Goal: Transaction & Acquisition: Purchase product/service

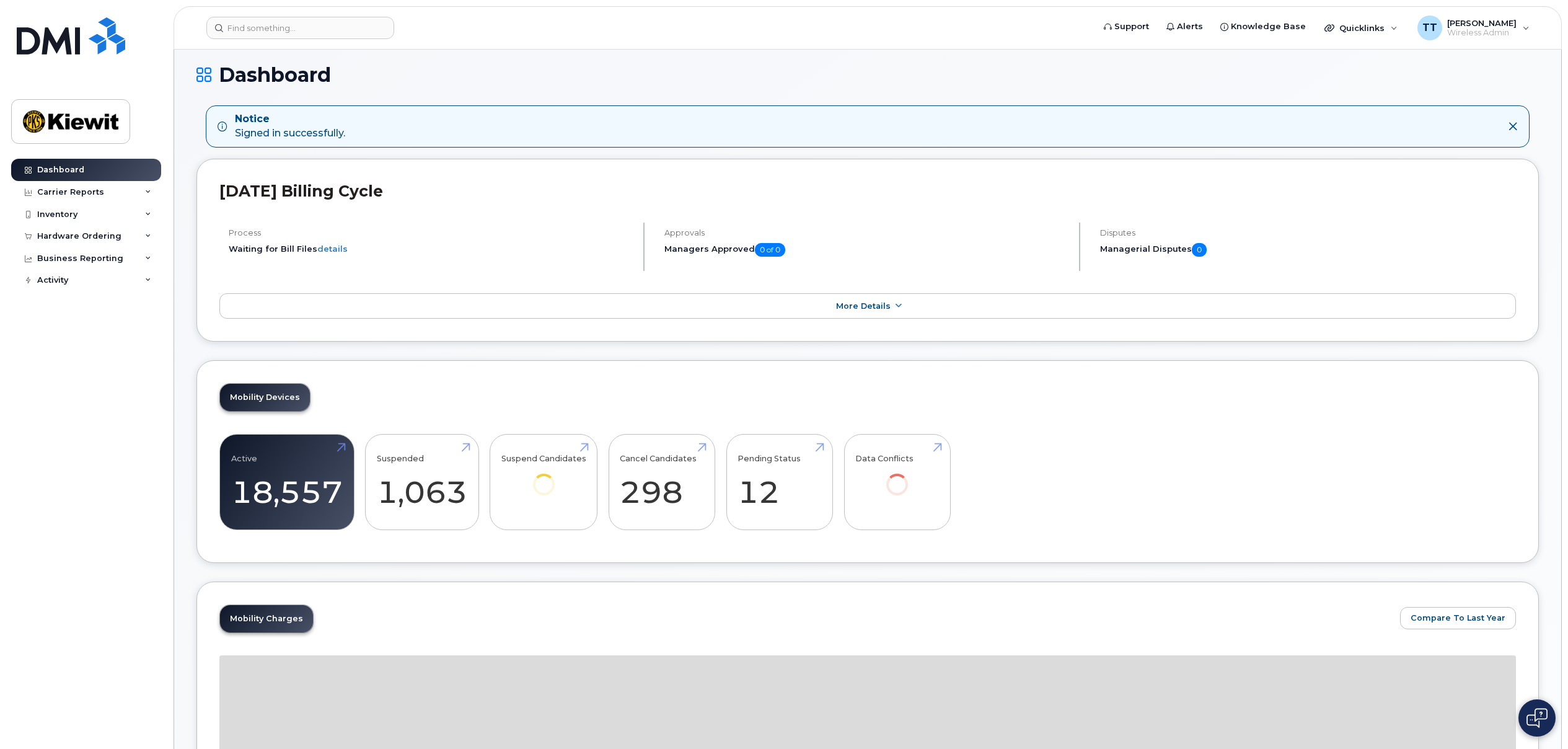
scroll to position [62, 0]
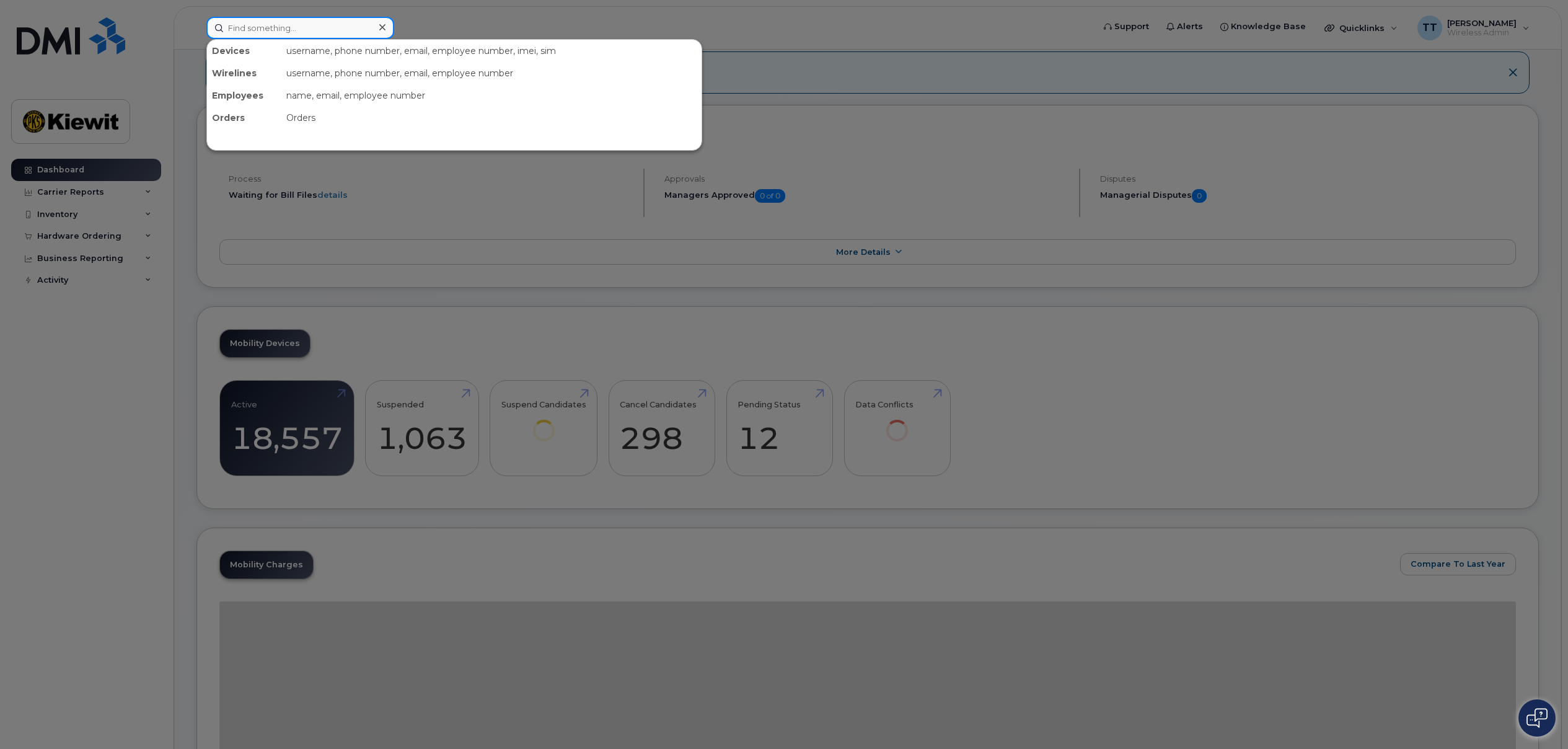
click at [293, 31] on input at bounding box center [300, 28] width 187 height 23
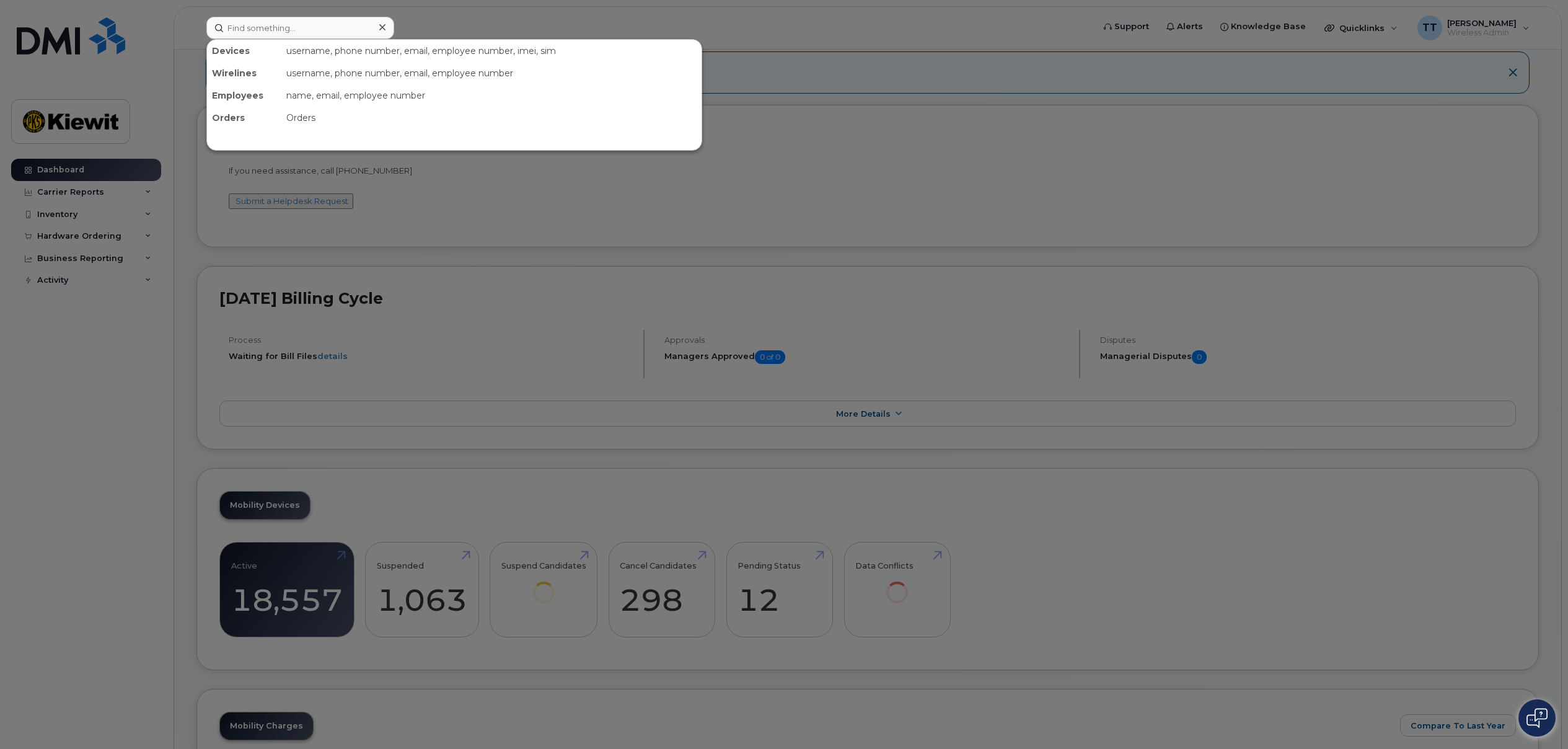
click at [346, 54] on div "username, phone number, email, employee number, imei, sim" at bounding box center [492, 51] width 420 height 23
click at [317, 27] on input at bounding box center [300, 28] width 187 height 23
click at [293, 24] on input at bounding box center [300, 28] width 187 height 23
paste input "L99PVY6N0H"
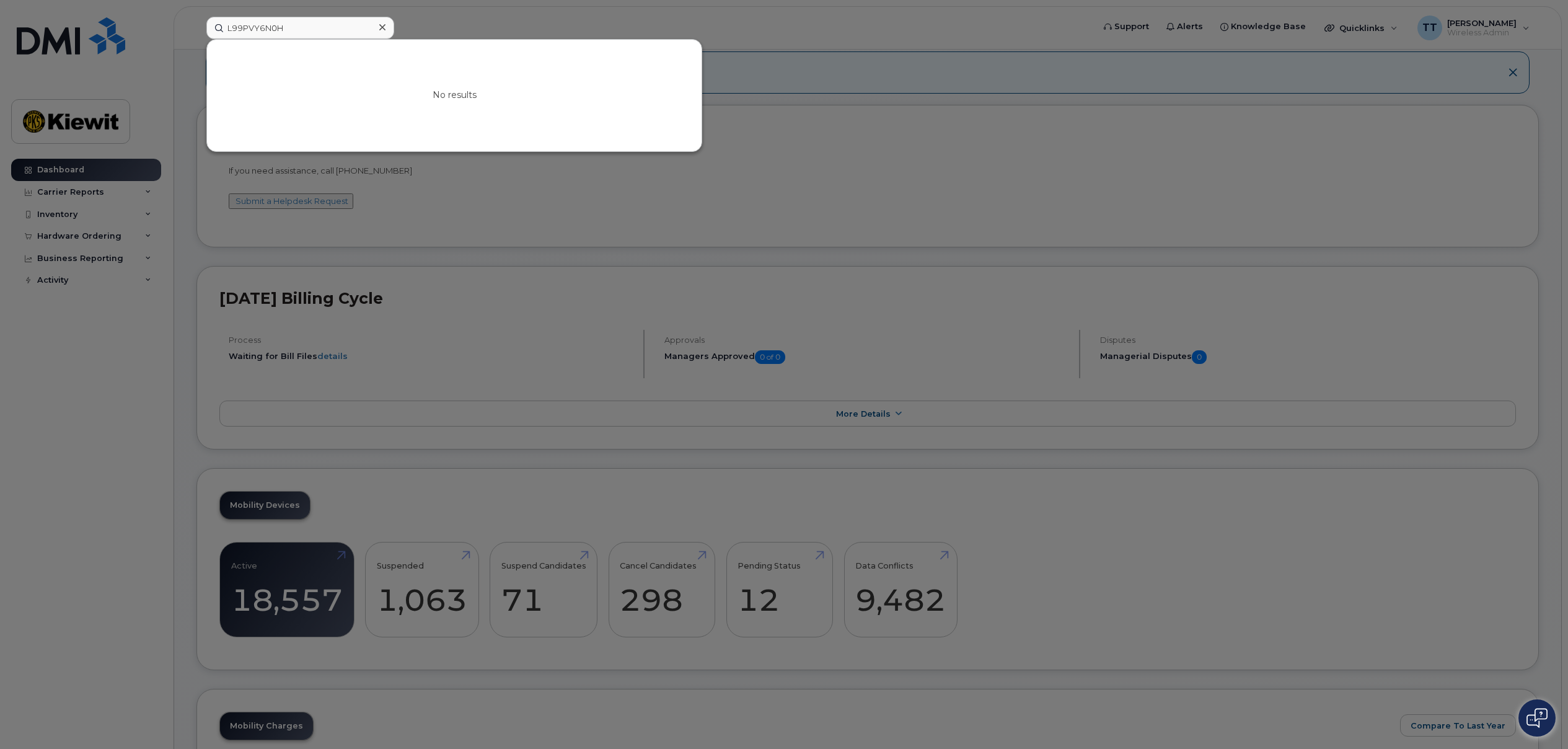
click at [1218, 555] on div at bounding box center [784, 374] width 1568 height 749
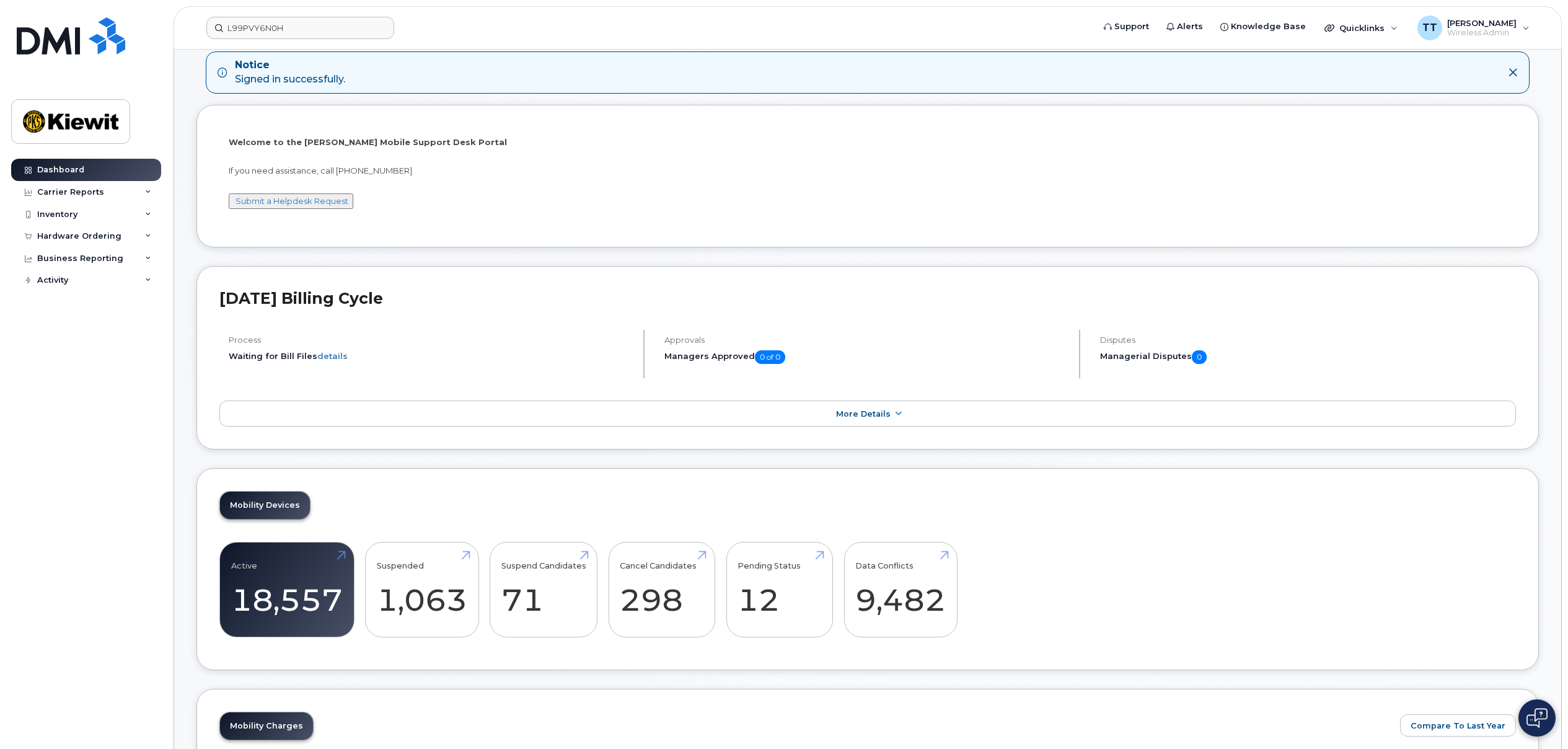
scroll to position [124, 0]
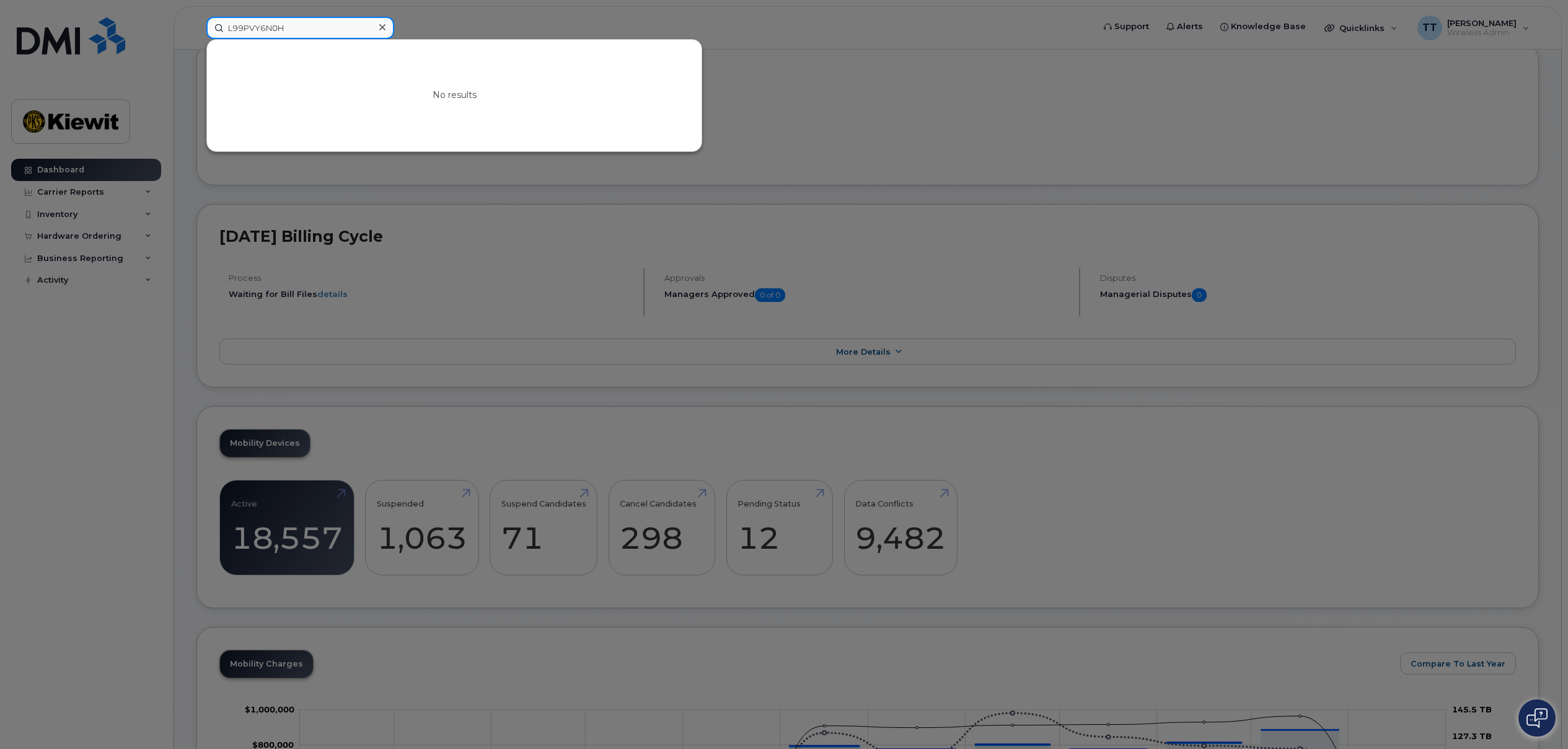
click at [271, 25] on input "L99PVY6N0H" at bounding box center [300, 28] width 187 height 23
drag, startPoint x: 313, startPoint y: 27, endPoint x: 103, endPoint y: 19, distance: 210.2
click at [196, 19] on div "L99PVY6N0H No results" at bounding box center [645, 28] width 898 height 23
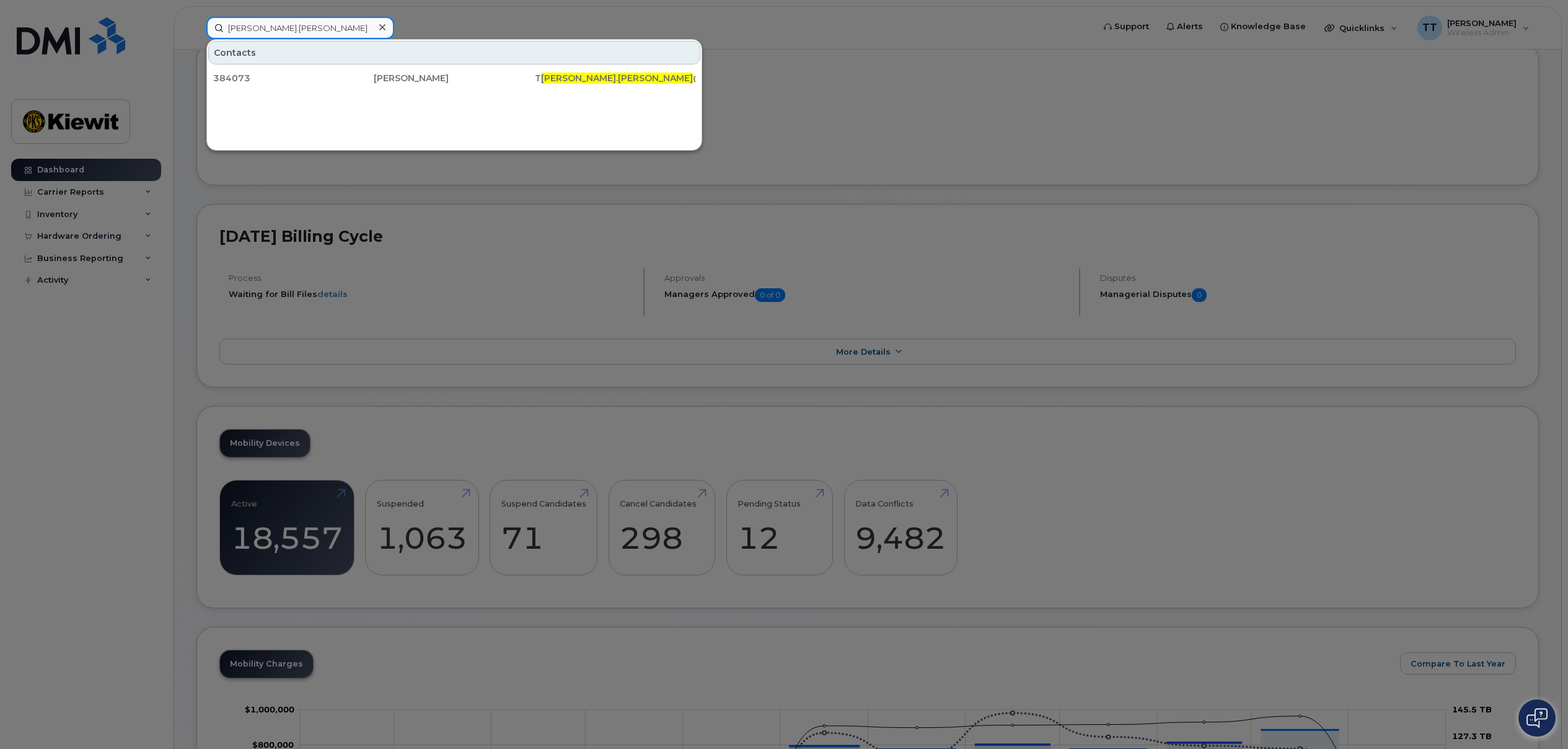
click at [231, 27] on input "roy.myers" at bounding box center [300, 28] width 187 height 23
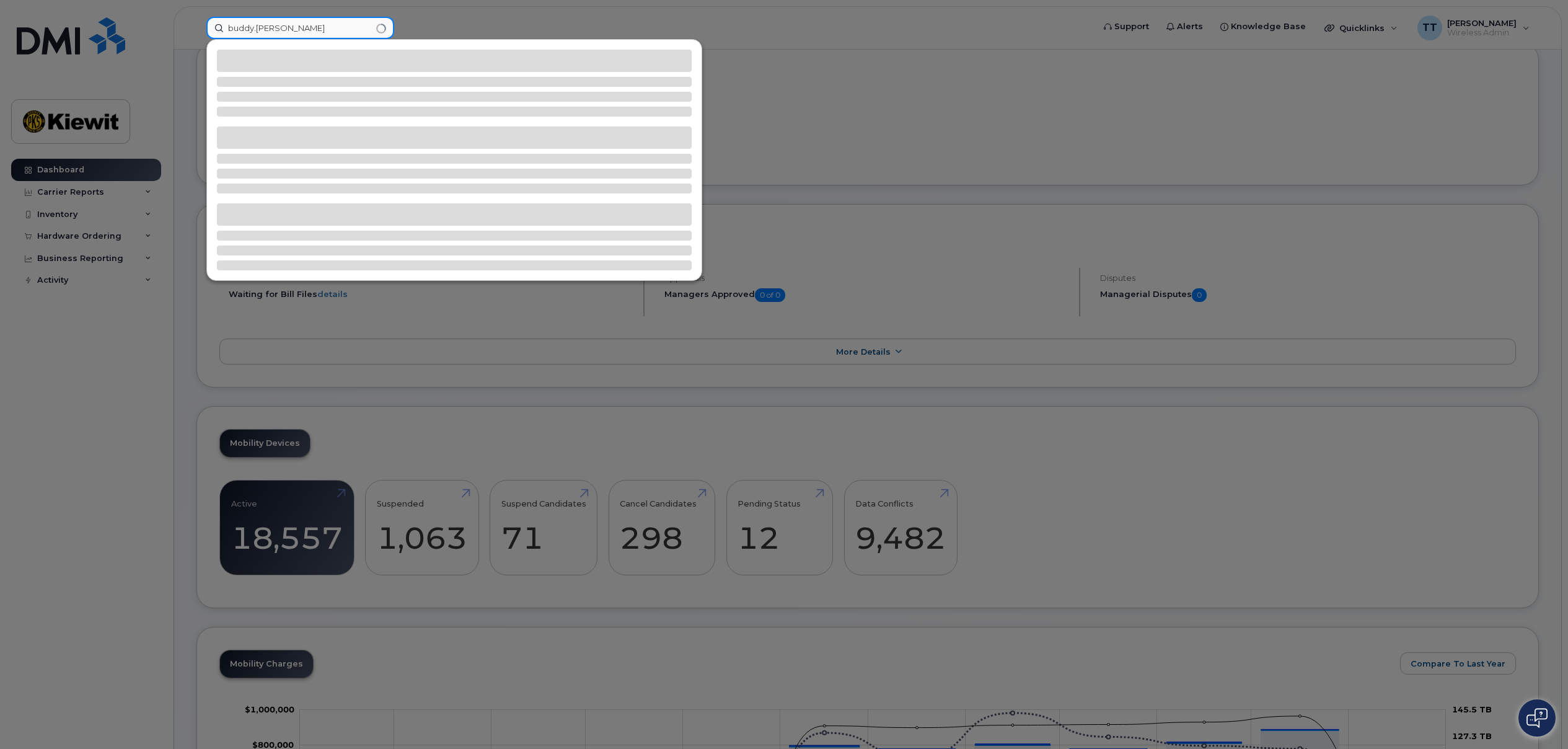
type input "buddy.myers"
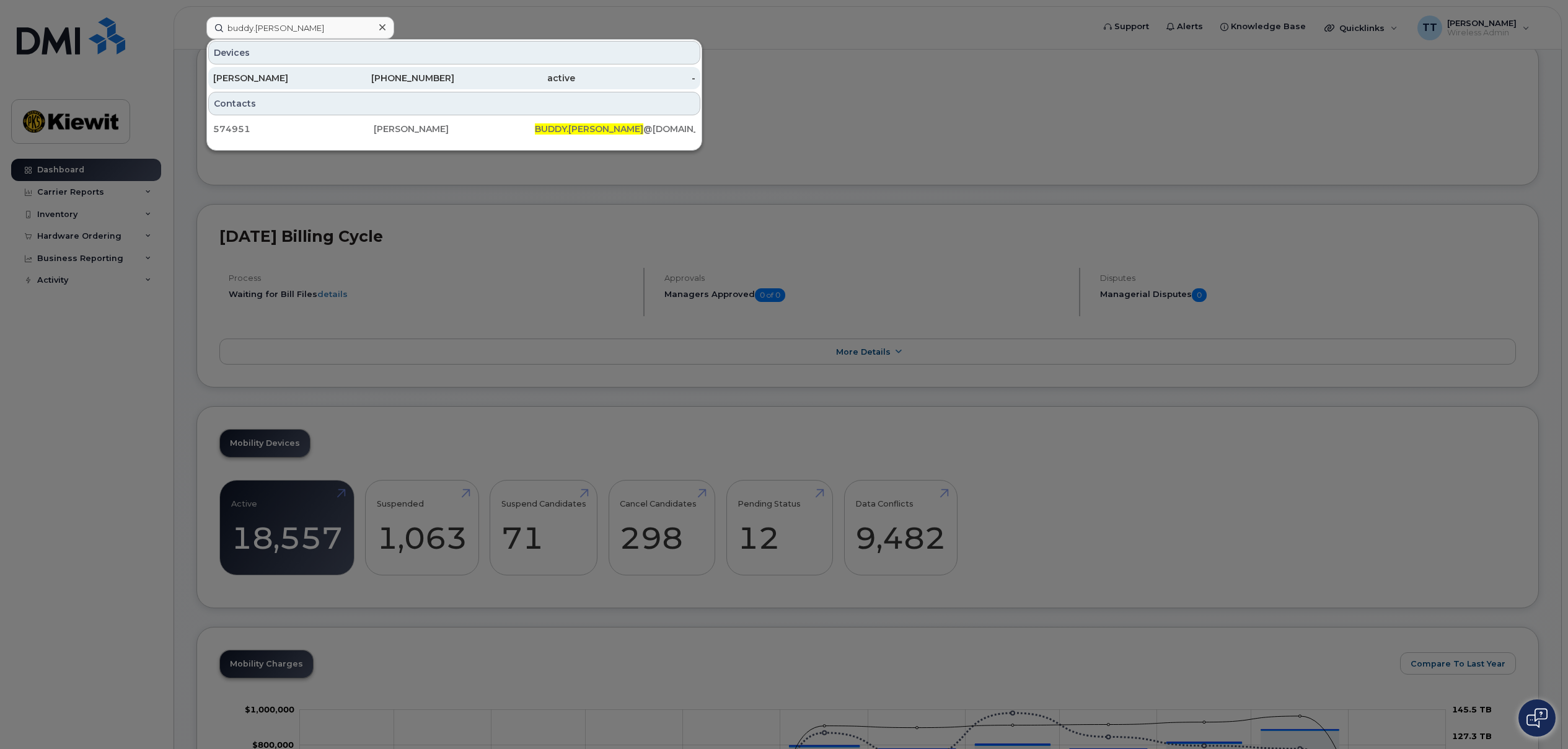
click at [503, 76] on div "active" at bounding box center [514, 78] width 121 height 13
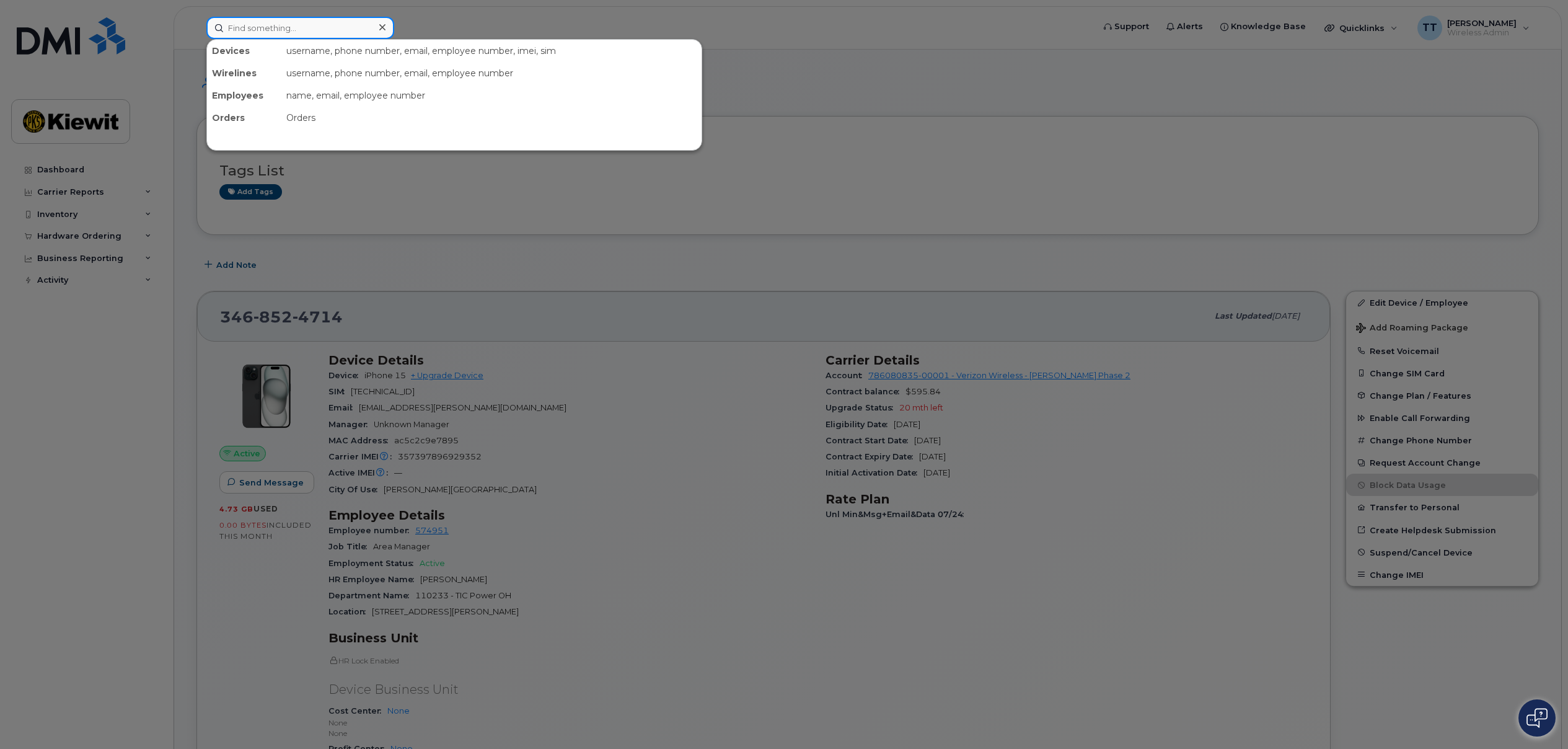
click at [360, 26] on input at bounding box center [300, 28] width 187 height 23
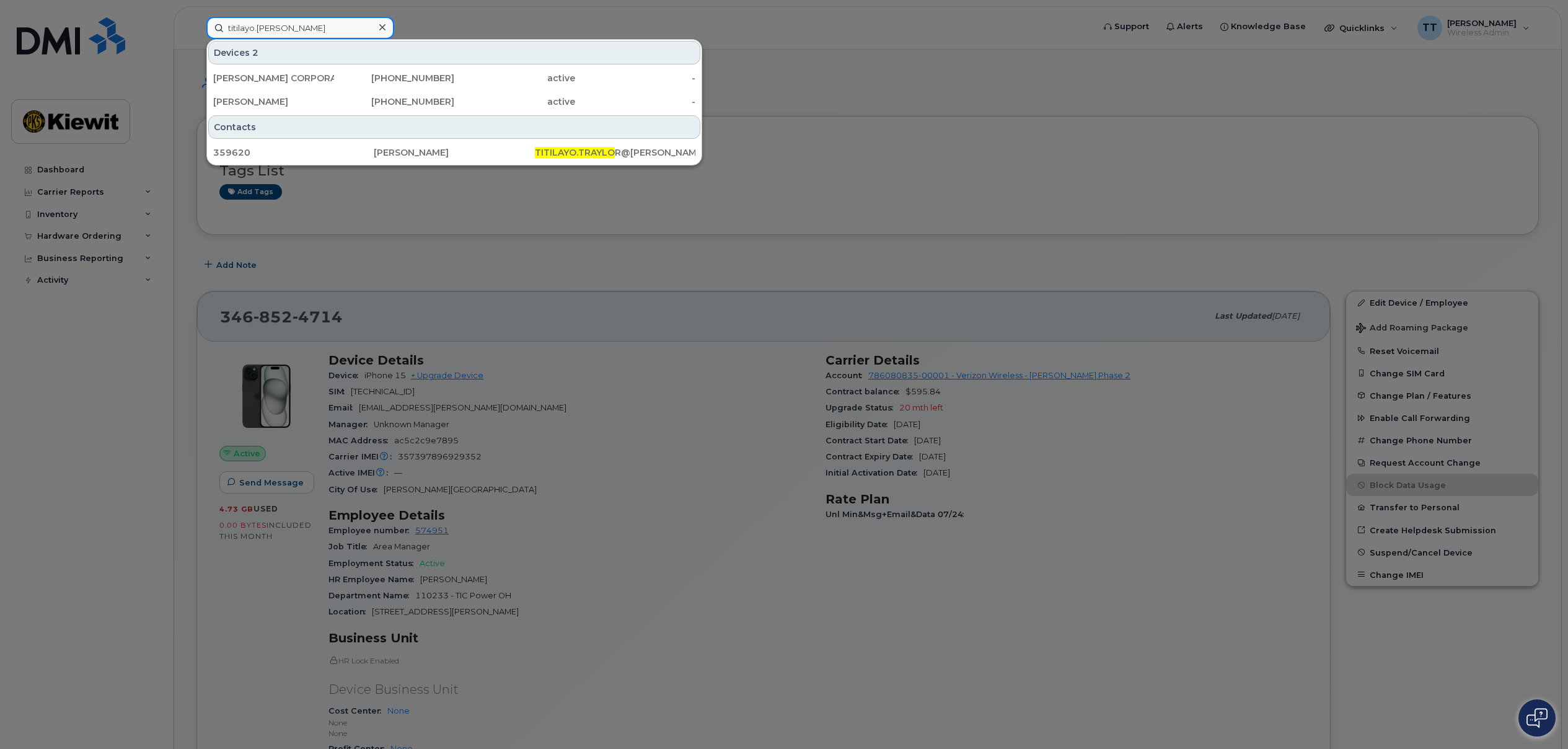
type input "titilayo.traylor"
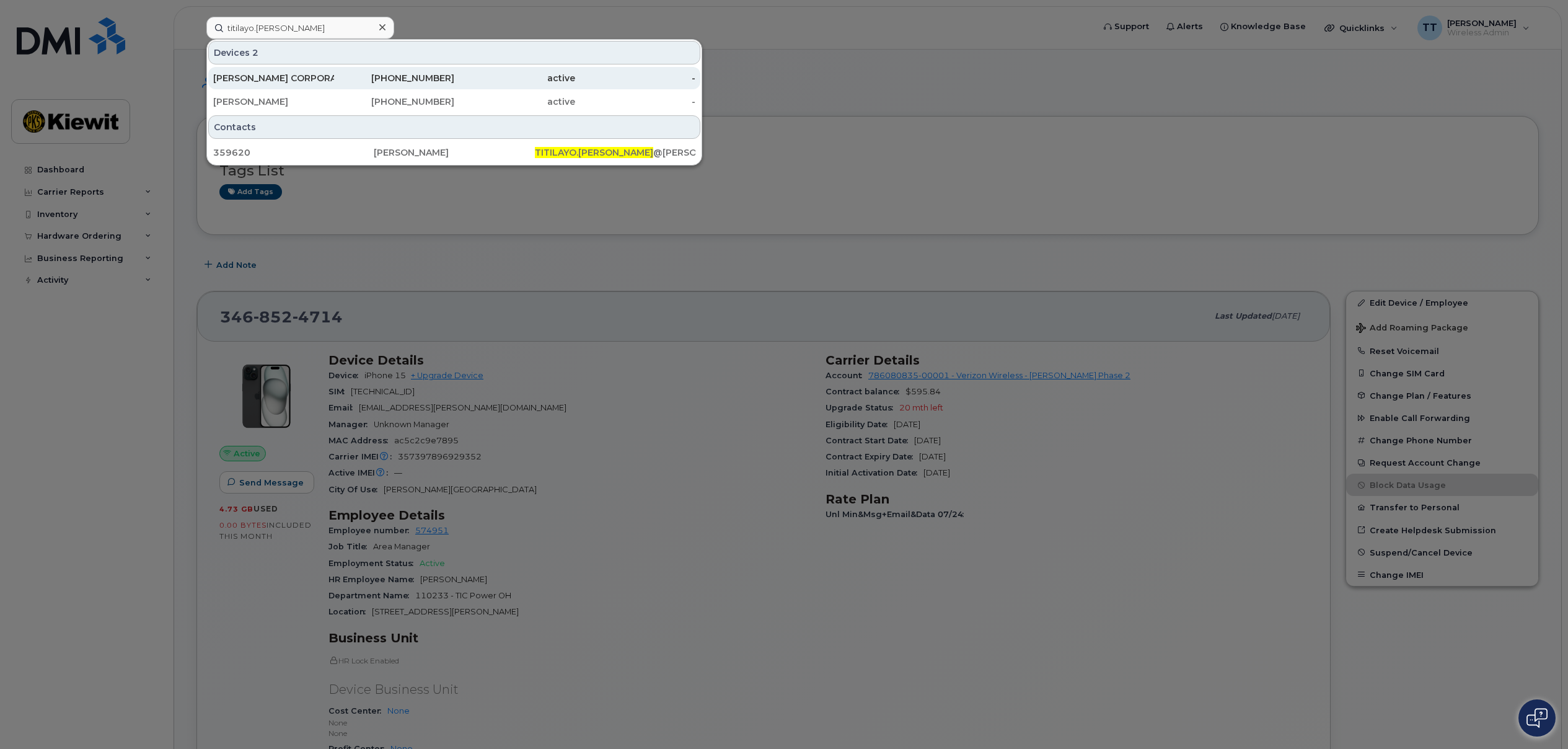
click at [426, 73] on div "602-556-1775" at bounding box center [394, 78] width 121 height 13
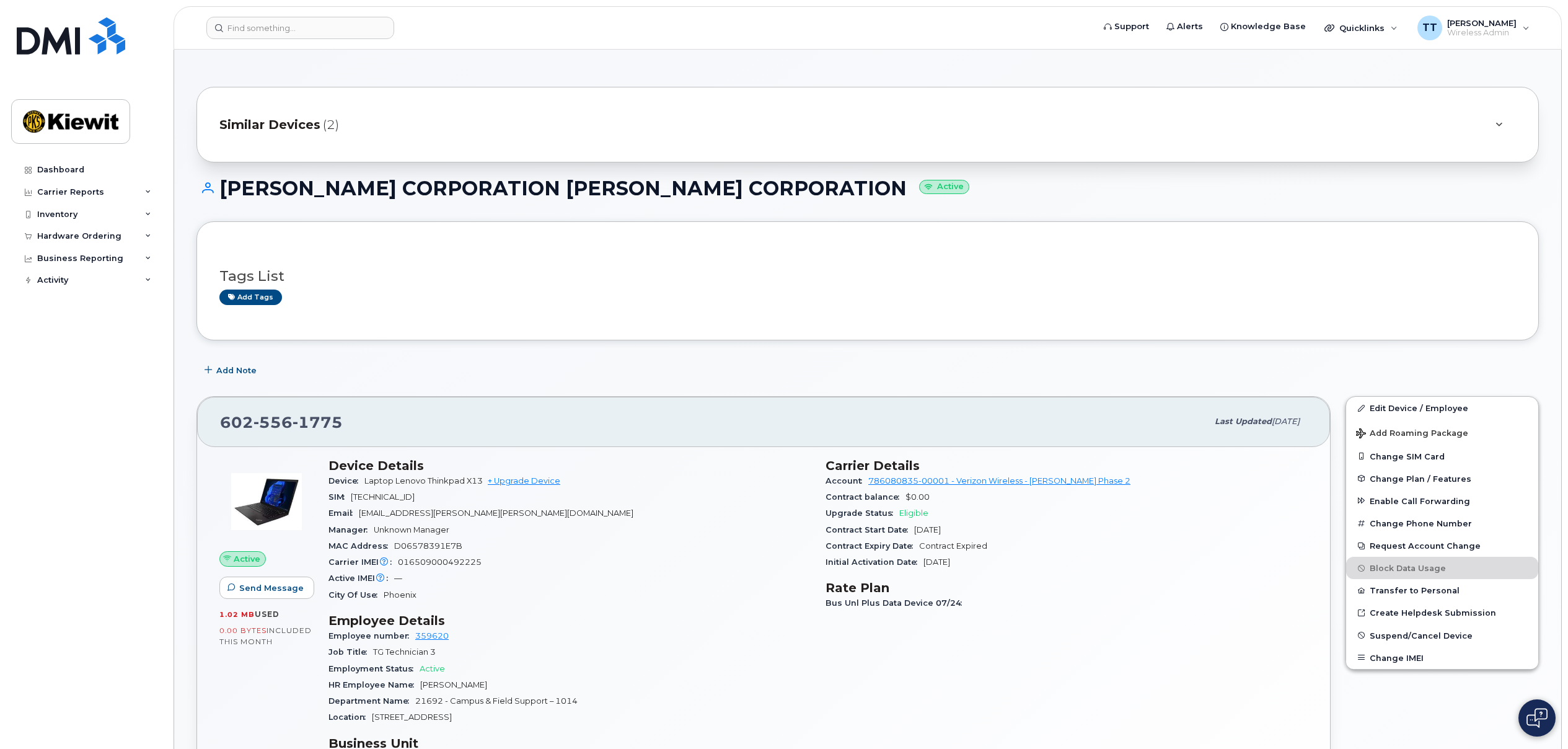
click at [323, 119] on span "(2)" at bounding box center [331, 125] width 16 height 18
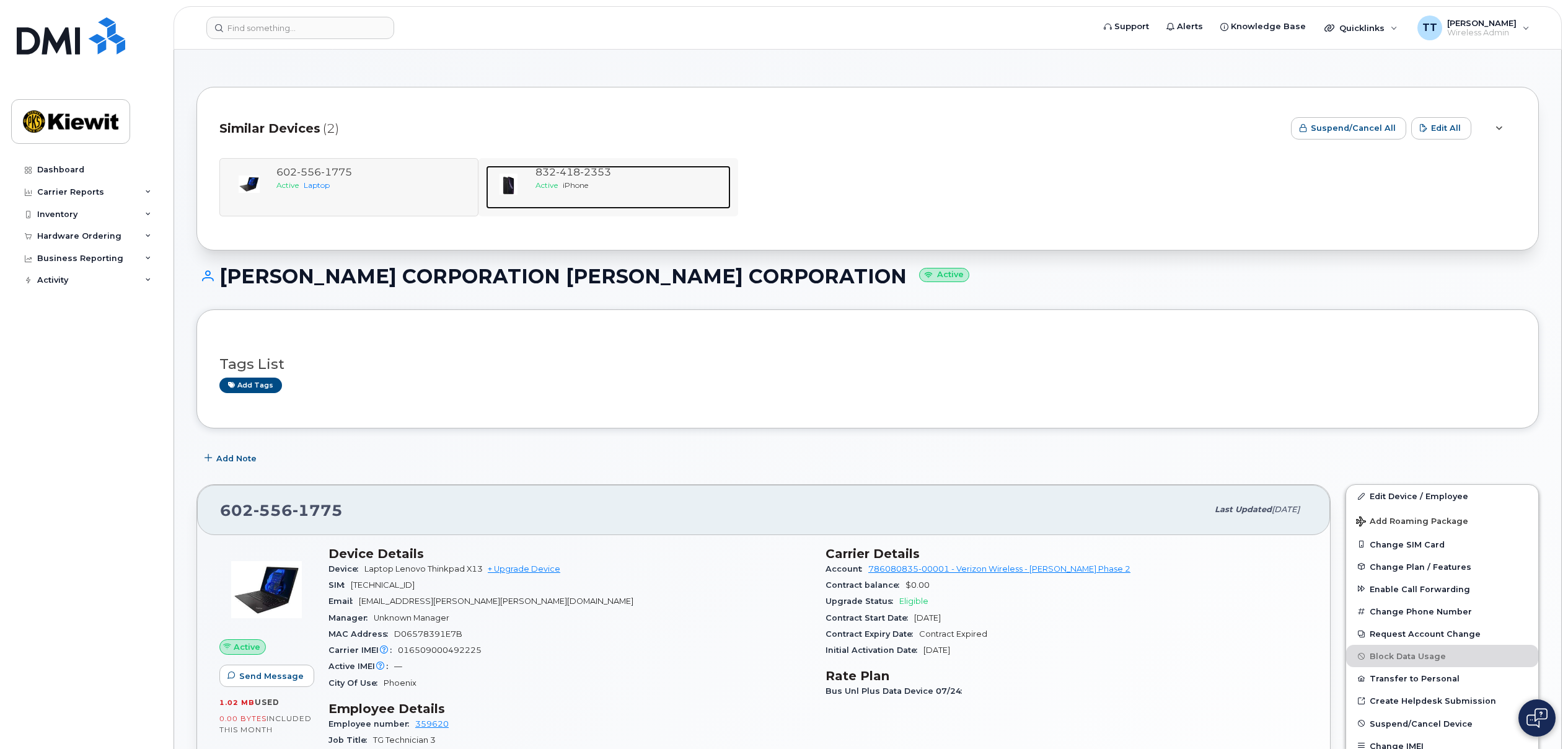
click at [609, 174] on span "2353" at bounding box center [595, 172] width 31 height 12
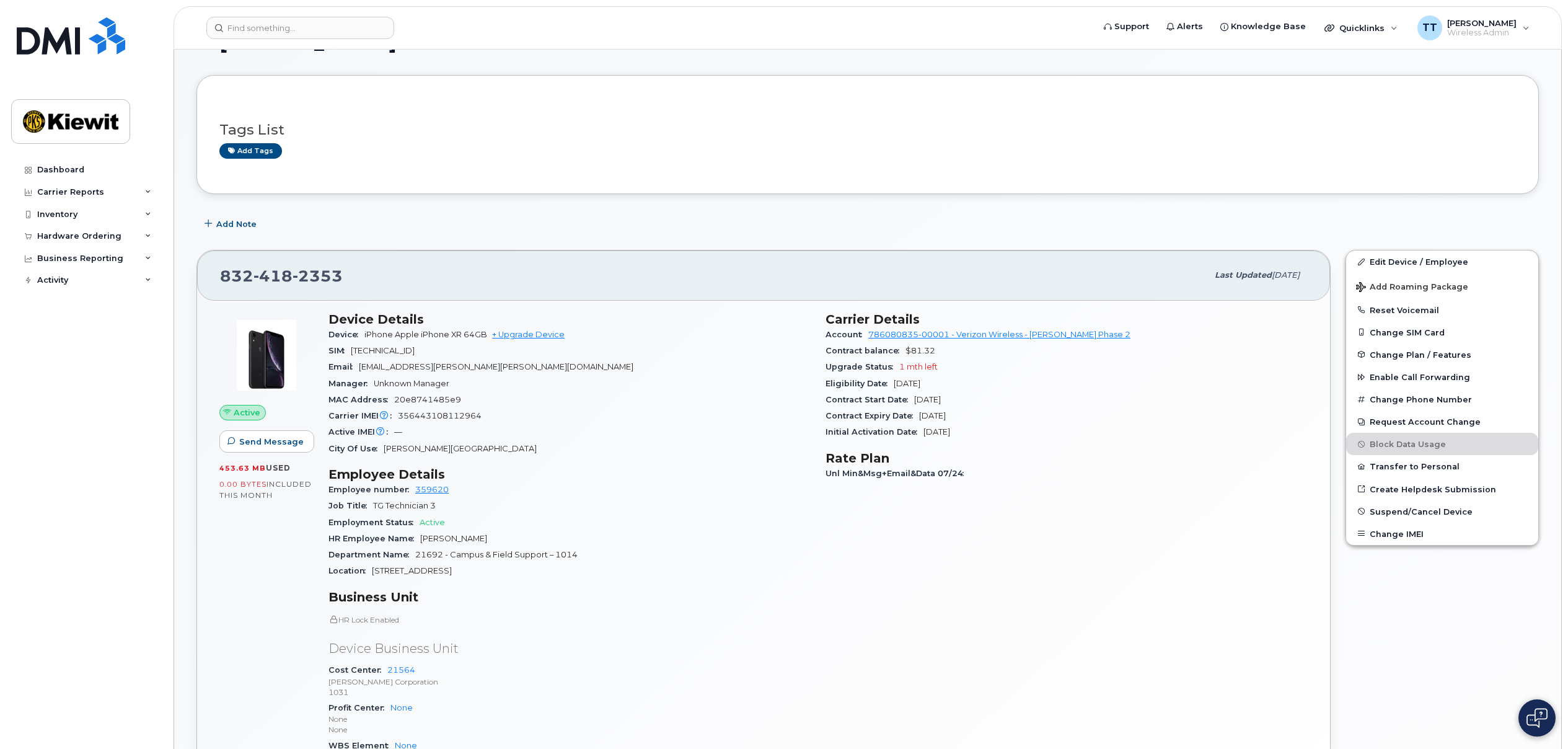
scroll to position [124, 0]
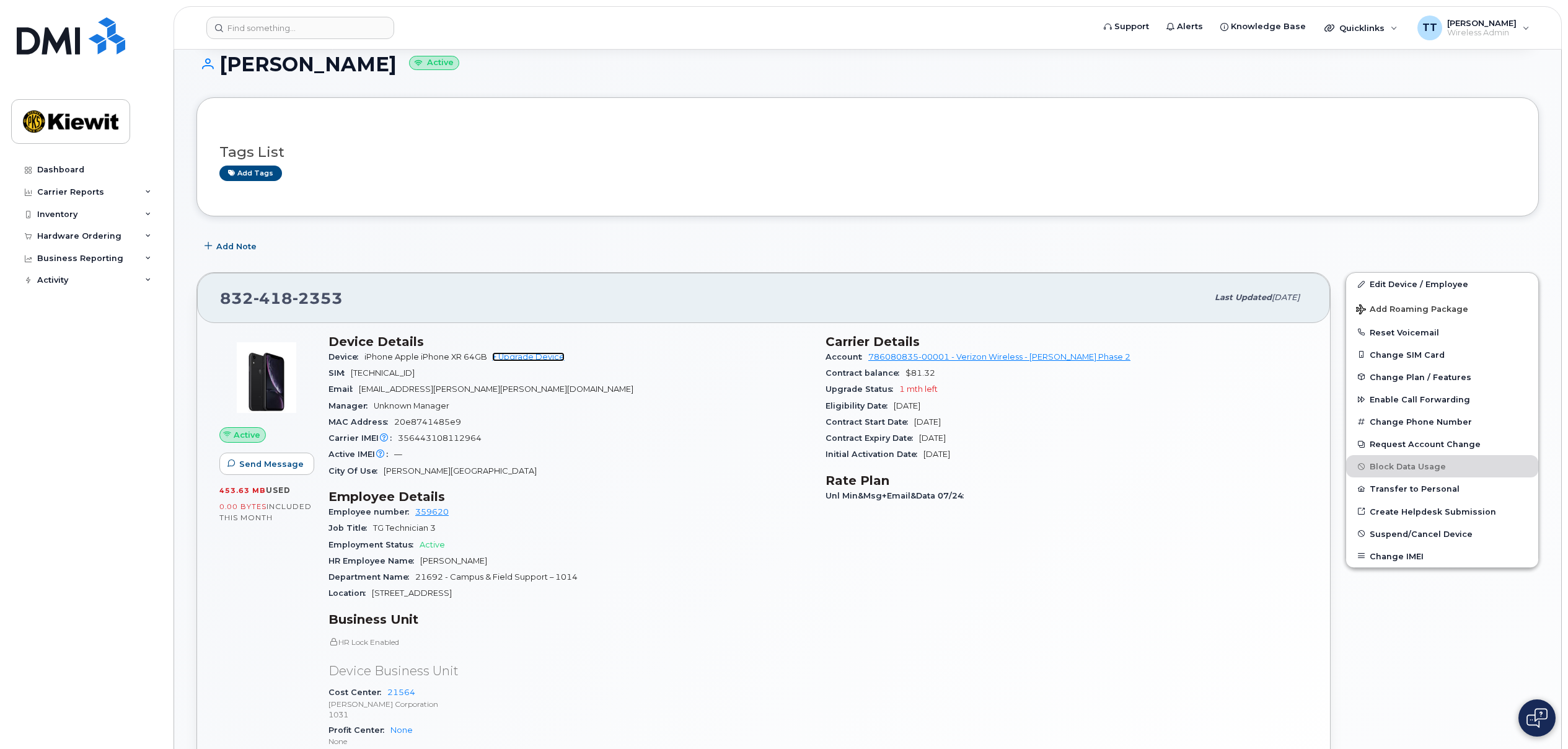
click at [525, 359] on link "+ Upgrade Device" at bounding box center [529, 356] width 73 height 9
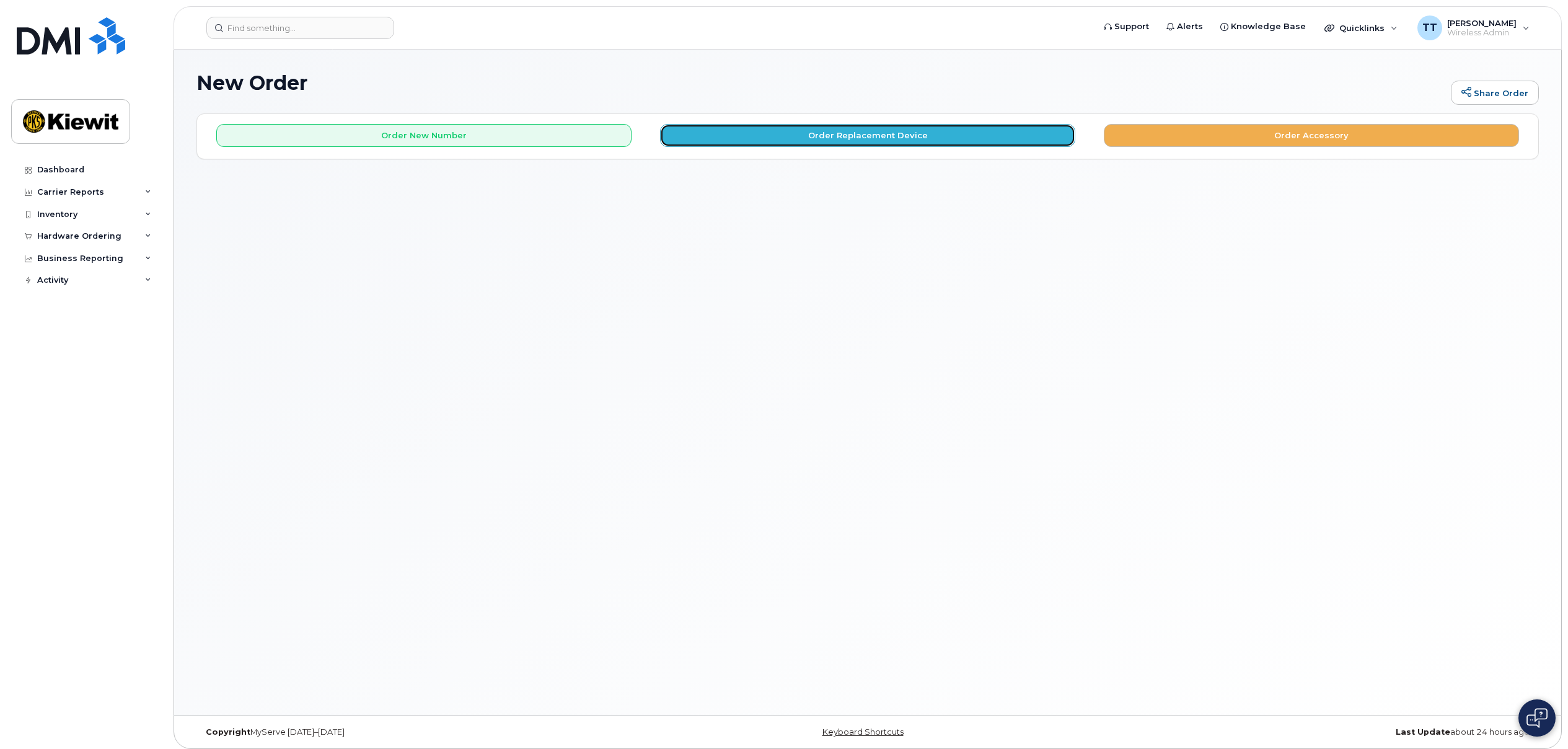
click at [932, 135] on button "Order Replacement Device" at bounding box center [868, 135] width 415 height 23
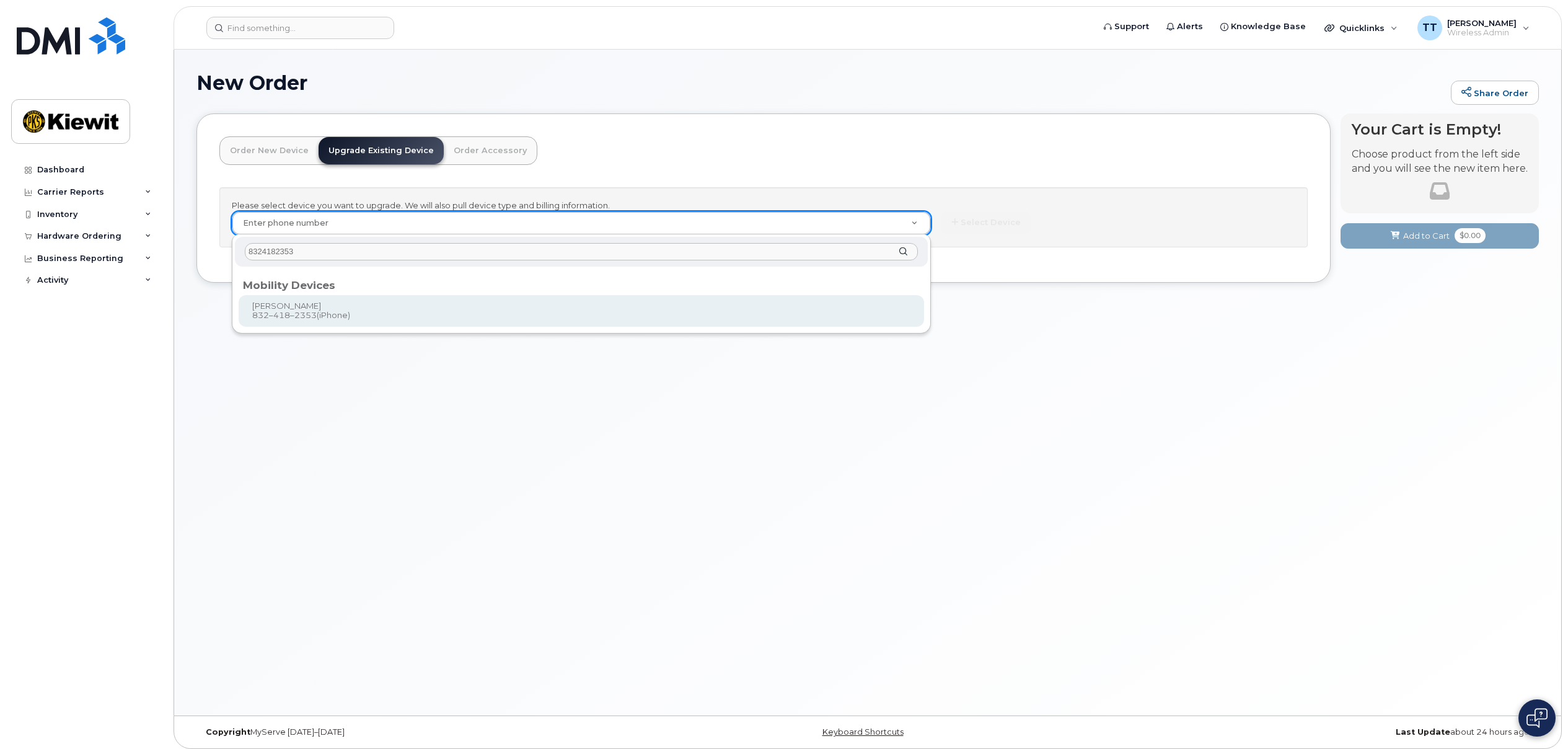
type input "8324182353"
type input "1173080"
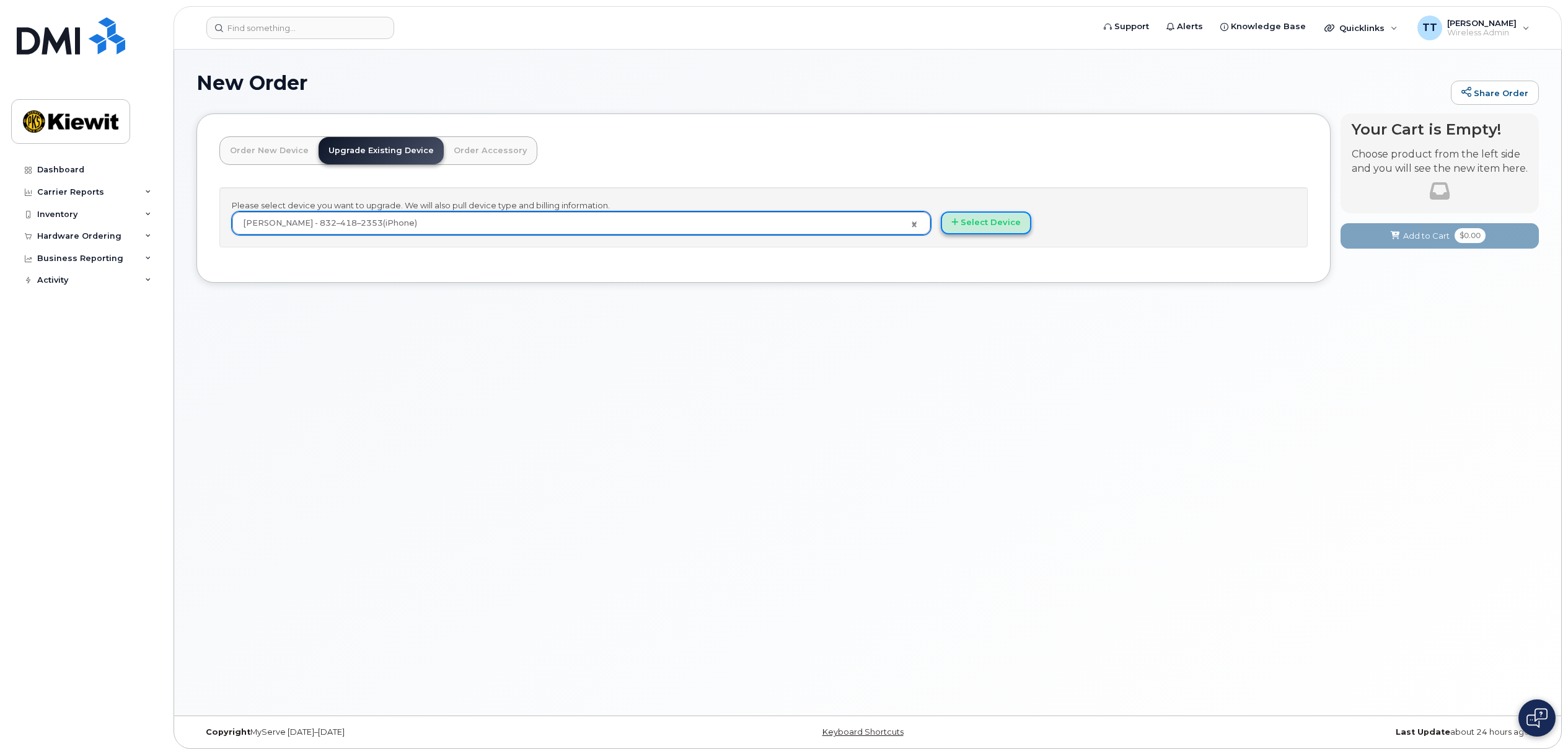
click at [989, 223] on button "Select Device" at bounding box center [986, 223] width 90 height 23
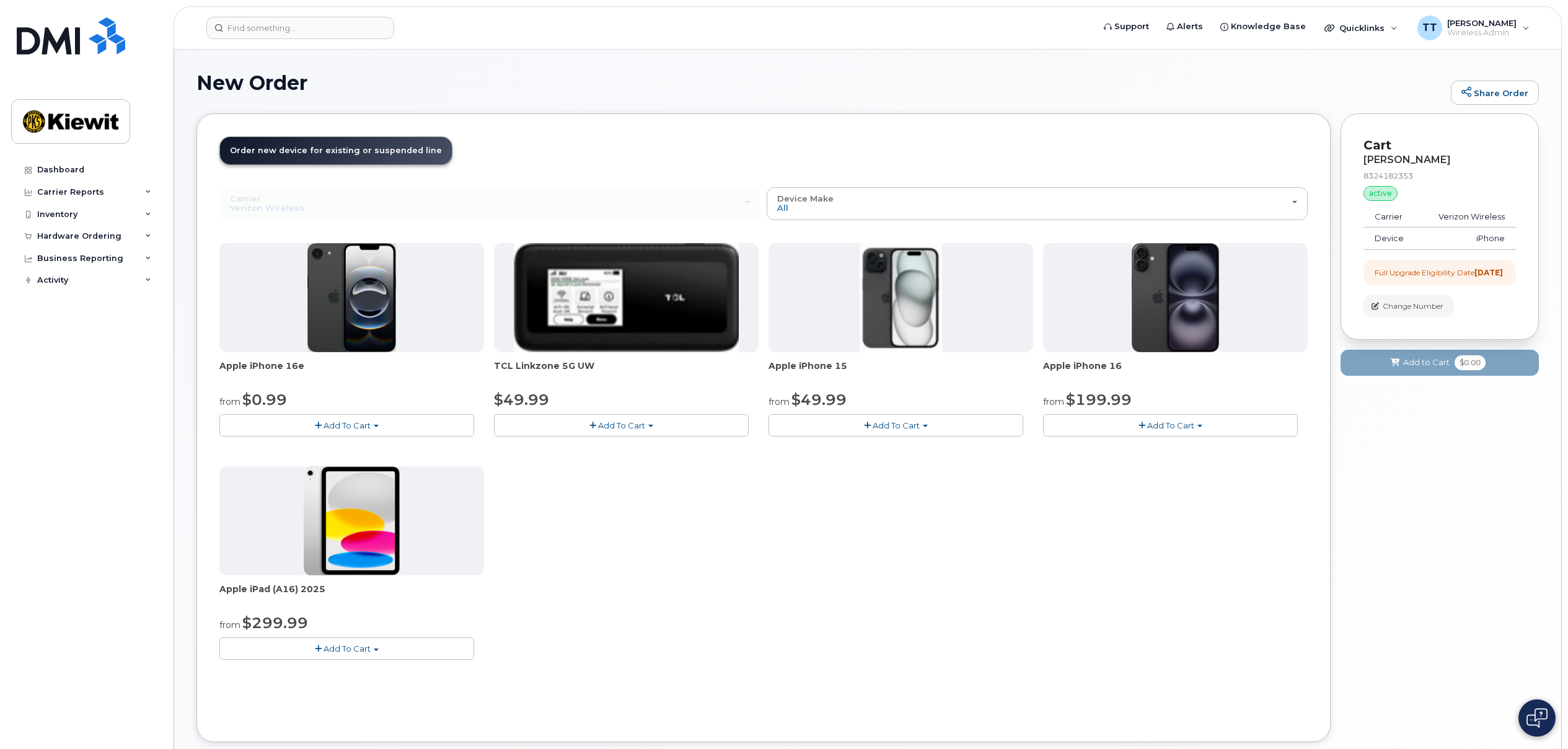
click at [362, 423] on span "Add To Cart" at bounding box center [347, 425] width 47 height 10
click at [359, 448] on link "$0.99 - 2 Year Upgrade (128GB)" at bounding box center [300, 449] width 155 height 16
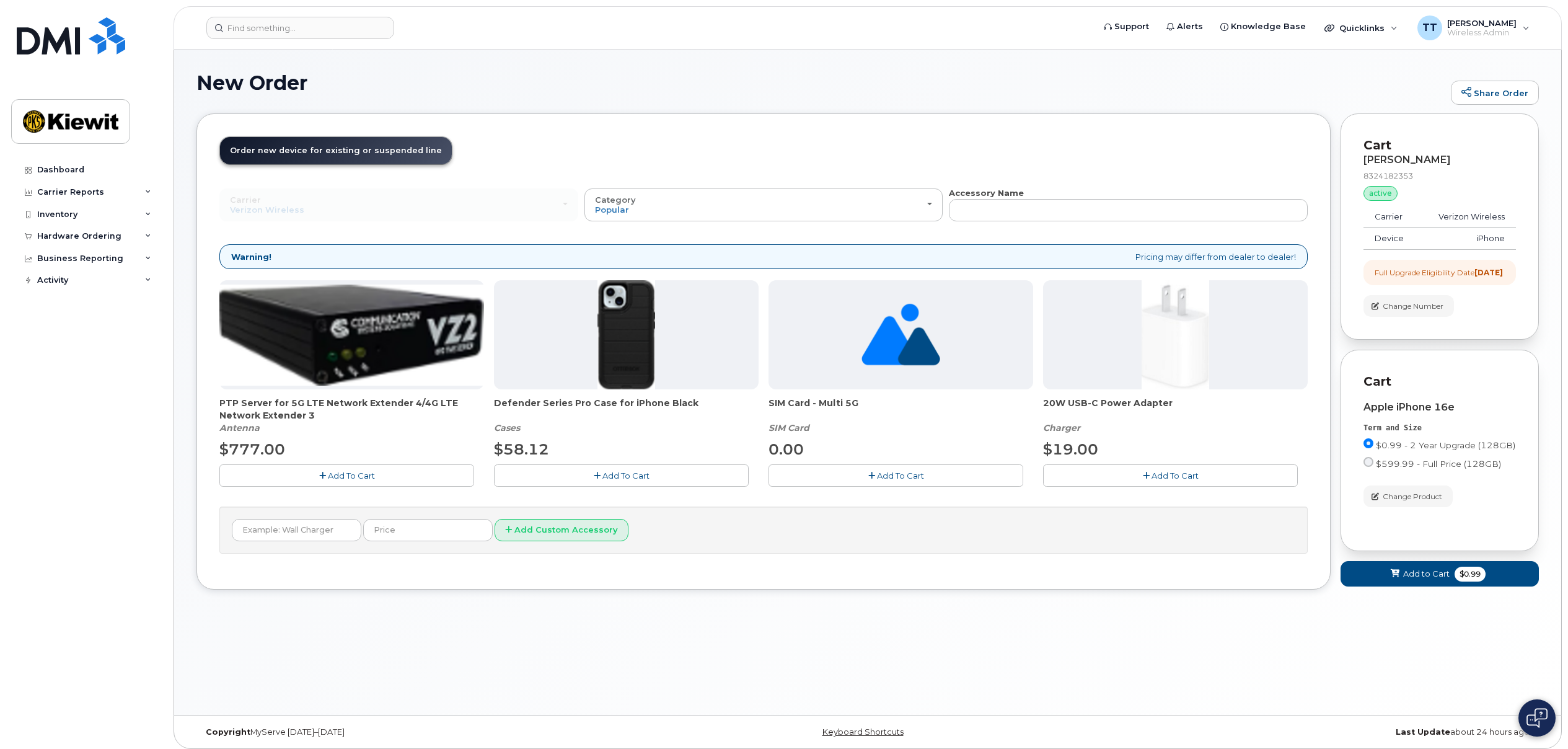
click at [604, 478] on span "Add To Cart" at bounding box center [626, 475] width 47 height 10
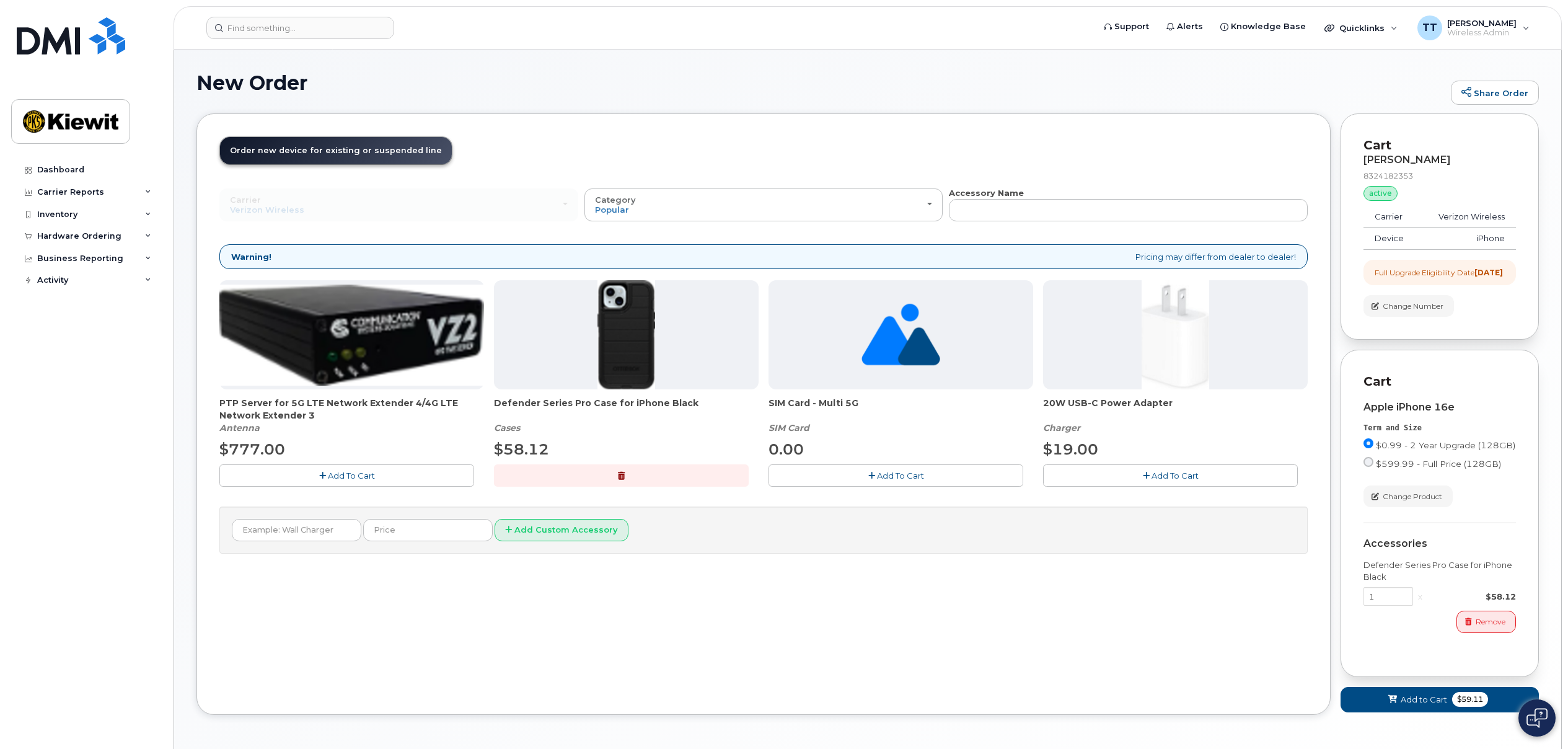
click at [1182, 479] on span "Add To Cart" at bounding box center [1174, 475] width 47 height 10
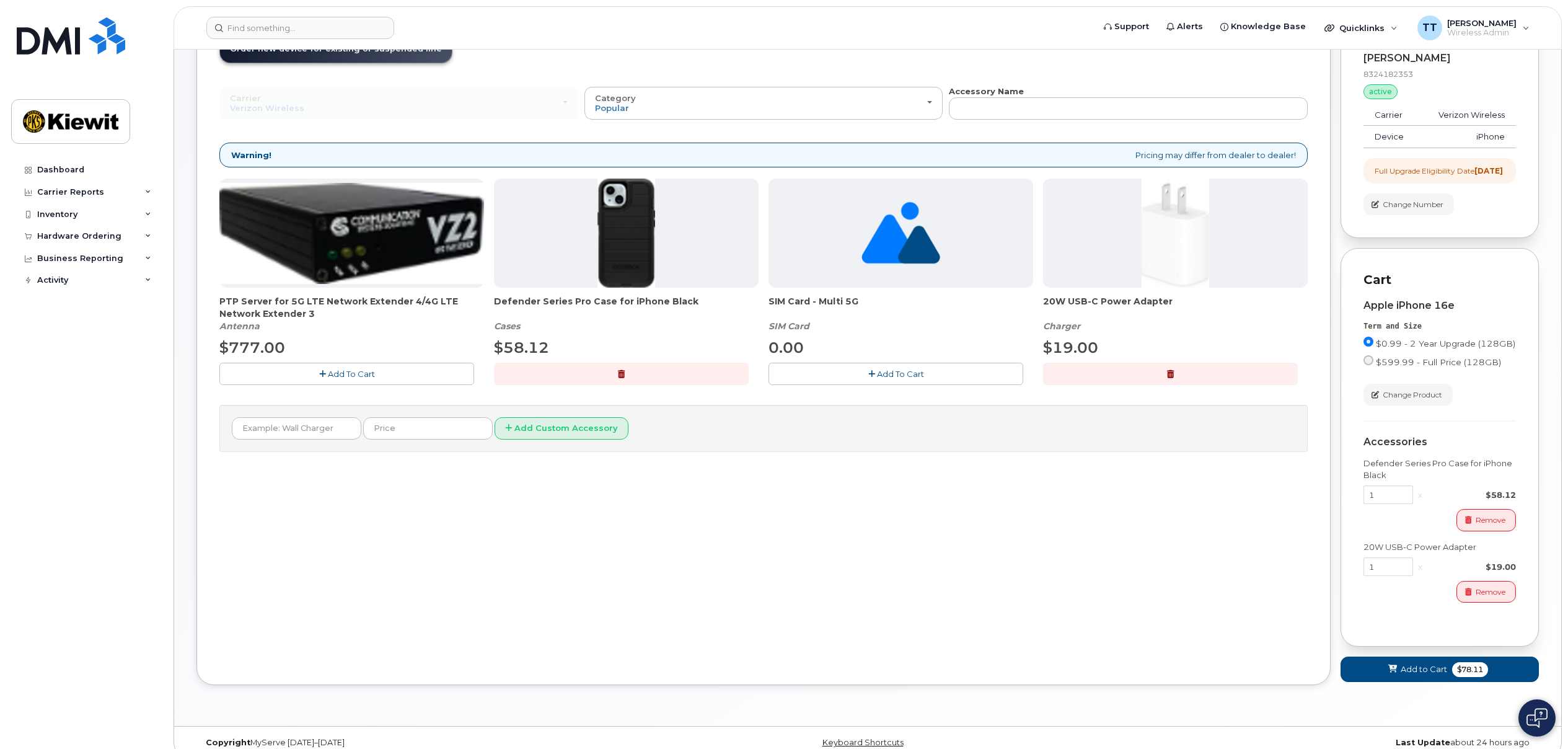
scroll to position [129, 0]
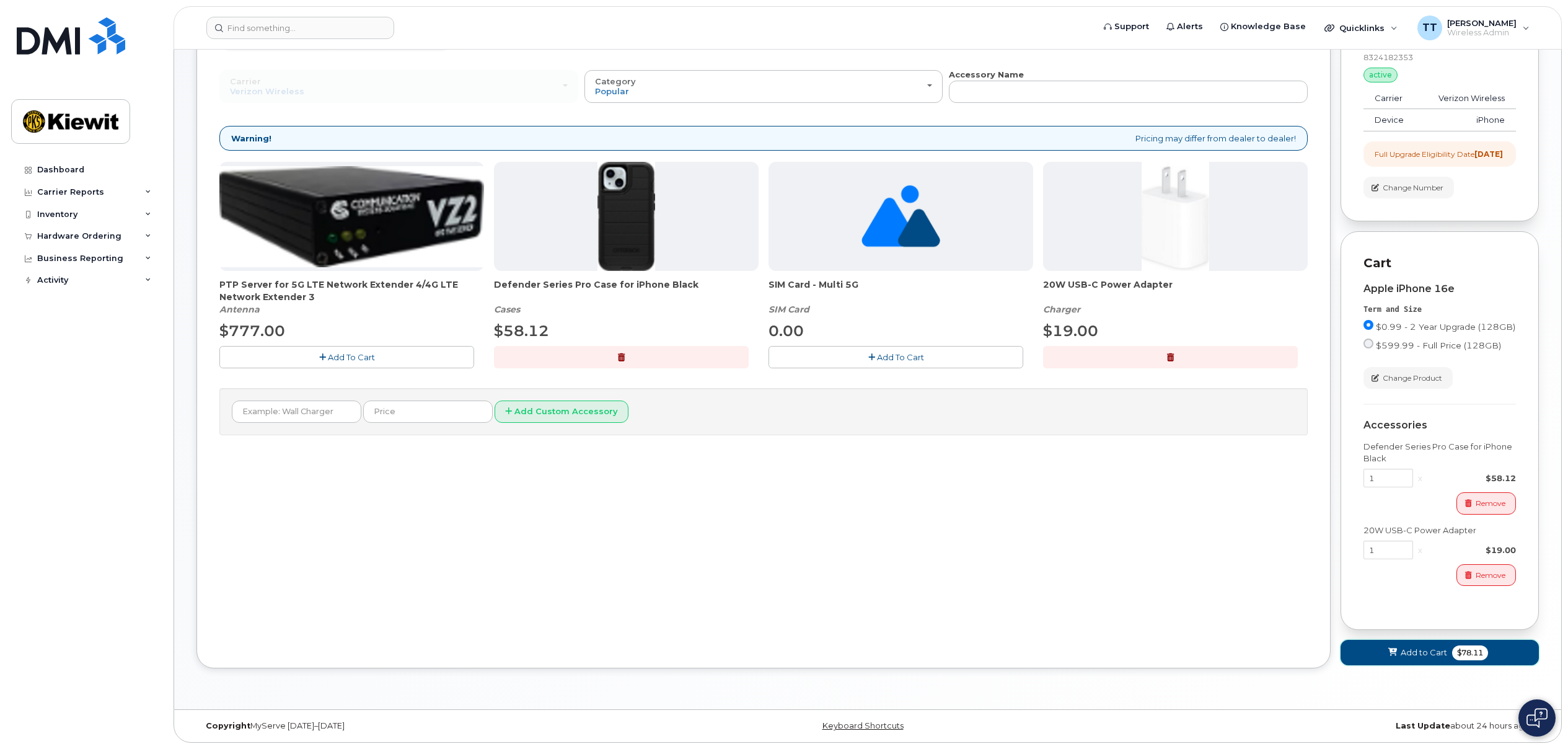
click at [1439, 654] on span "Add to Cart" at bounding box center [1424, 652] width 46 height 12
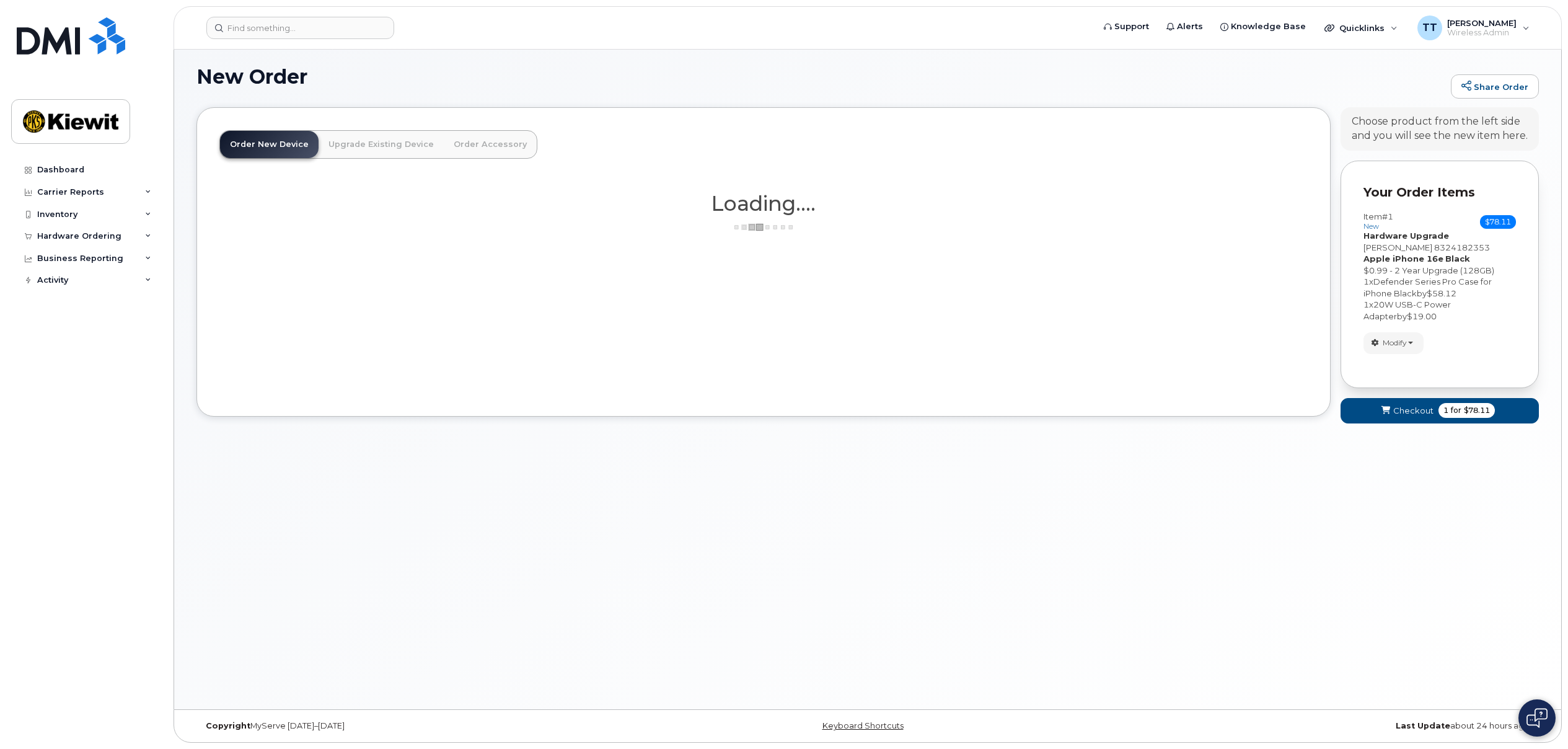
scroll to position [74, 0]
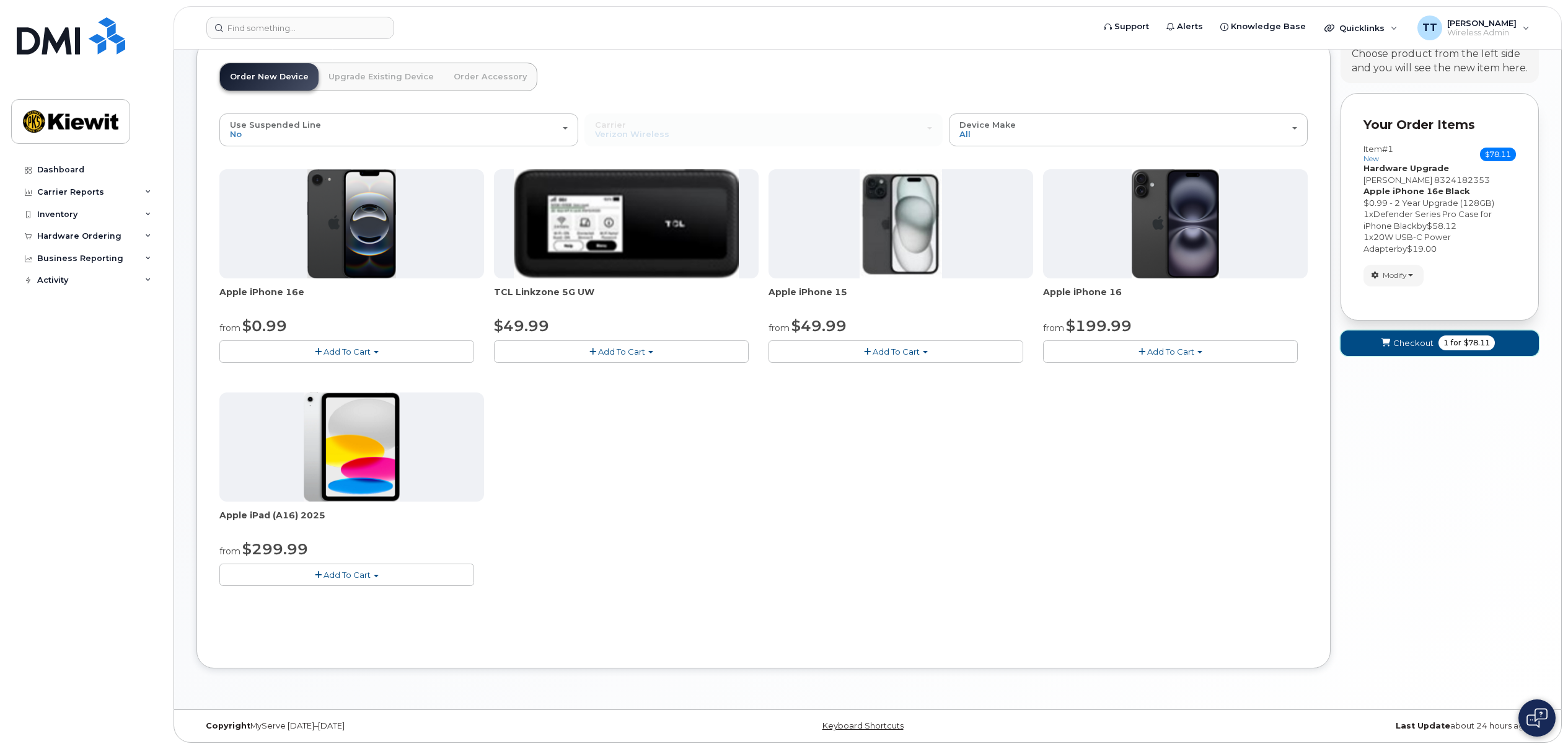
click at [1412, 341] on span "Checkout" at bounding box center [1413, 343] width 40 height 12
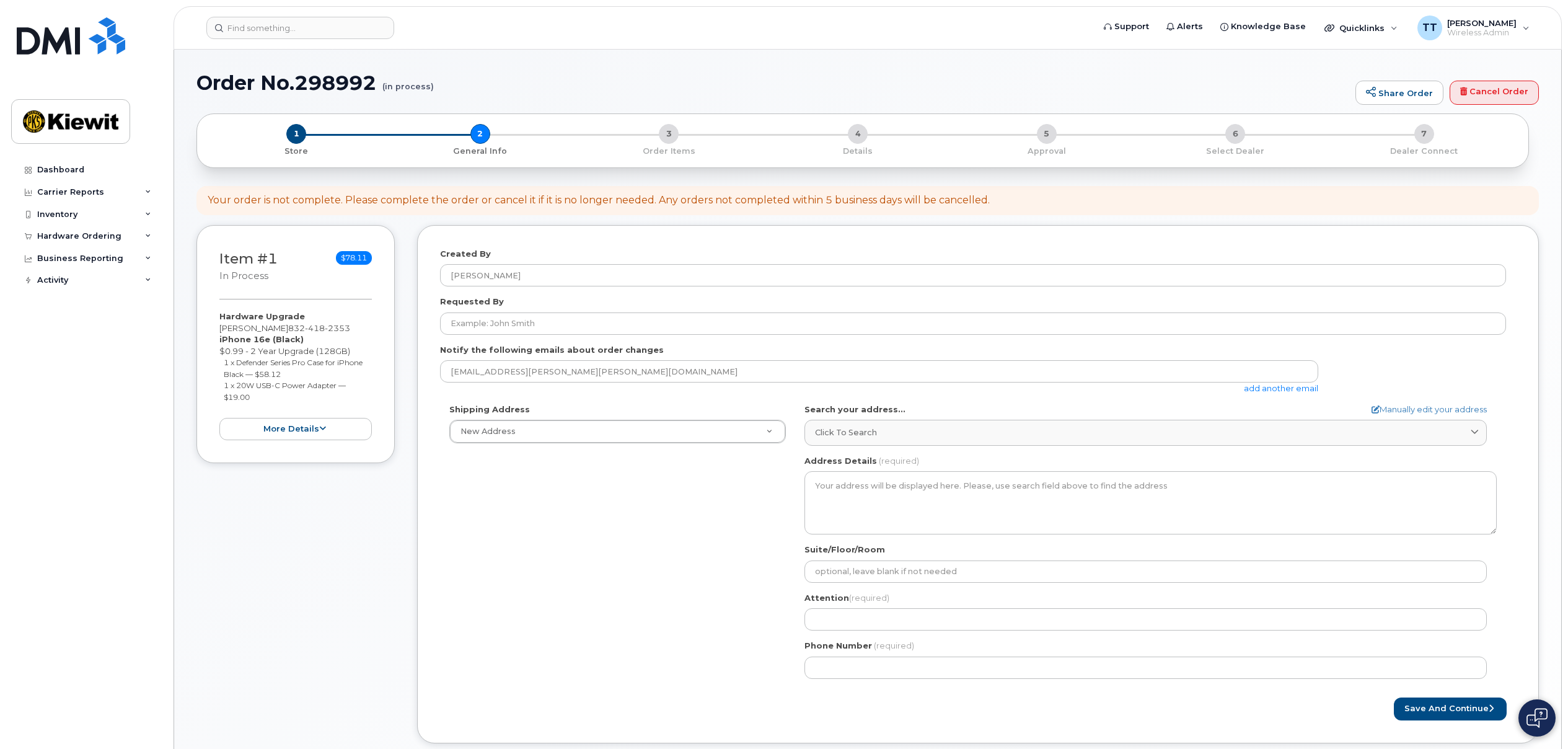
select select
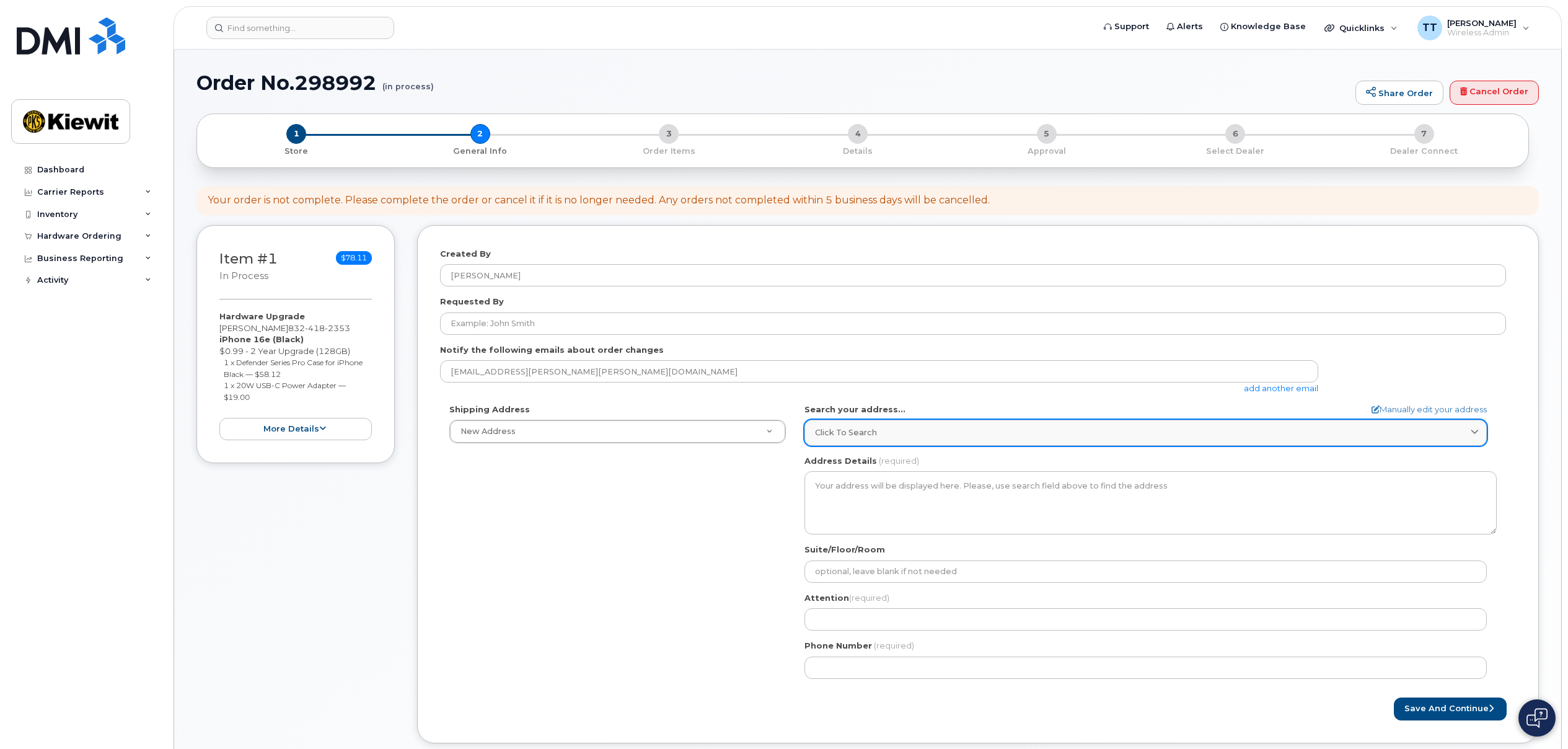
click at [902, 434] on div "Click to search" at bounding box center [1145, 432] width 661 height 12
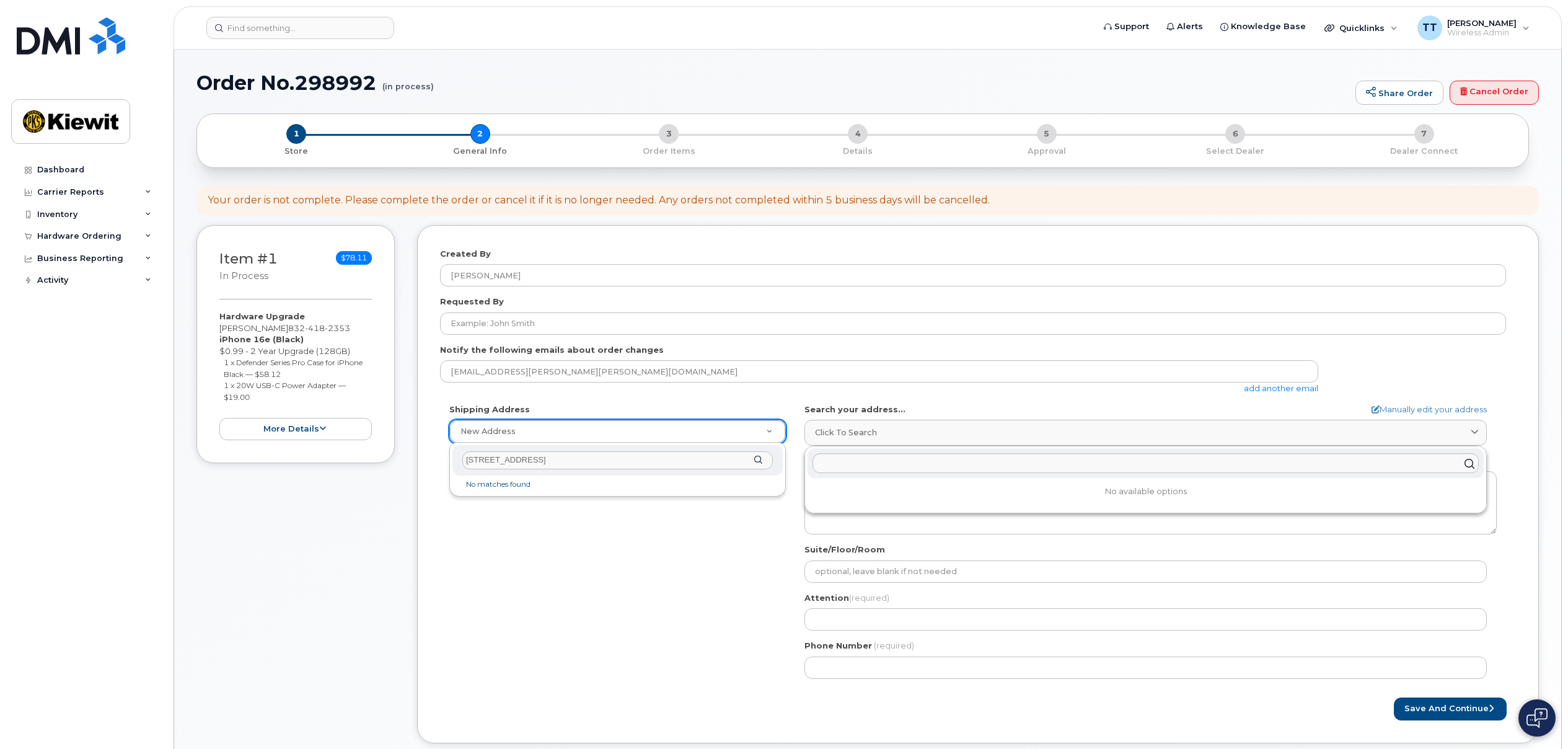
type input "3831 TECHNOLOGY FOREST BLVD"
click at [601, 508] on div "Shipping Address New Address New Address AB Search your address... Manually edi…" at bounding box center [973, 546] width 1066 height 285
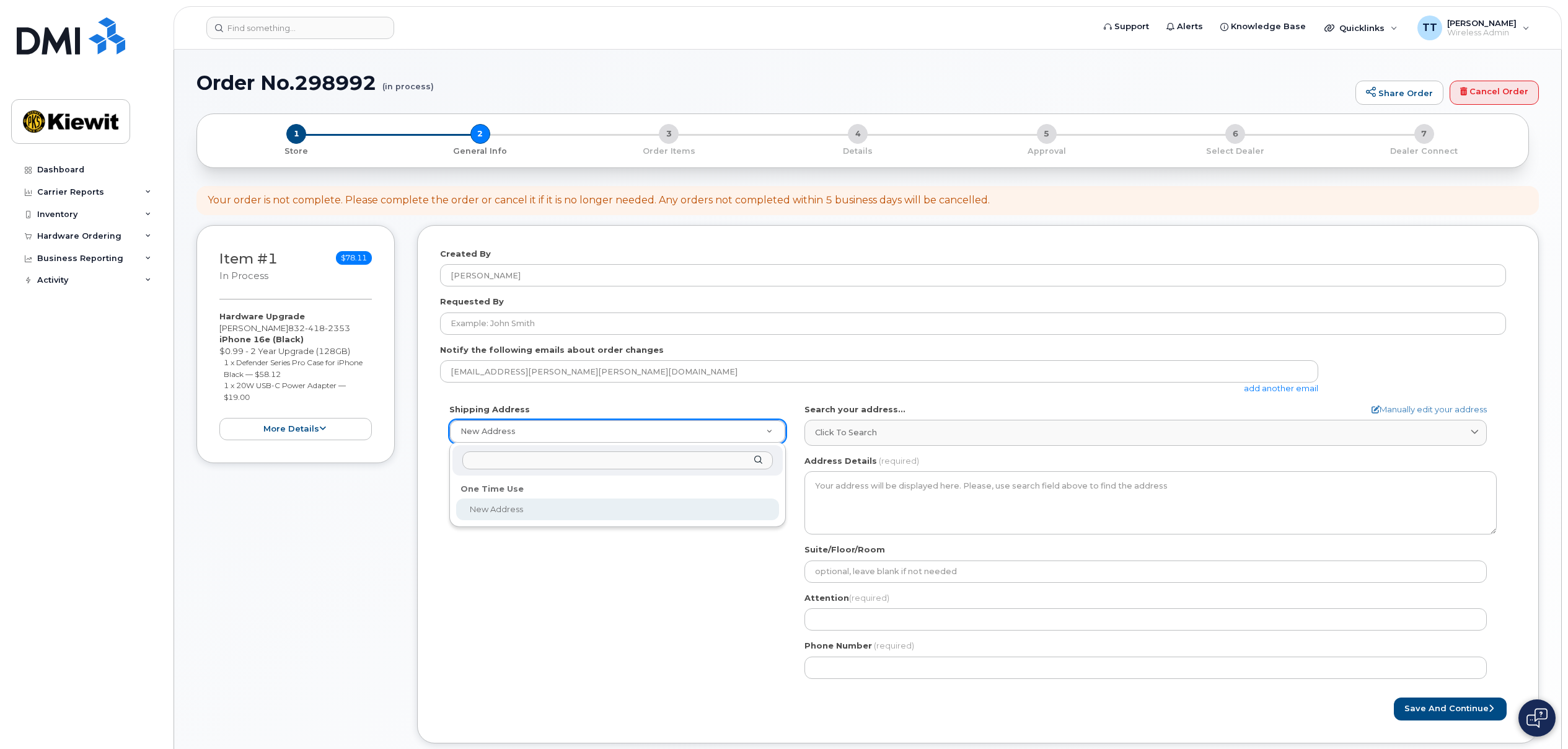
select select
click at [506, 459] on input "text" at bounding box center [617, 460] width 310 height 18
type input "3831 TECHNOLOGY FOREST BLVD"
click at [760, 458] on div "3831 TECHNOLOGY FOREST BLVD" at bounding box center [618, 460] width 330 height 30
click at [726, 457] on input "3831 TECHNOLOGY FOREST BLVD" at bounding box center [617, 460] width 310 height 18
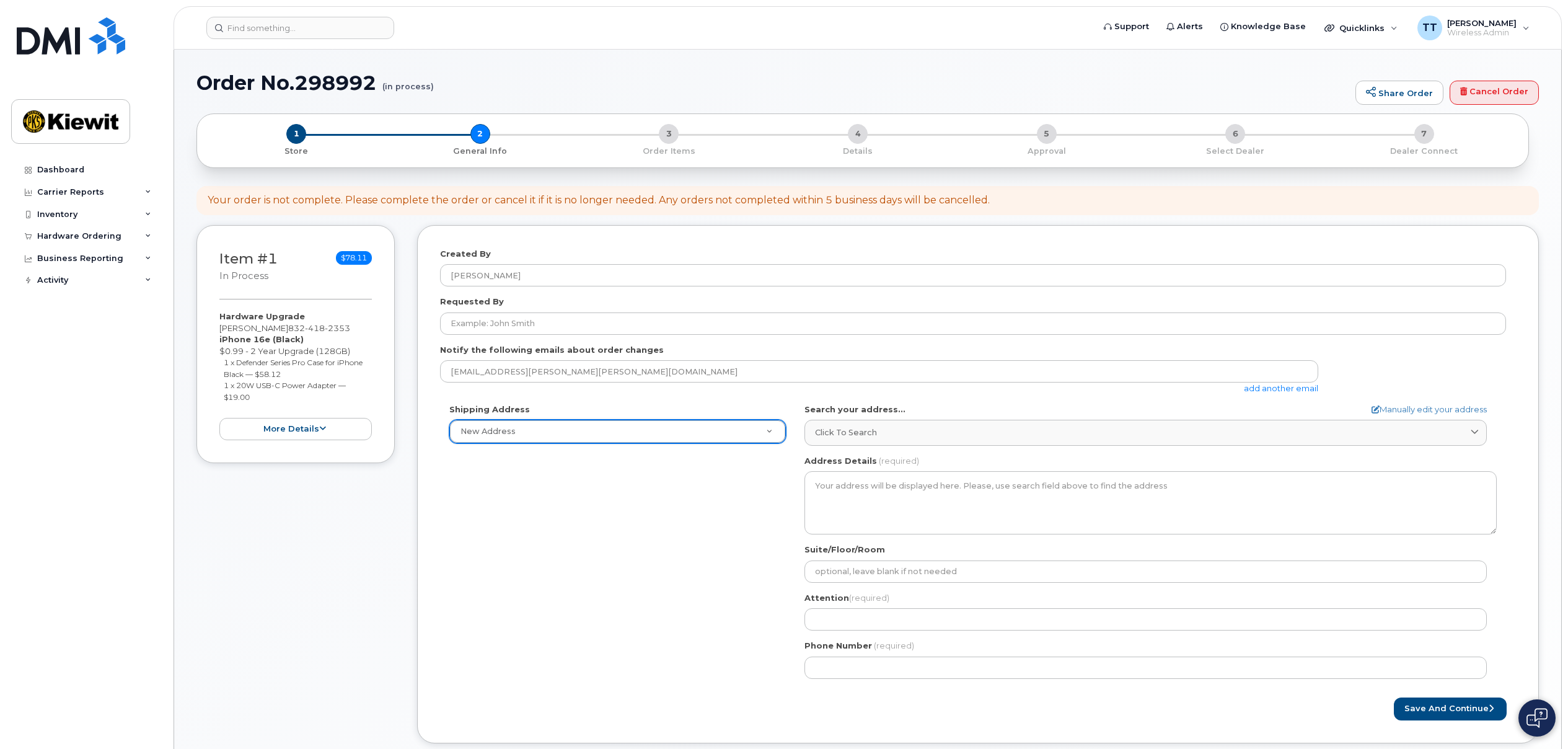
drag, startPoint x: 655, startPoint y: 516, endPoint x: 661, endPoint y: 512, distance: 7.2
click at [655, 516] on div "Shipping Address New Address New Address AB Search your address... Manually edi…" at bounding box center [973, 546] width 1066 height 285
click at [1459, 708] on button "Save and Continue" at bounding box center [1450, 709] width 113 height 23
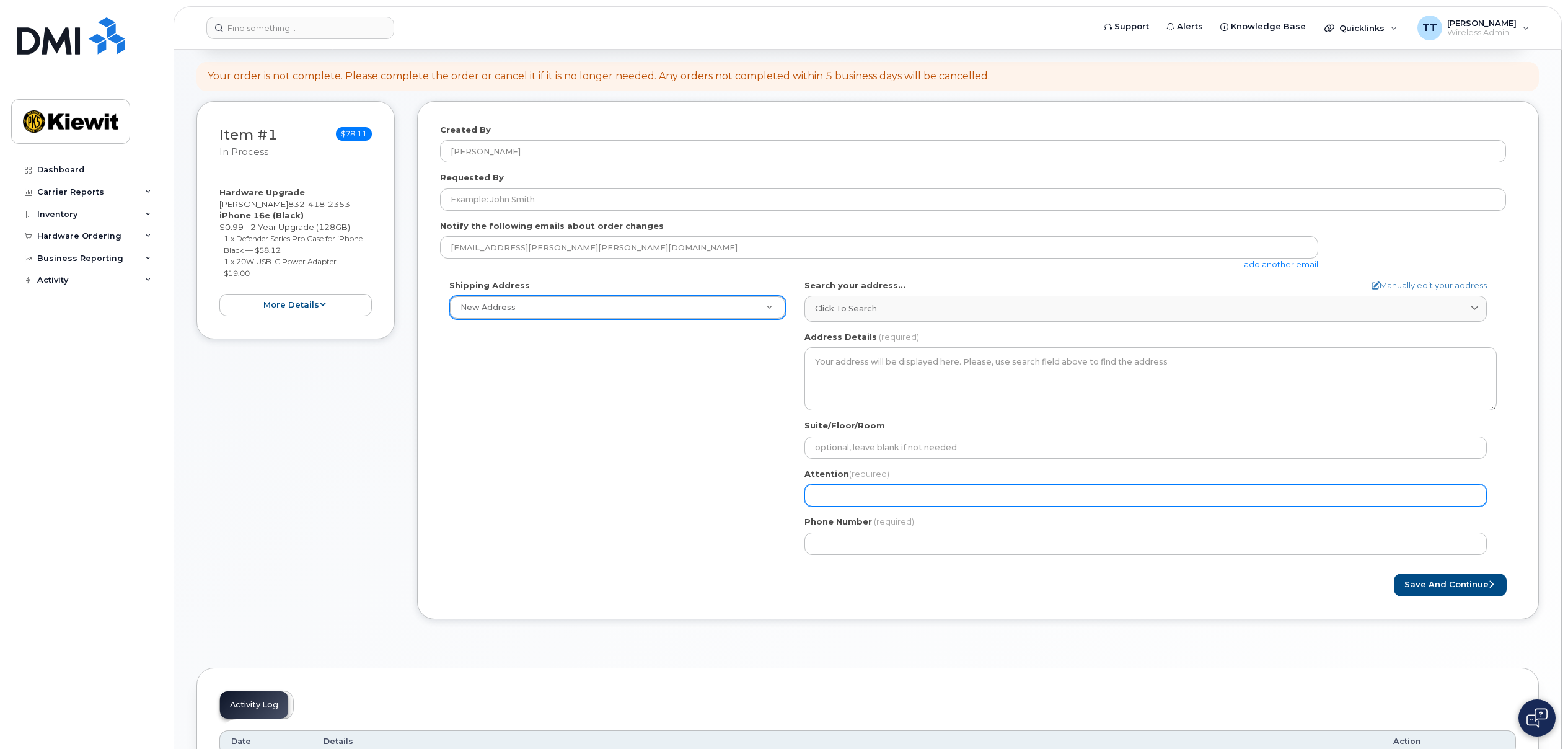
scroll to position [62, 0]
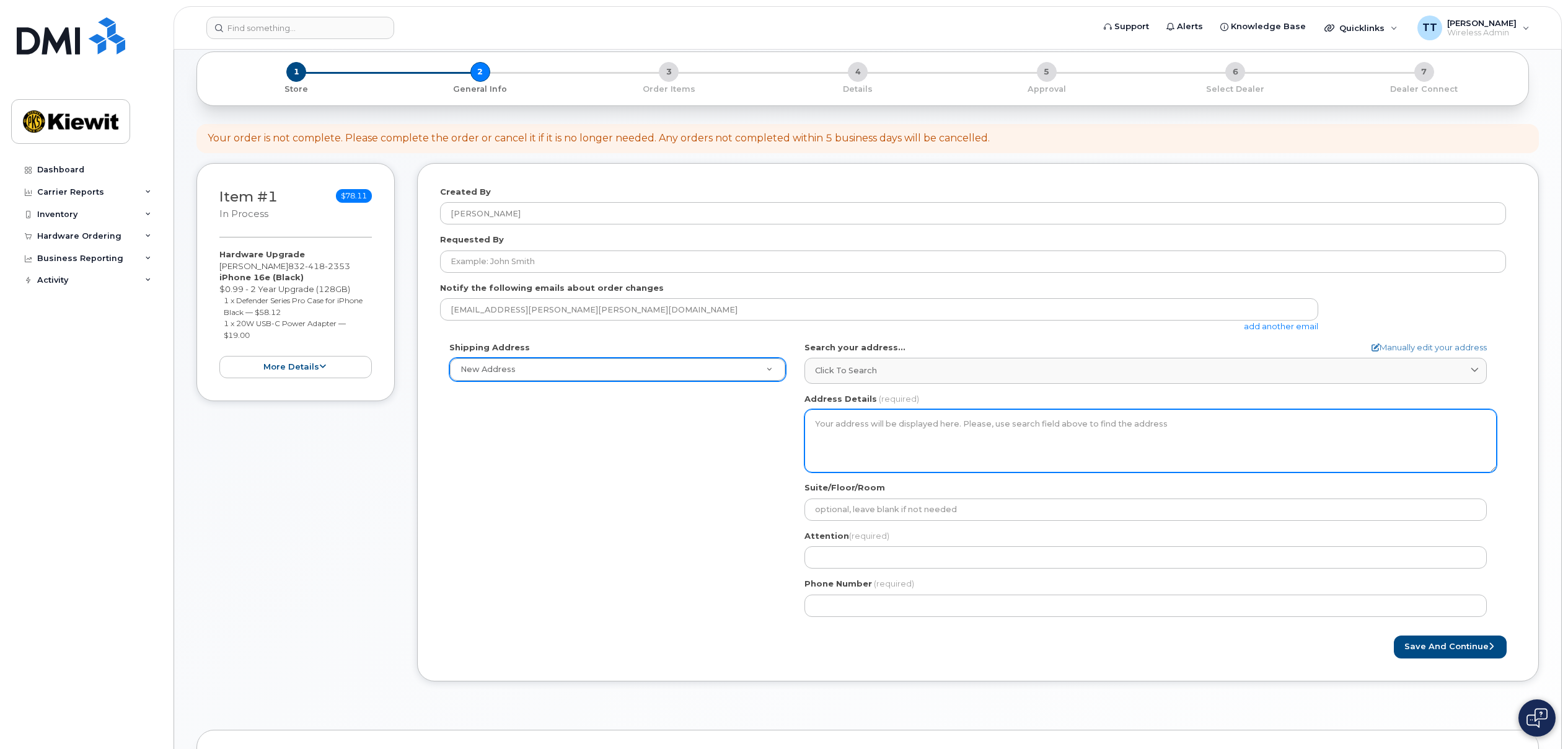
click at [905, 423] on textarea "Address Details" at bounding box center [1150, 440] width 692 height 63
click at [885, 432] on textarea "Address Details" at bounding box center [1150, 440] width 692 height 63
click at [881, 421] on textarea "Address Details" at bounding box center [1150, 440] width 692 height 63
click at [877, 421] on textarea "Address Details" at bounding box center [1150, 440] width 692 height 63
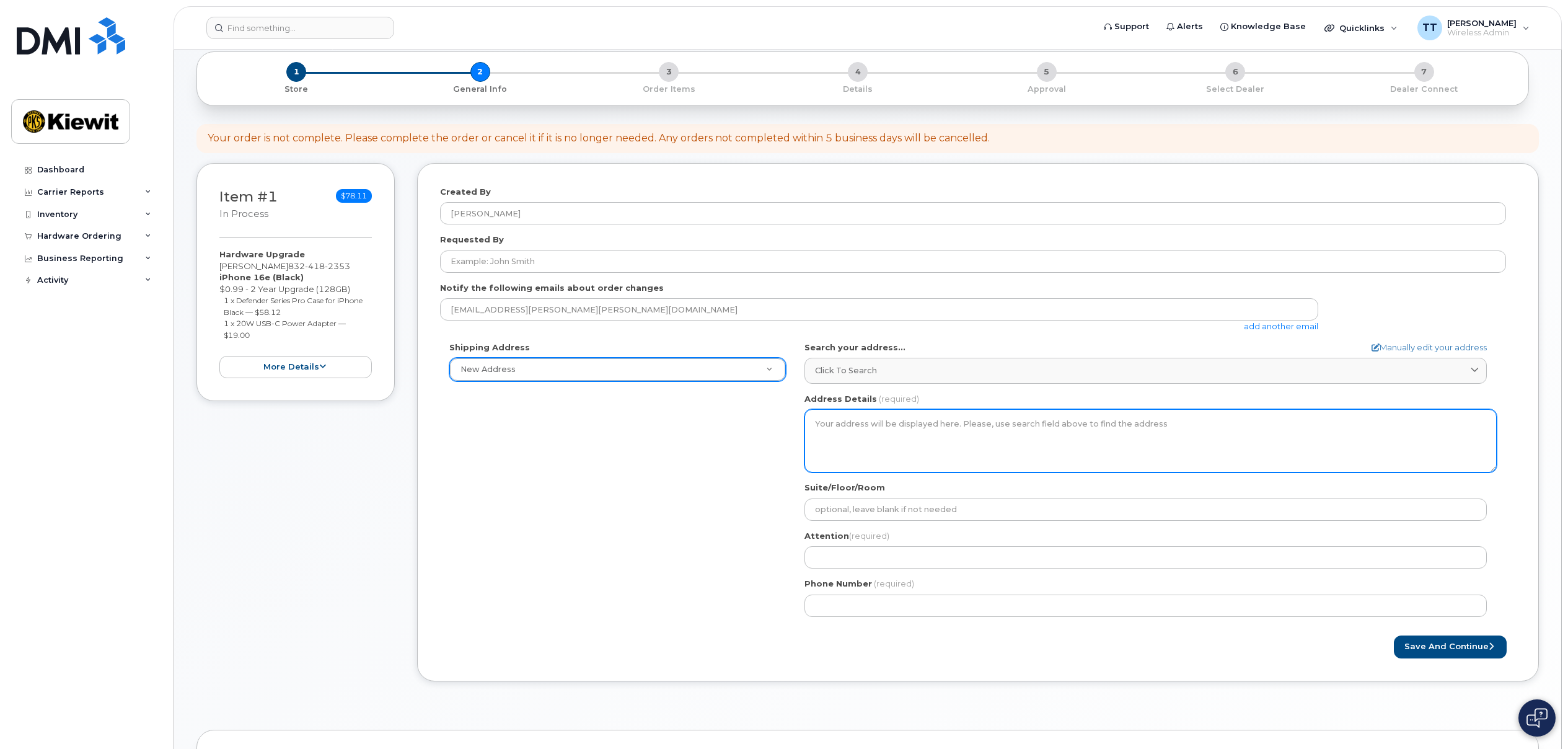
click at [877, 421] on textarea "Address Details" at bounding box center [1150, 440] width 692 height 63
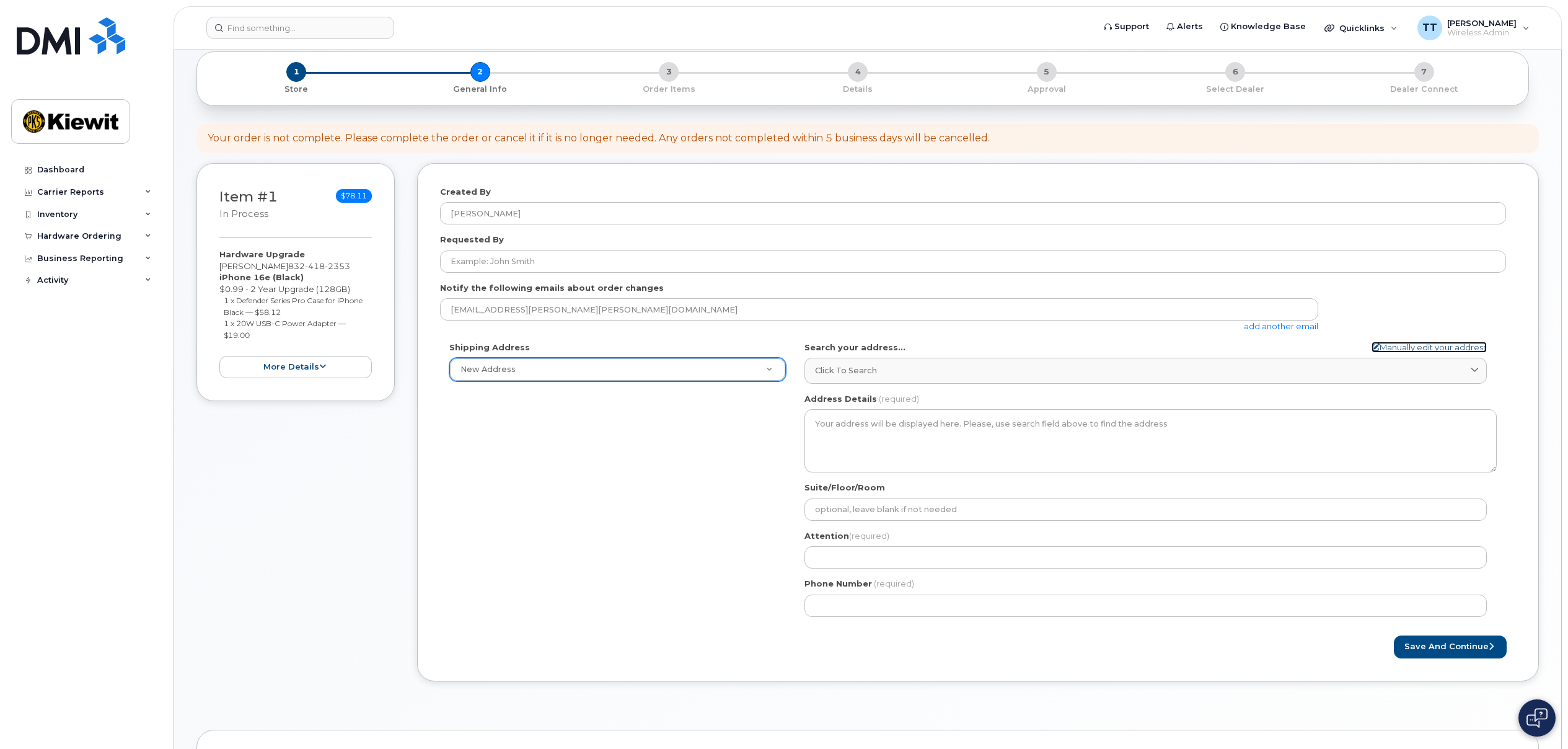
click at [1411, 343] on link "Manually edit your address" at bounding box center [1429, 348] width 115 height 12
select select
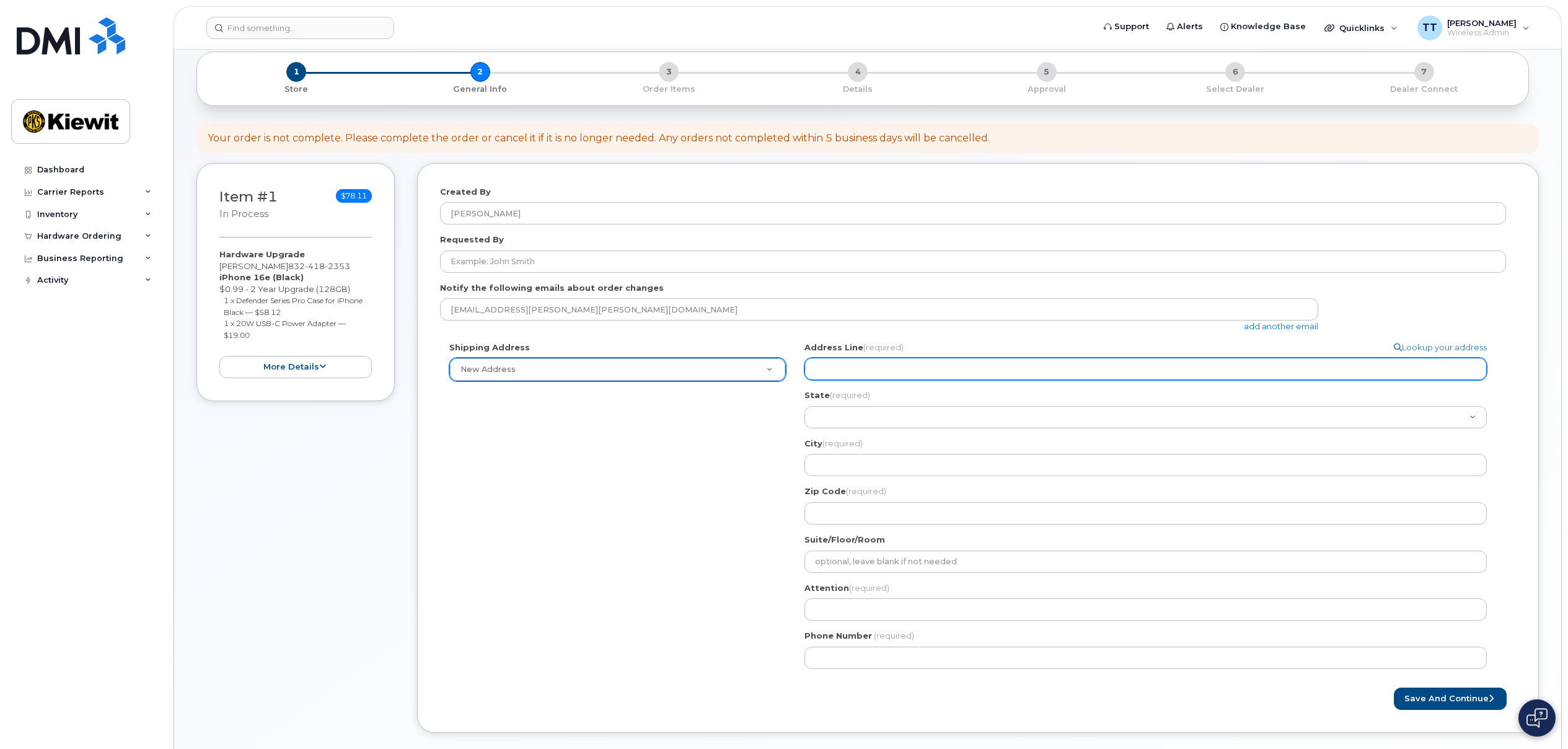
click at [883, 368] on input "Address Line (required)" at bounding box center [1145, 369] width 682 height 23
type input "3831 TECHNOLOGY FOREST BLVD"
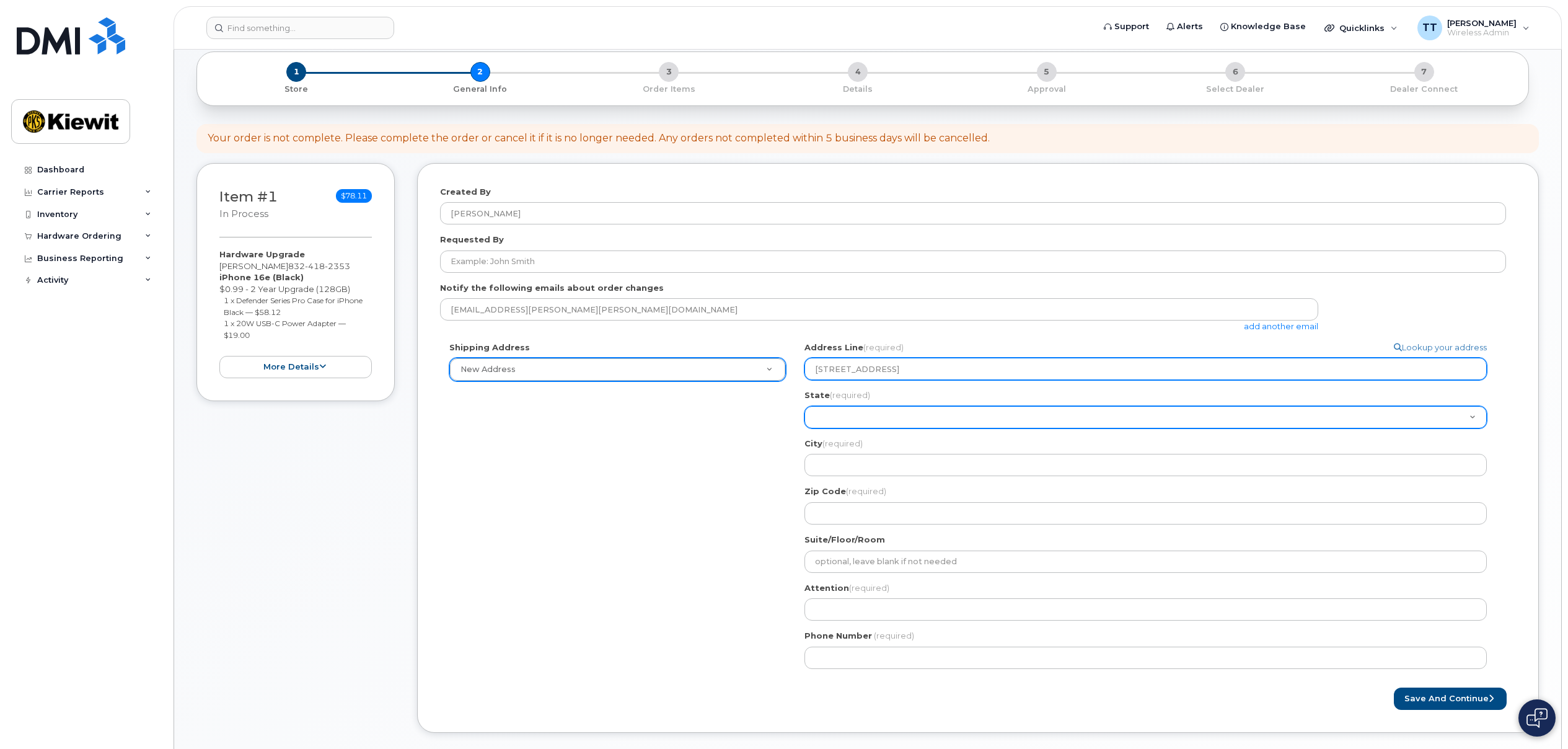
select select "TX"
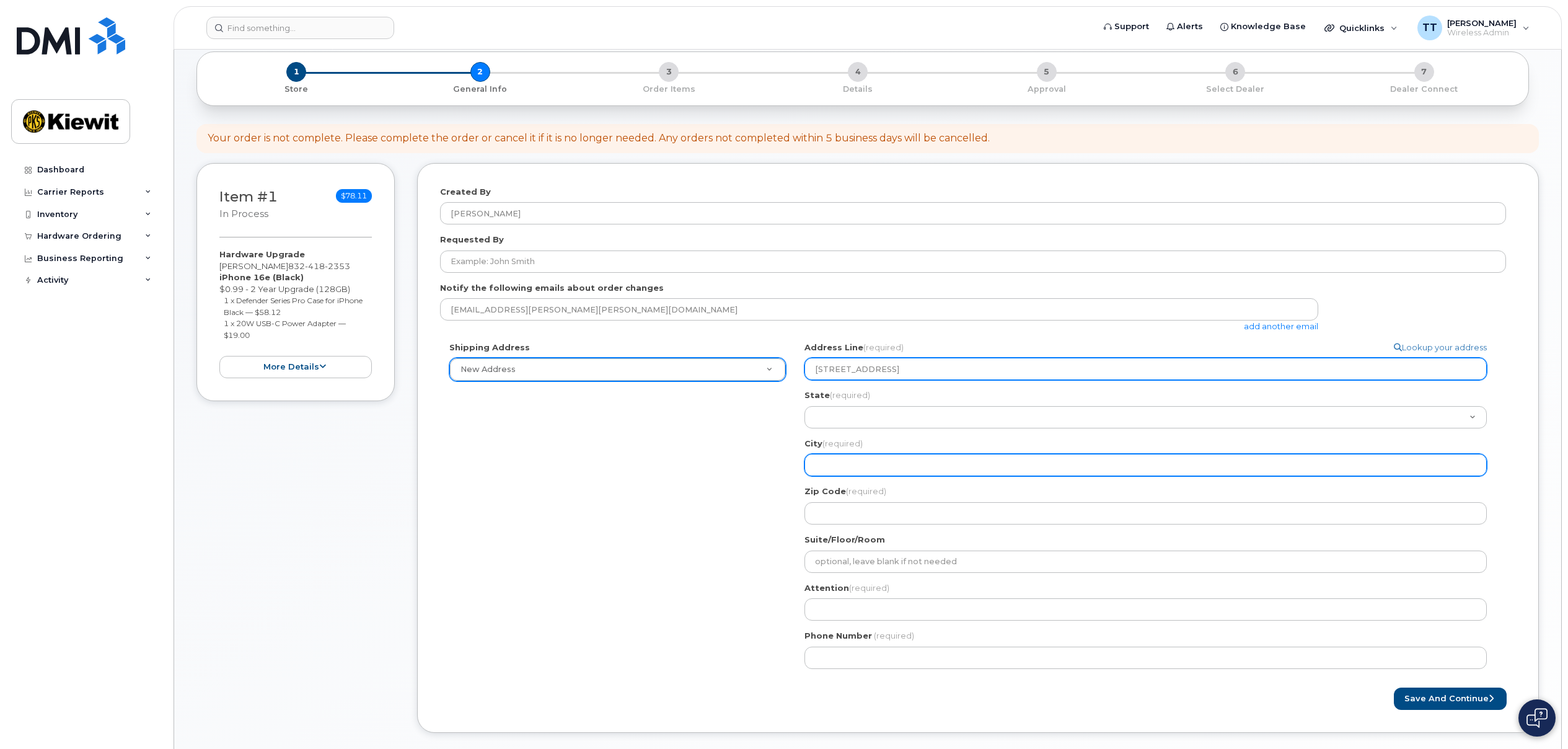
type input "The Woodlands"
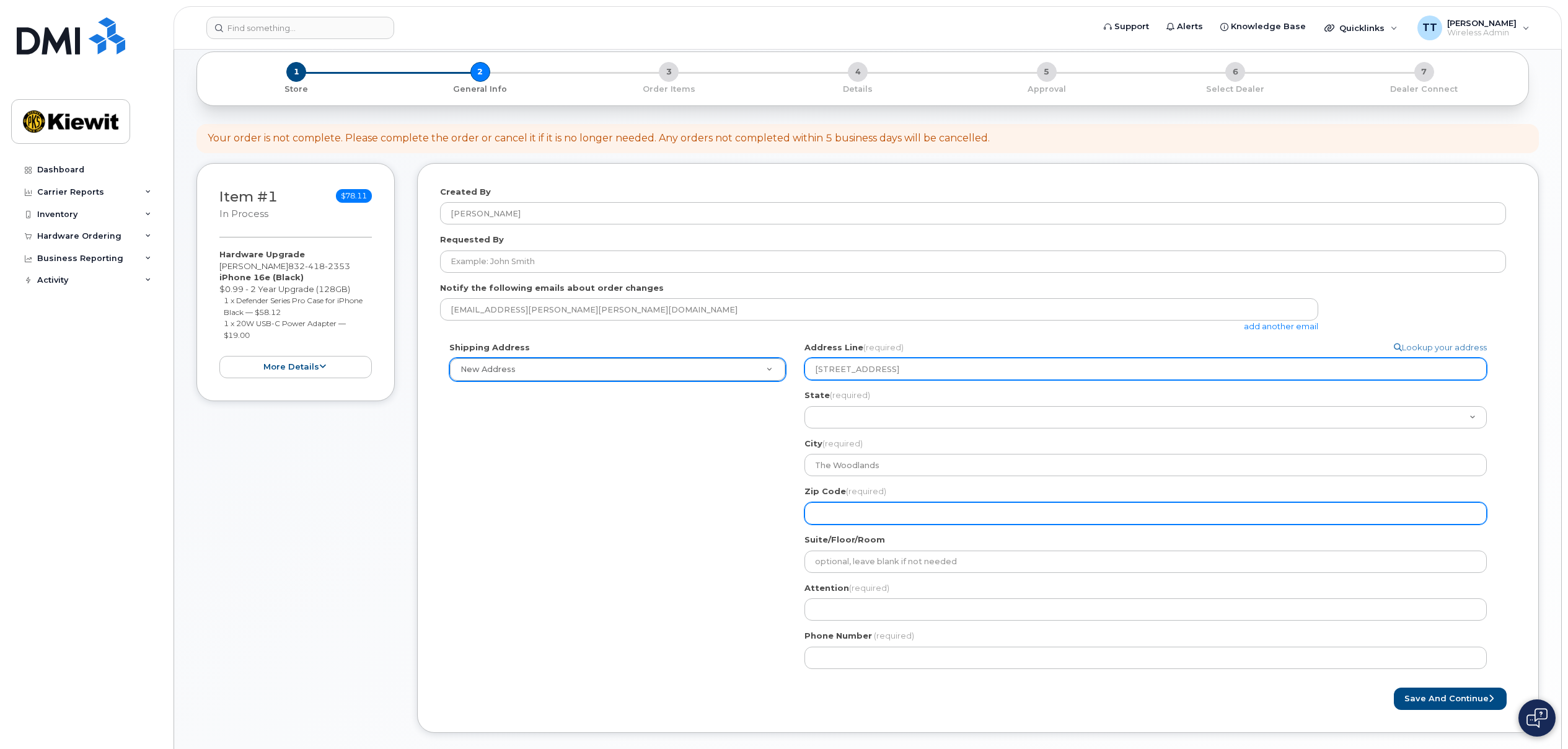
type input "77381"
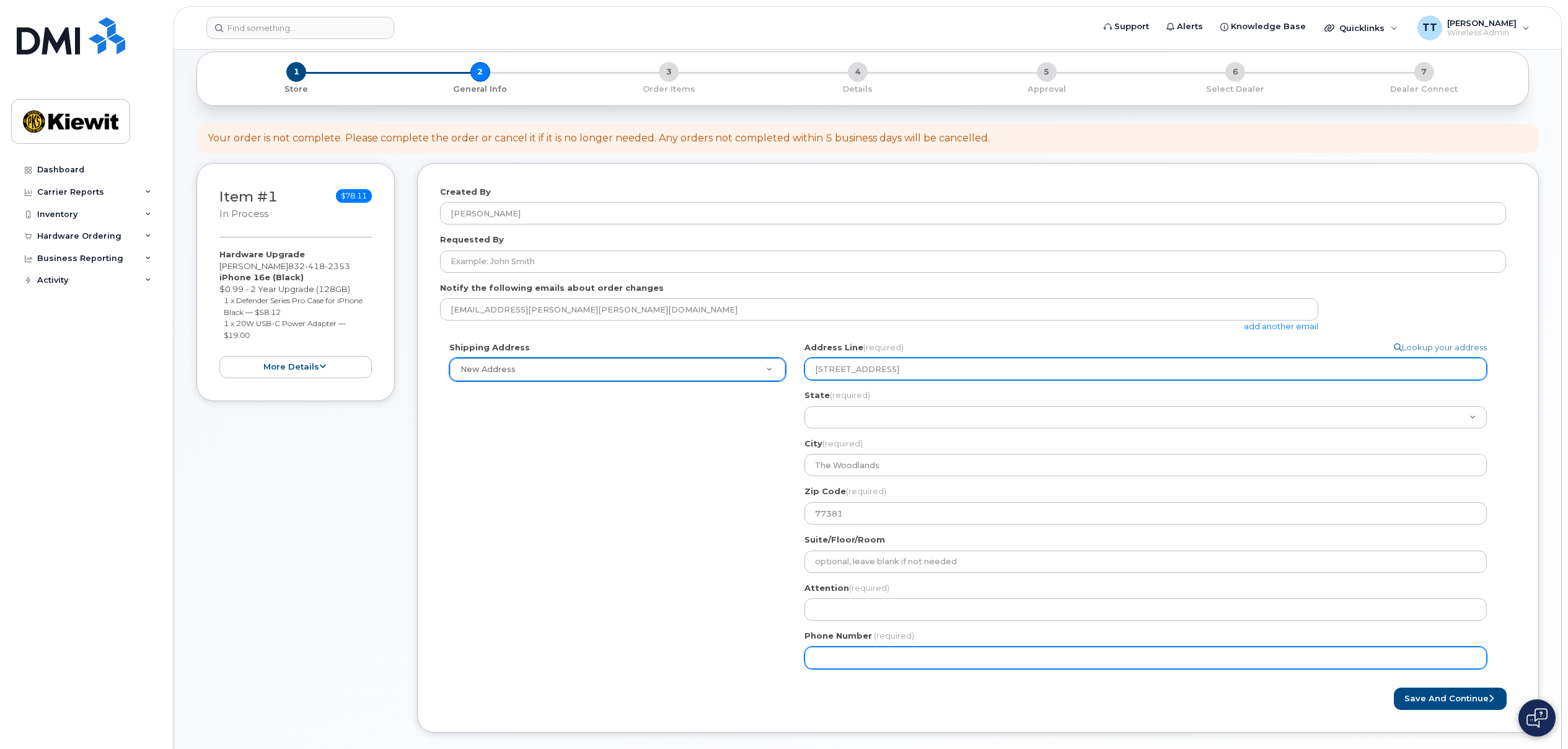
type input "8329630464"
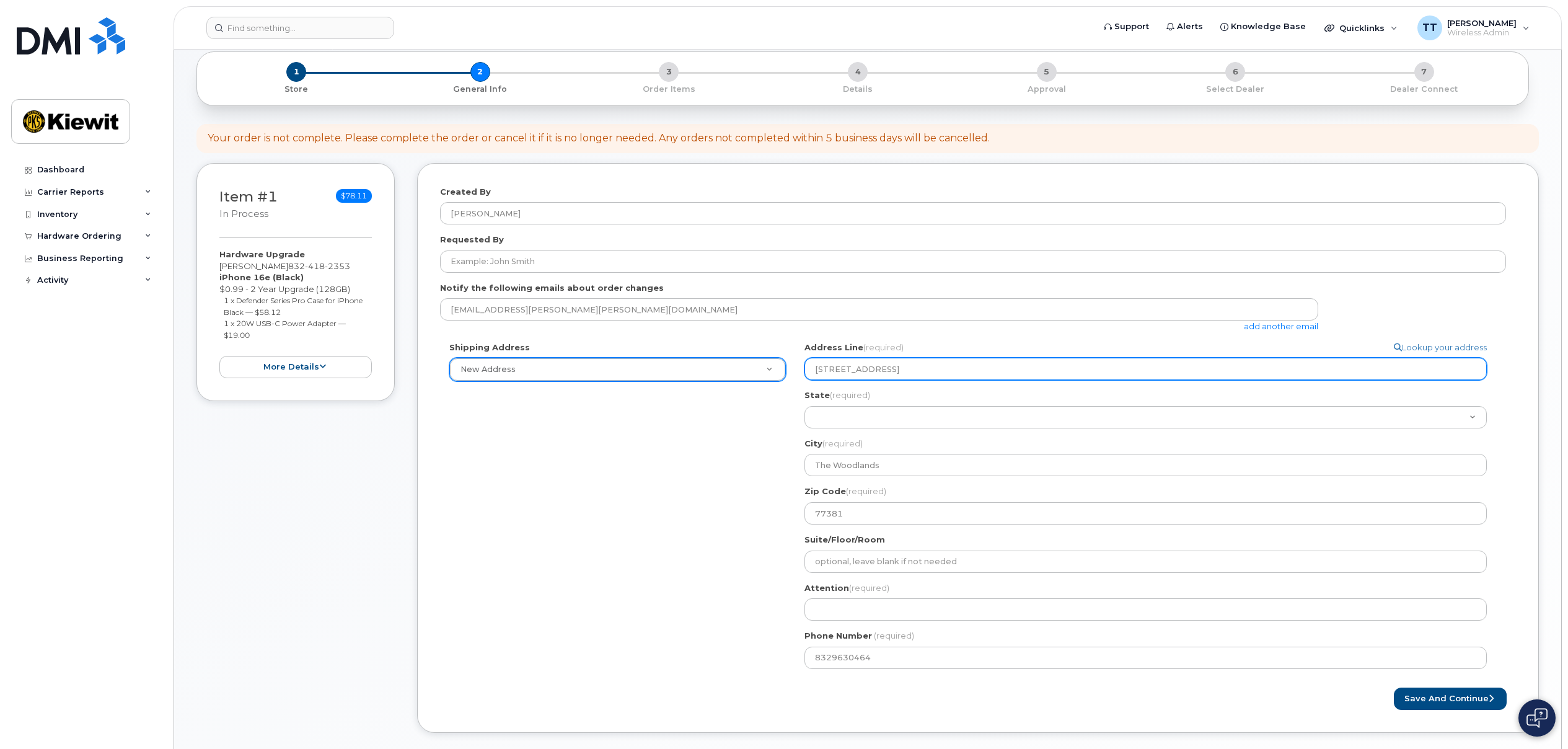
select select
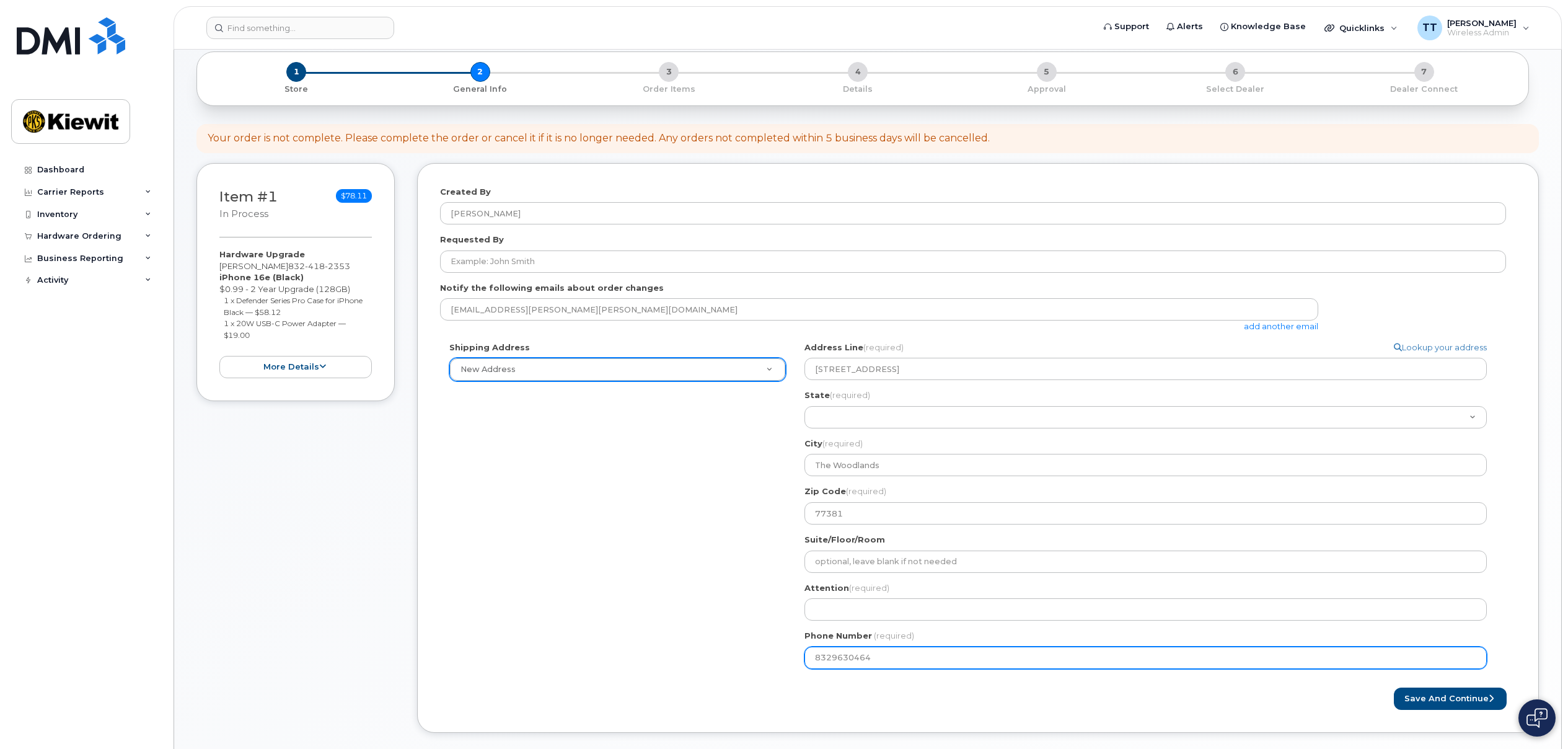
drag, startPoint x: 878, startPoint y: 656, endPoint x: 678, endPoint y: 641, distance: 200.6
click at [678, 641] on div "Shipping Address New Address New Address TX The Woodlands Search your address..…" at bounding box center [973, 510] width 1066 height 337
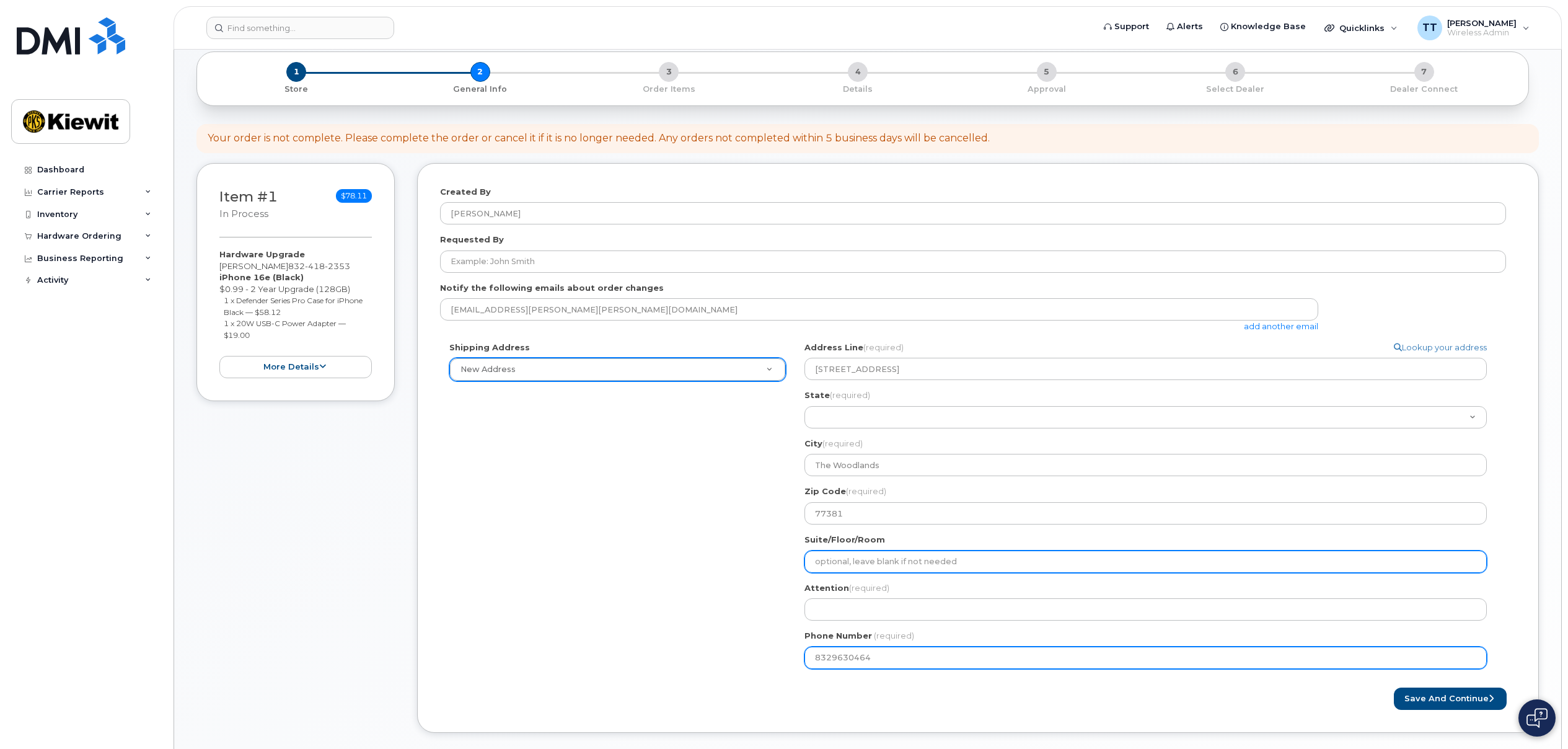
type input "8324182353"
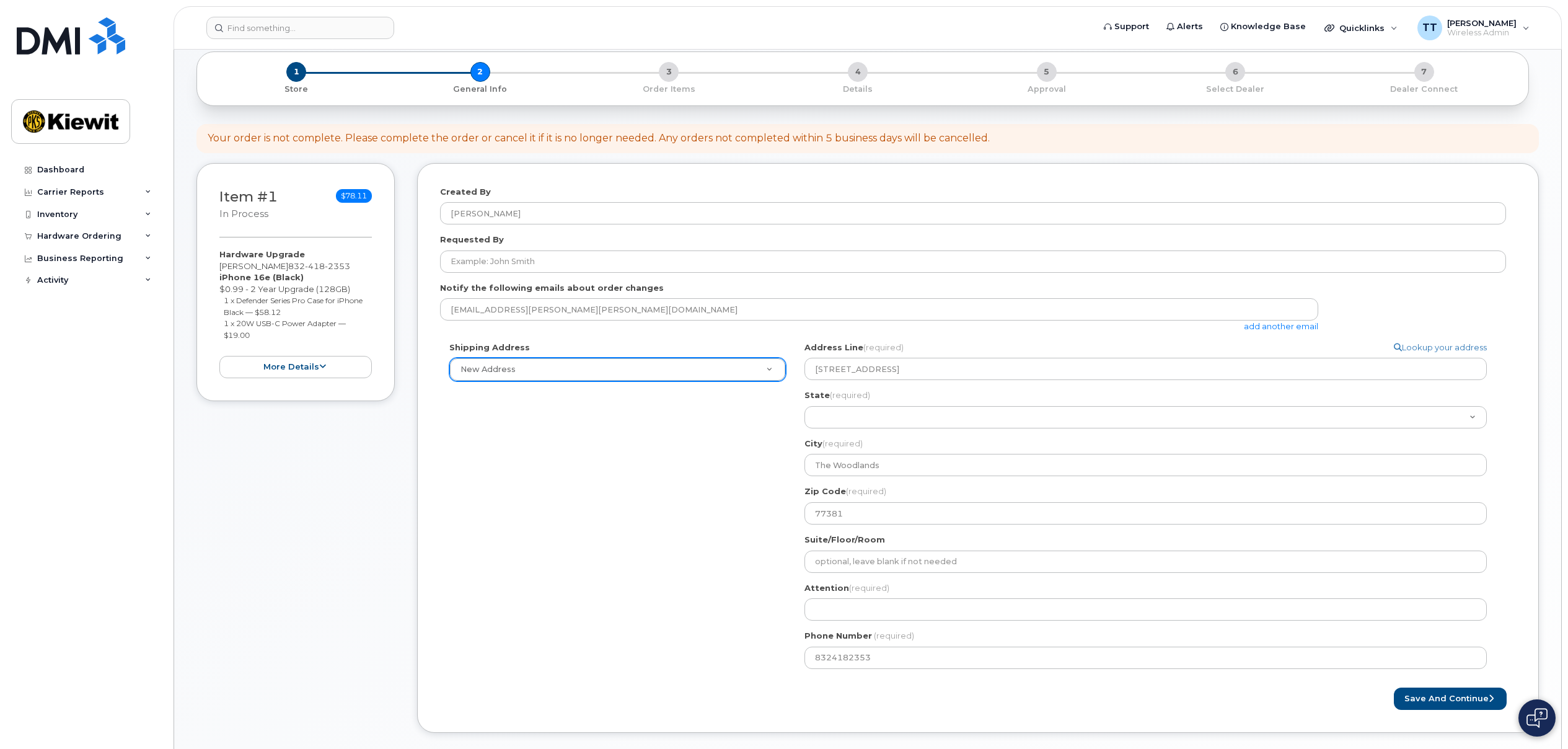
click at [653, 599] on div "Shipping Address New Address New Address TX The Woodlands Search your address..…" at bounding box center [973, 510] width 1066 height 337
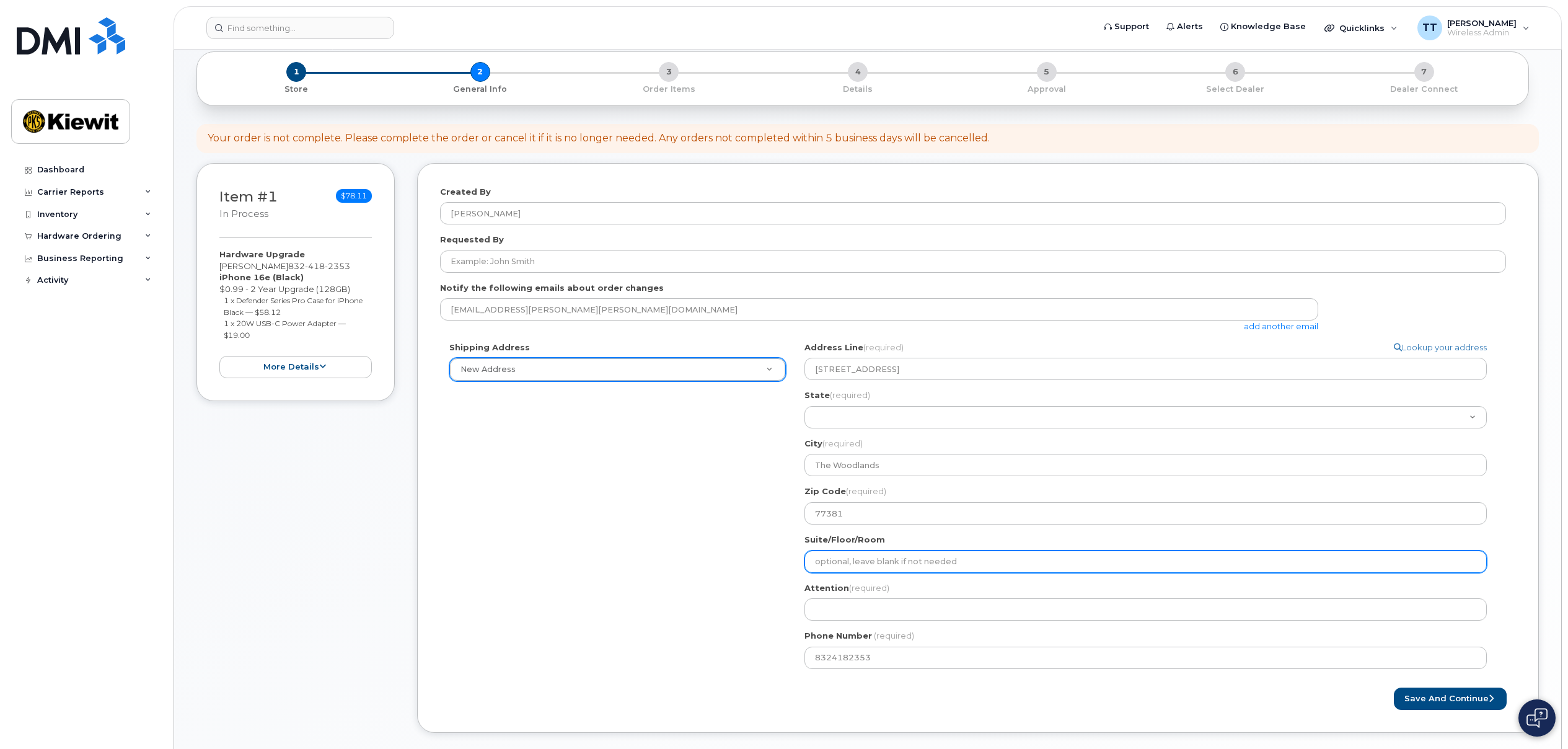
click at [876, 559] on input "Suite/Floor/Room" at bounding box center [1145, 562] width 682 height 23
select select
type input "4"
select select
type input "4T"
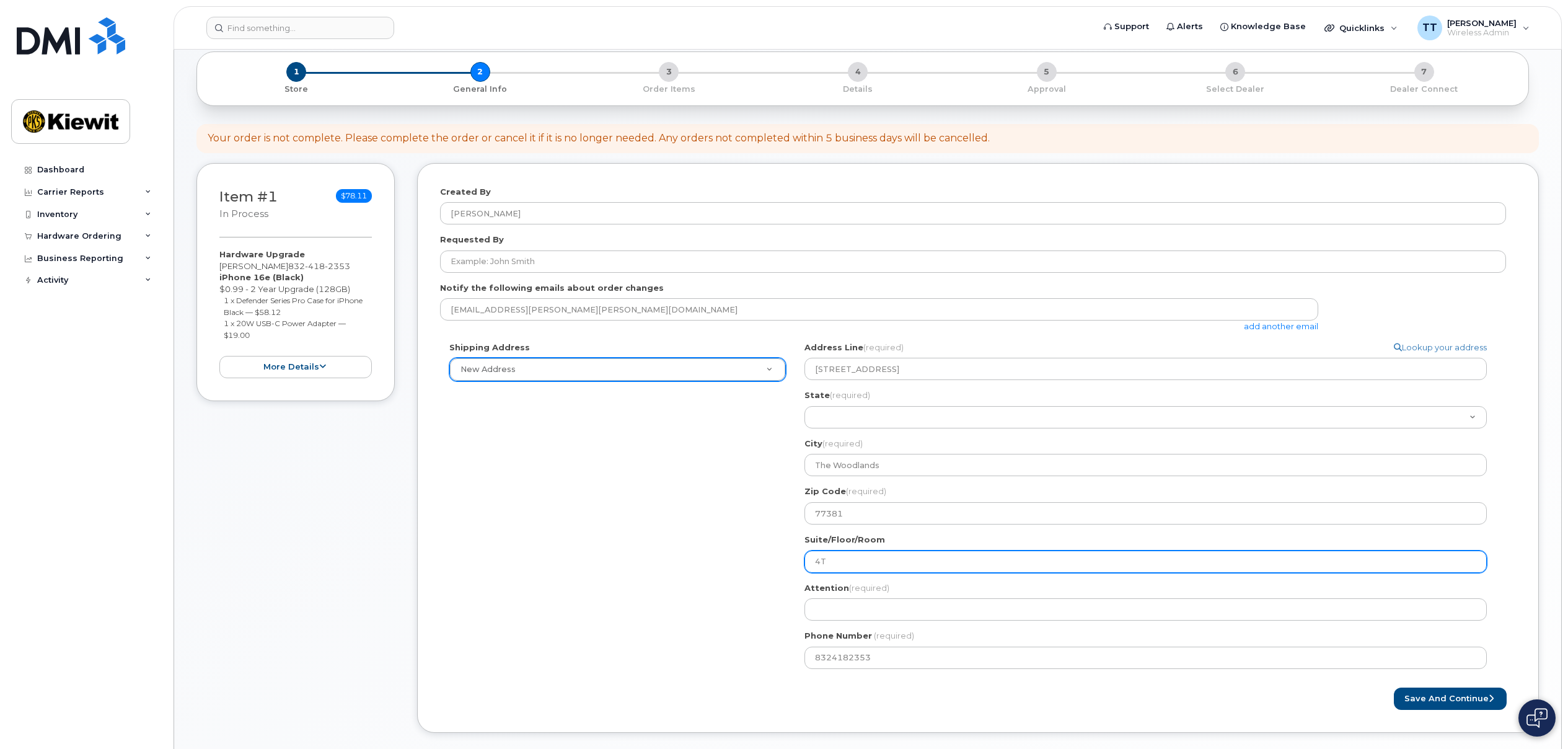
select select
type input "4TH"
select select
type input "4T"
select select
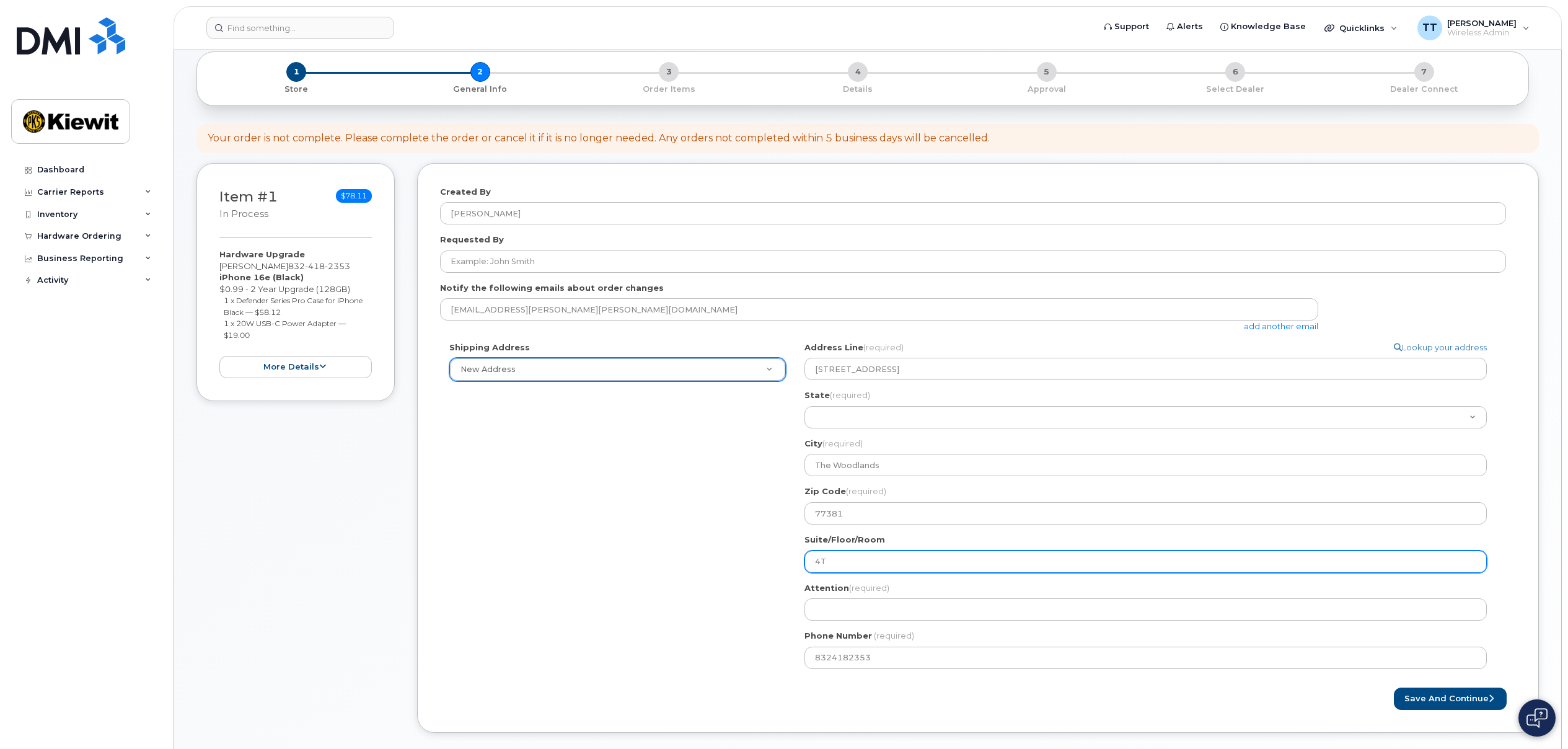
type input "4"
select select
type input "S"
select select
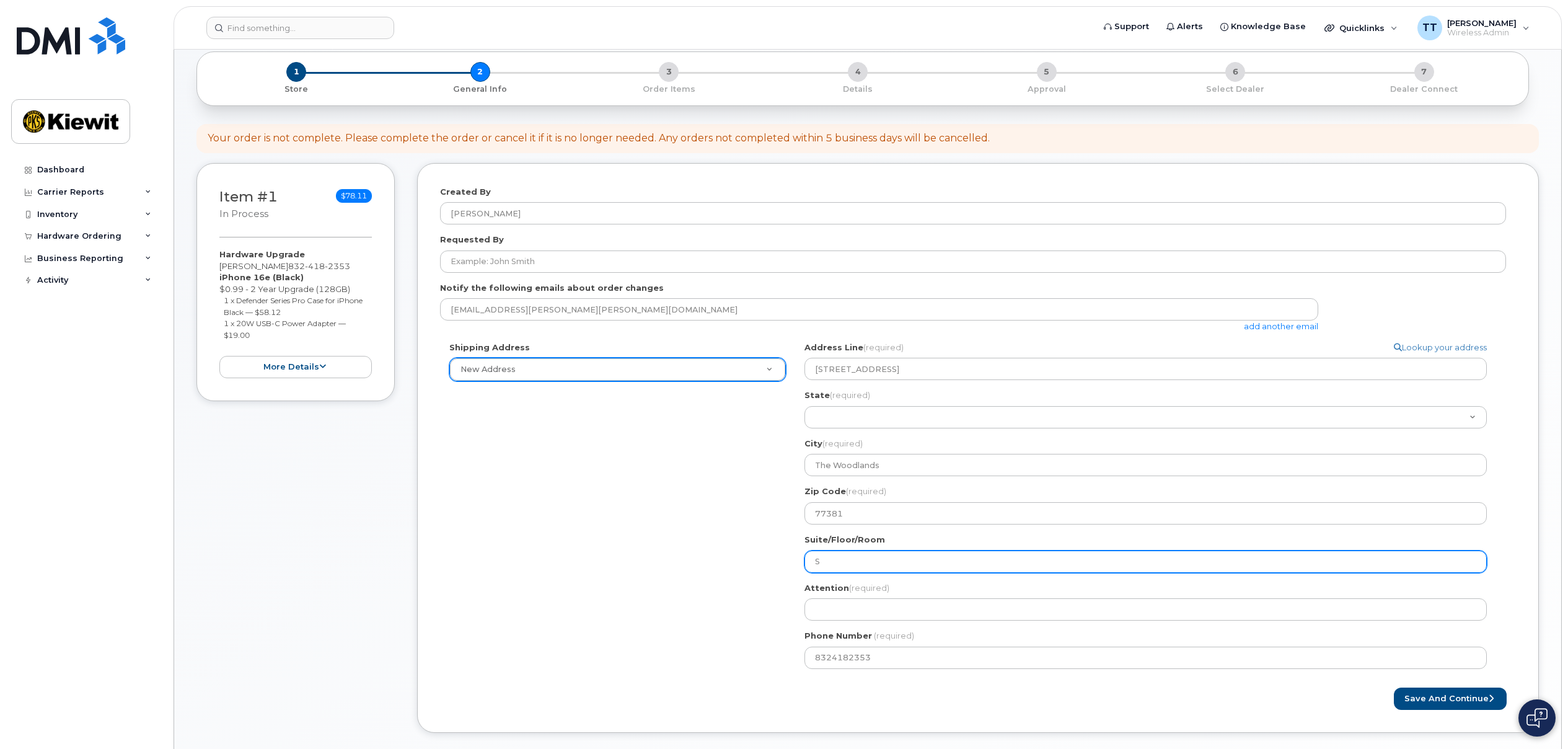
type input "Su"
select select
type input "Sui"
select select
type input "Suit"
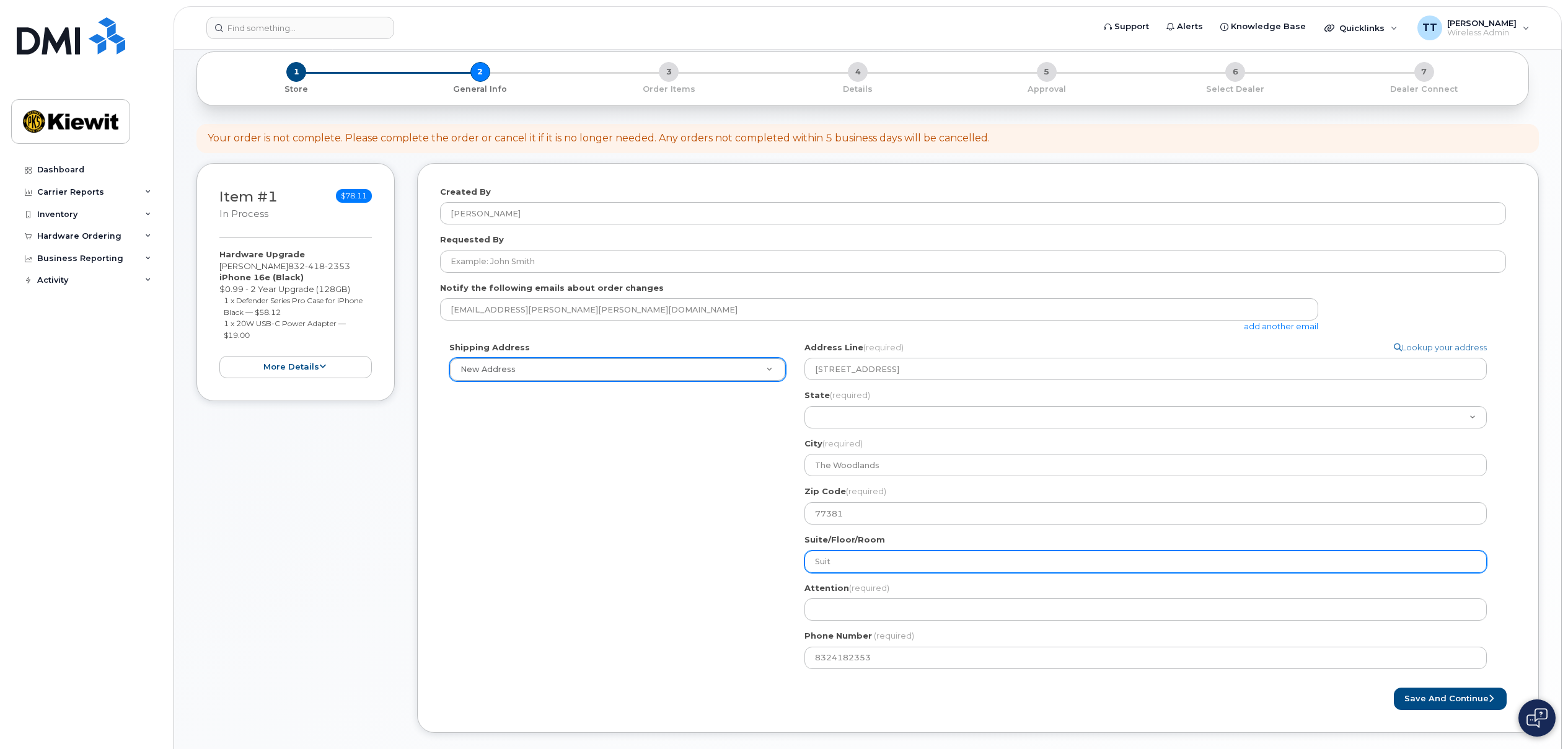
select select
type input "Suite"
select select
type input "Suite 4"
select select
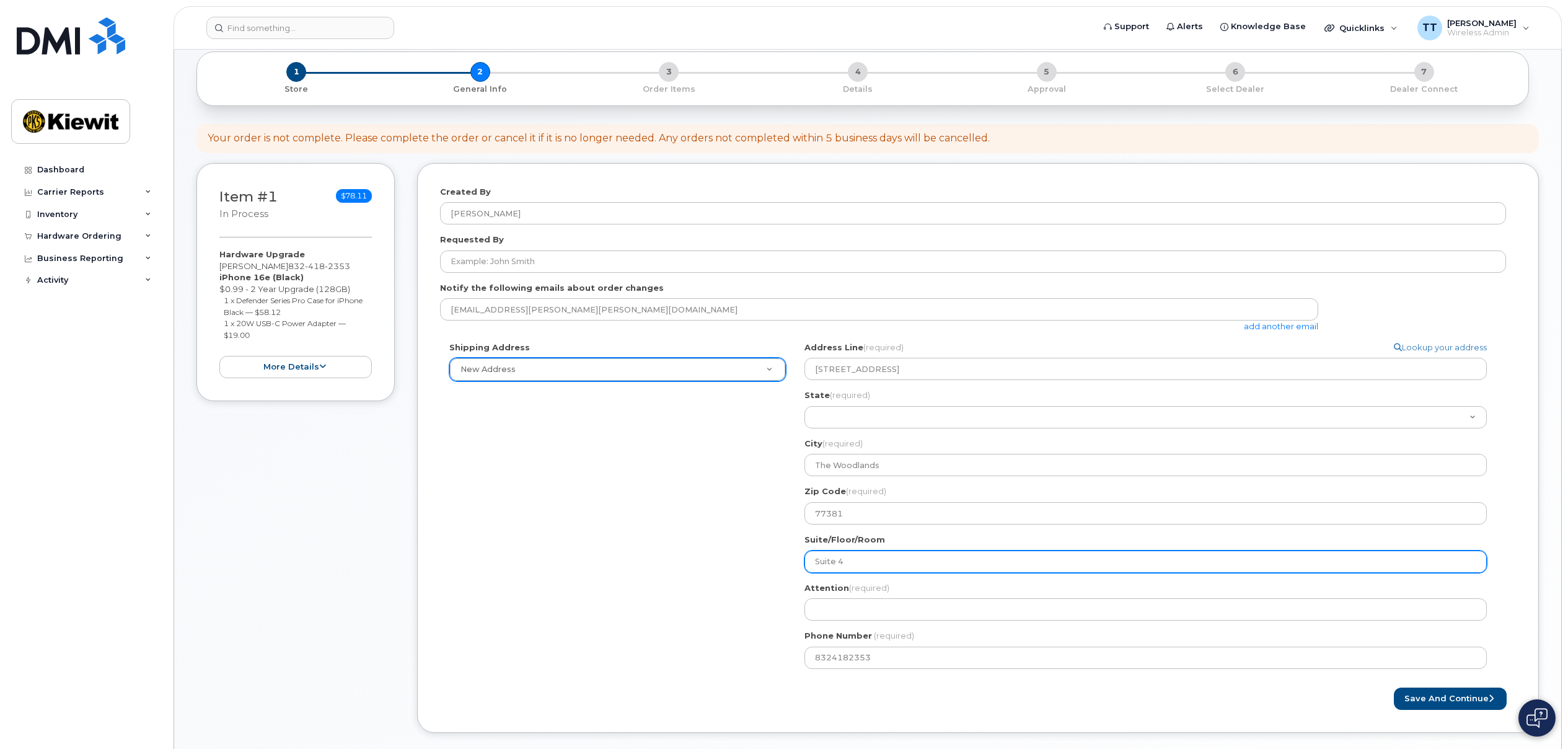
type input "Suite 40"
select select
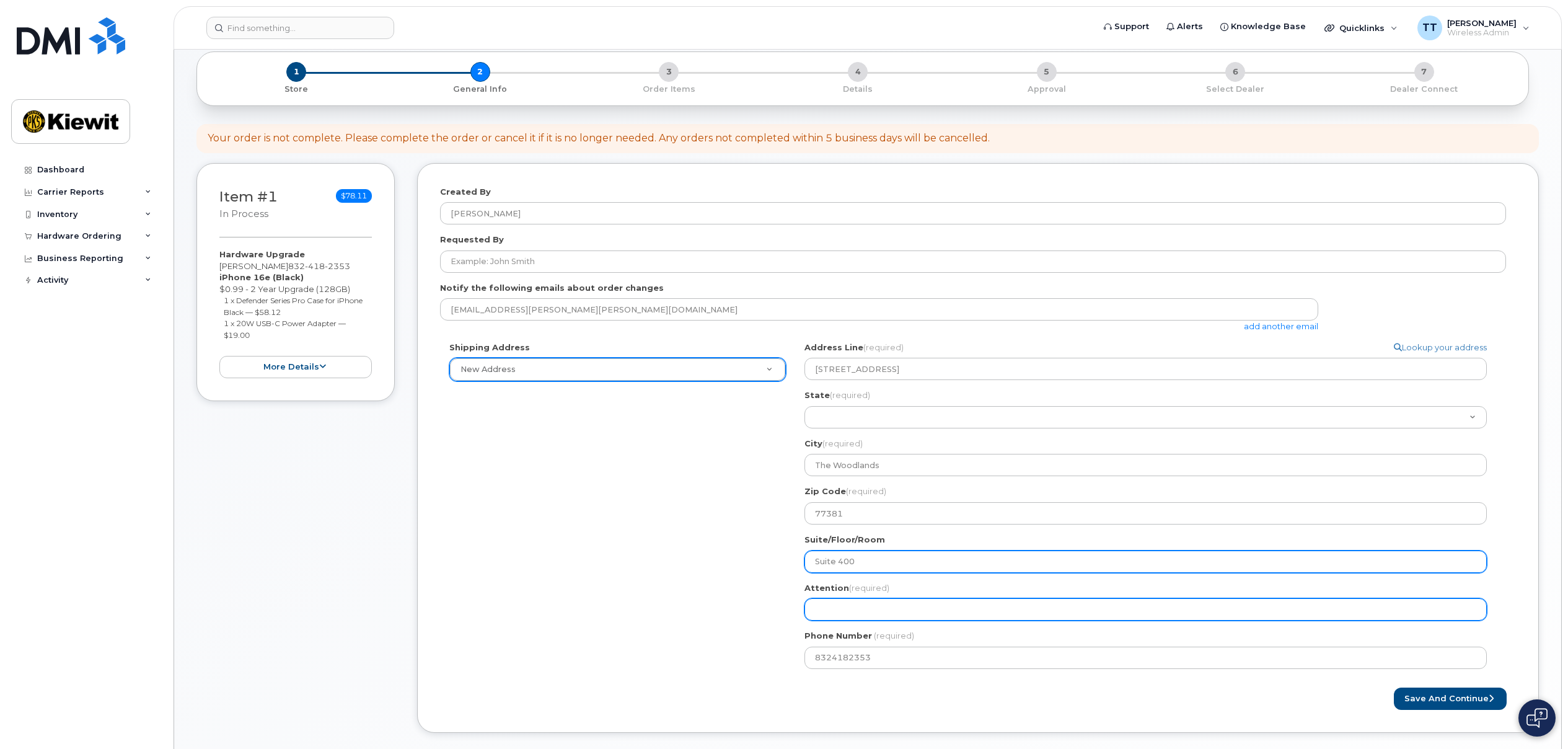
type input "Suite 400"
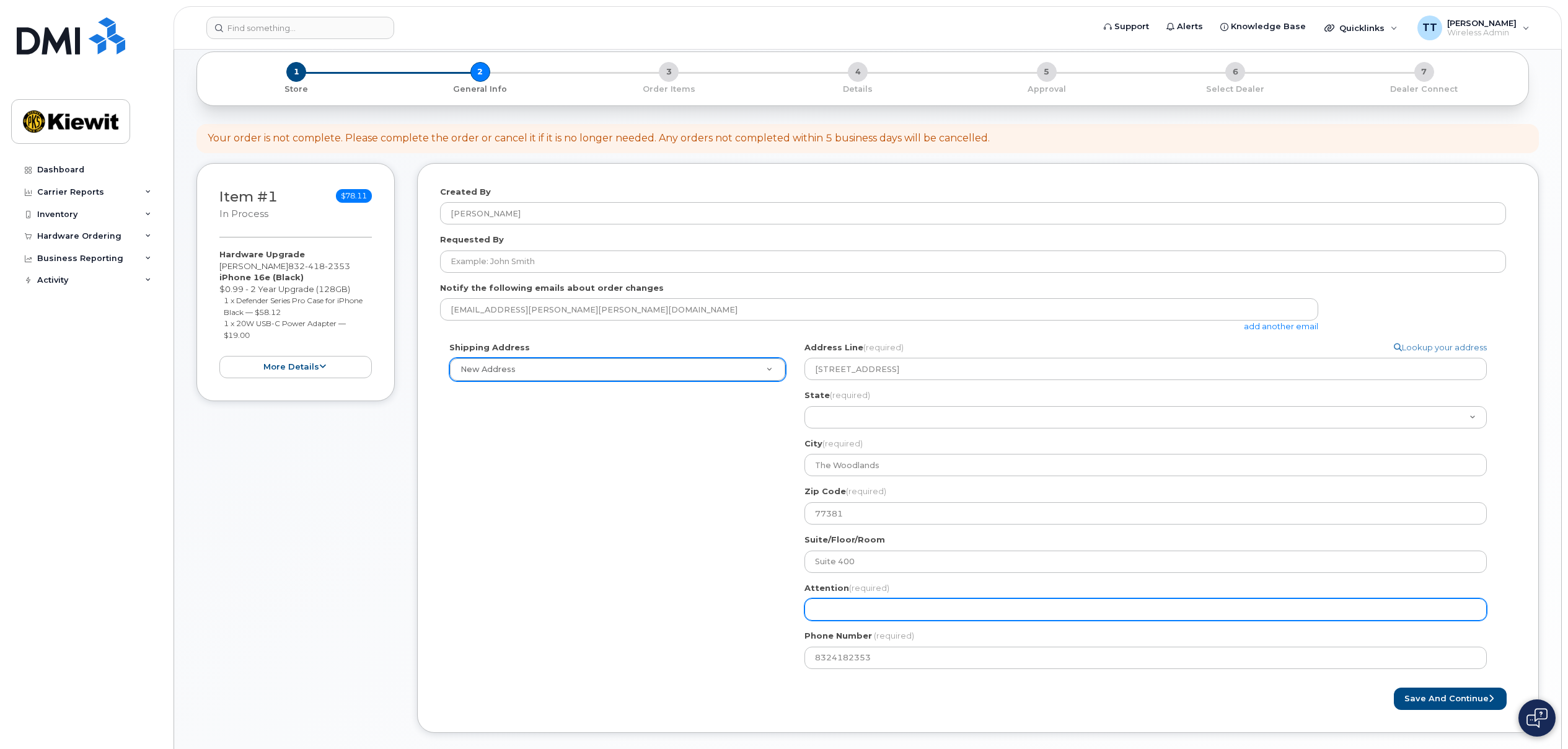
click at [902, 607] on input "Attention (required)" at bounding box center [1145, 610] width 682 height 23
select select
type input "t"
select select
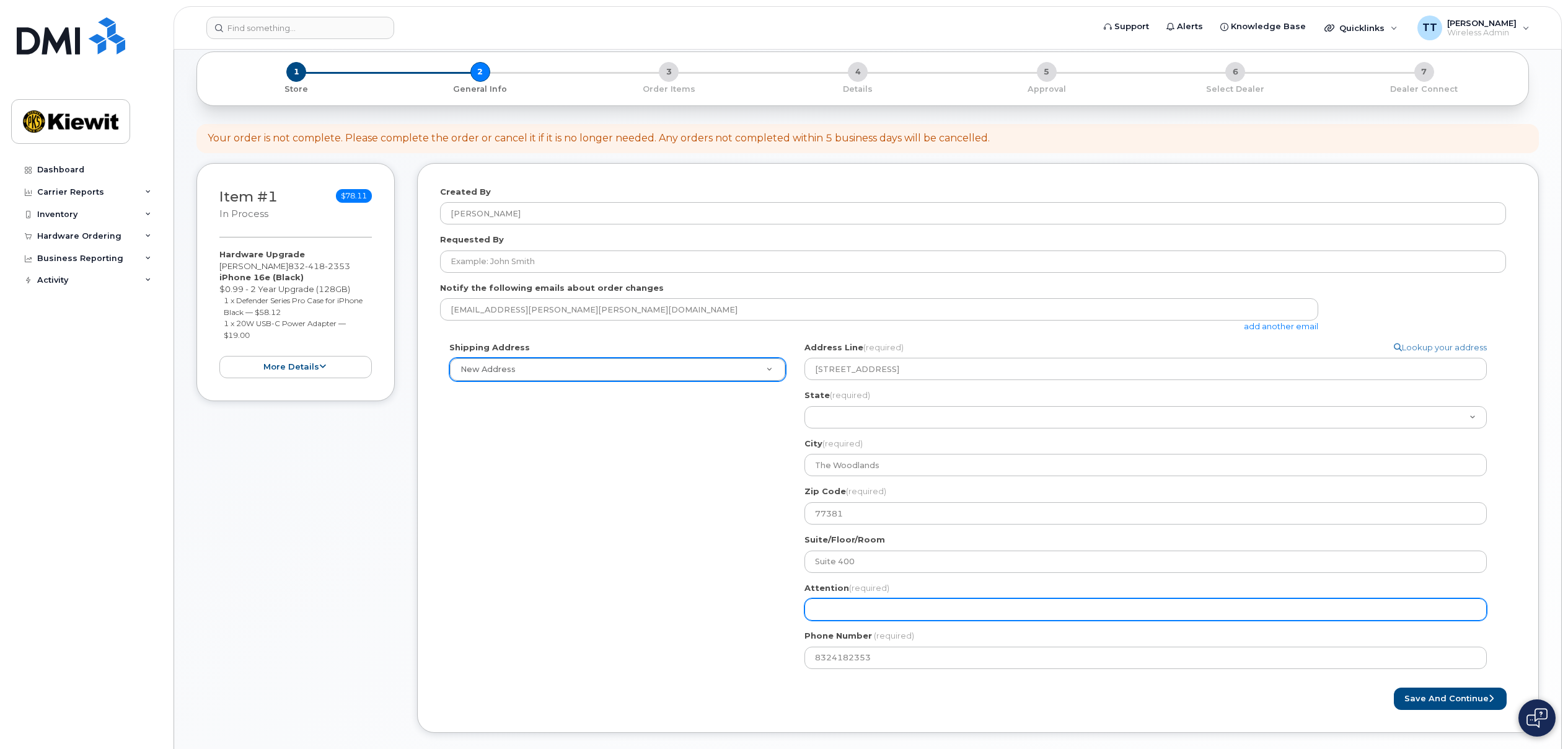
type input "T"
select select
type input "Ti"
select select
type input "Tit"
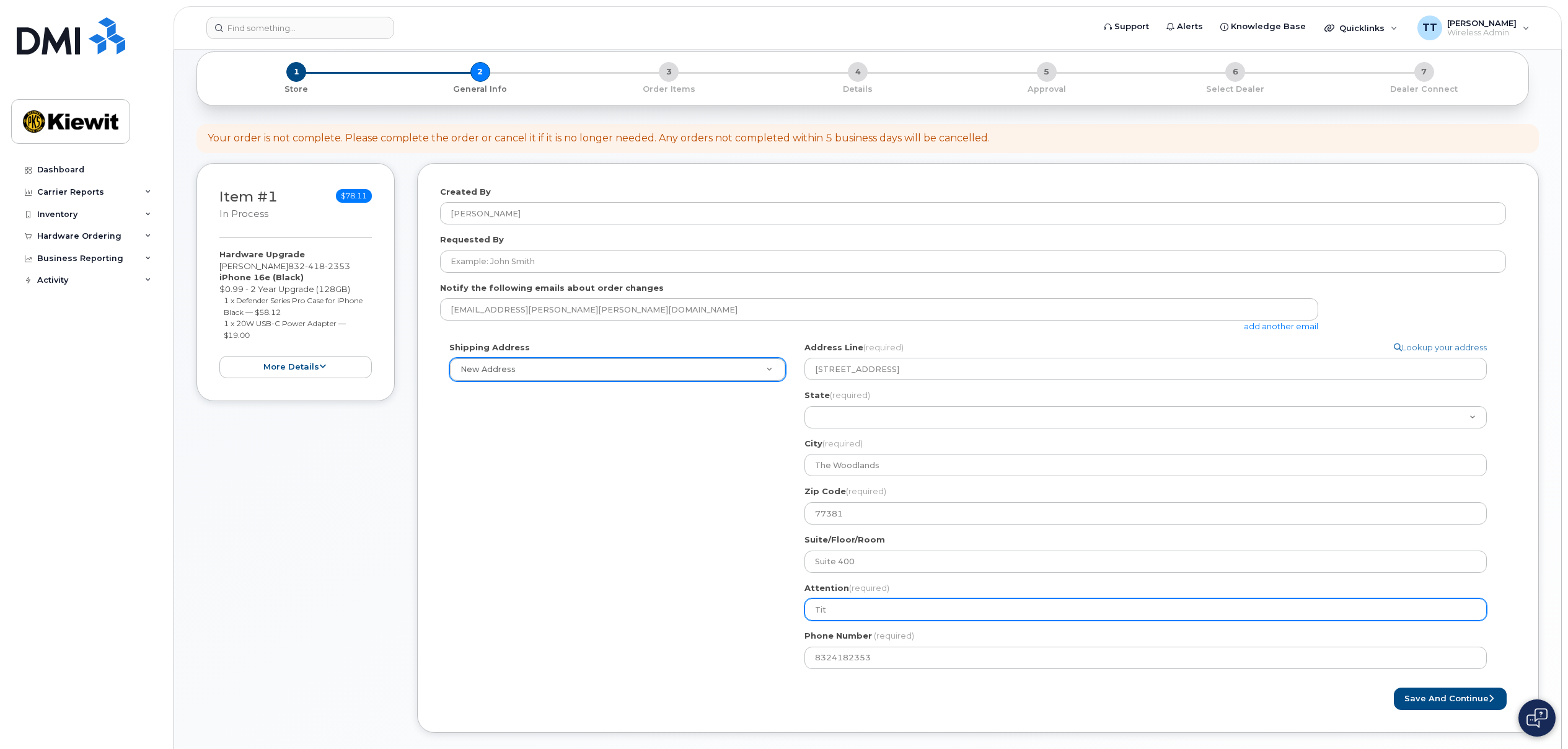
select select
type input "Titi"
select select
type input "Titil"
select select
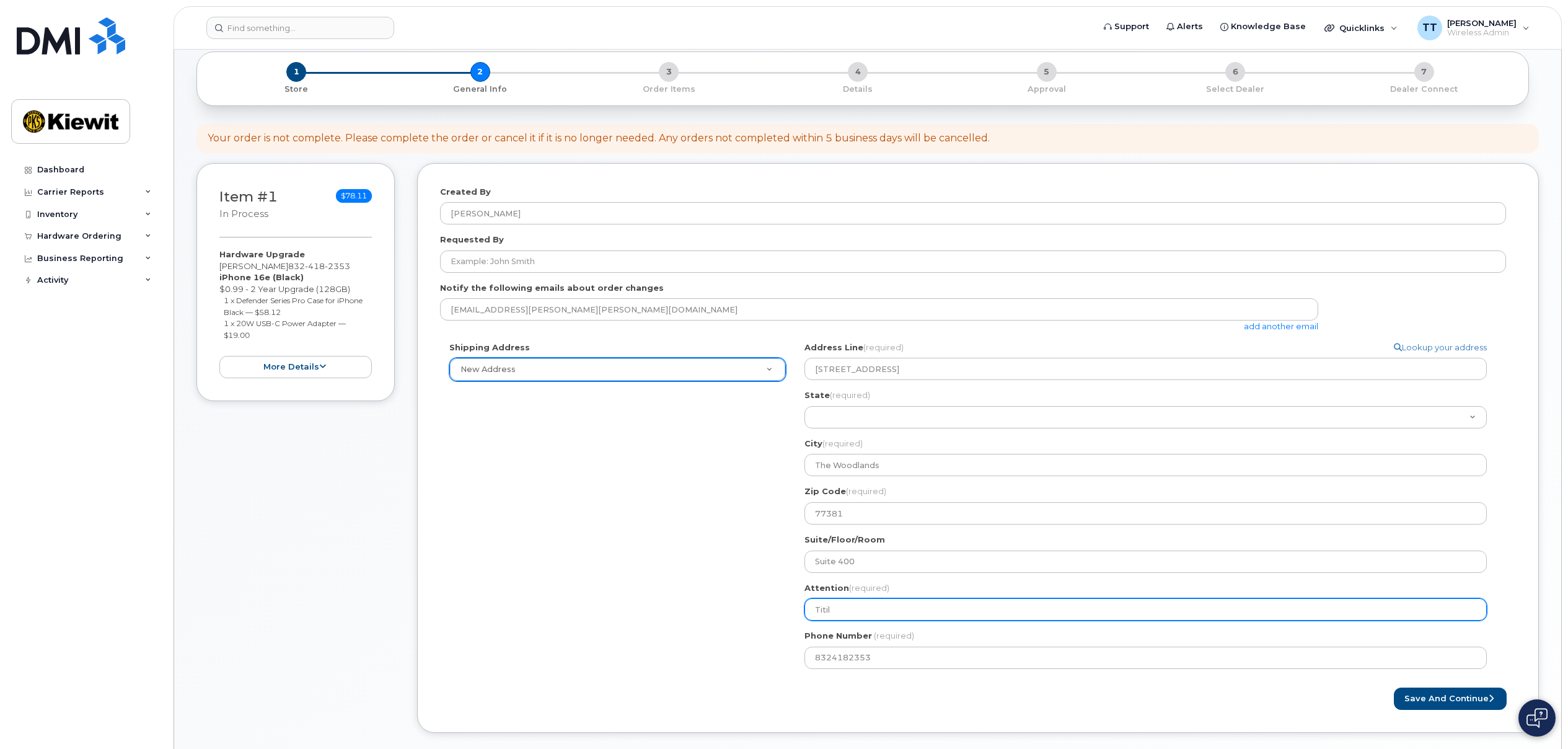
type input "Titila"
select select
type input "Titilay"
select select
type input "Titilayo"
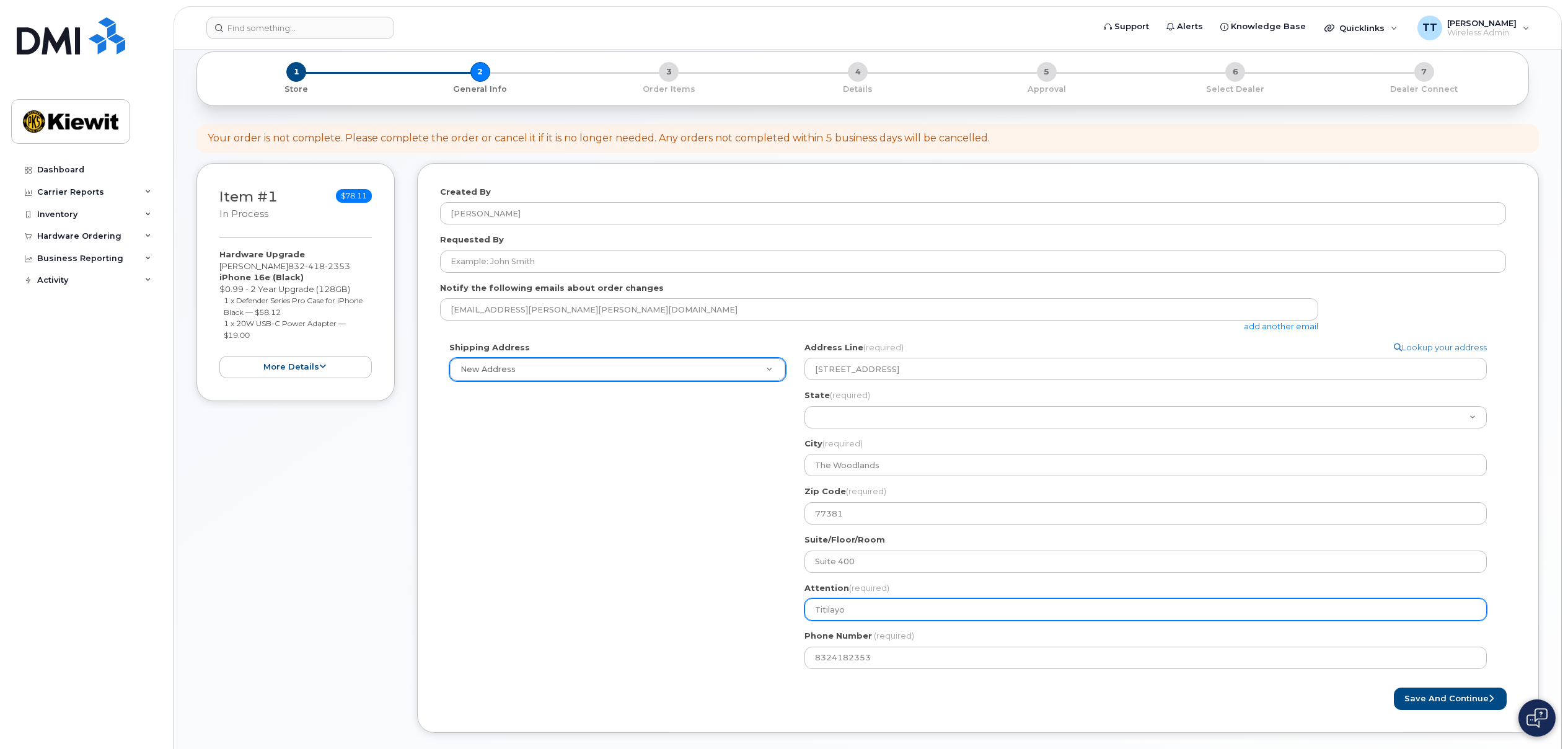
select select
type input "Titilayo T"
select select
type input "Titilayo Tr"
select select
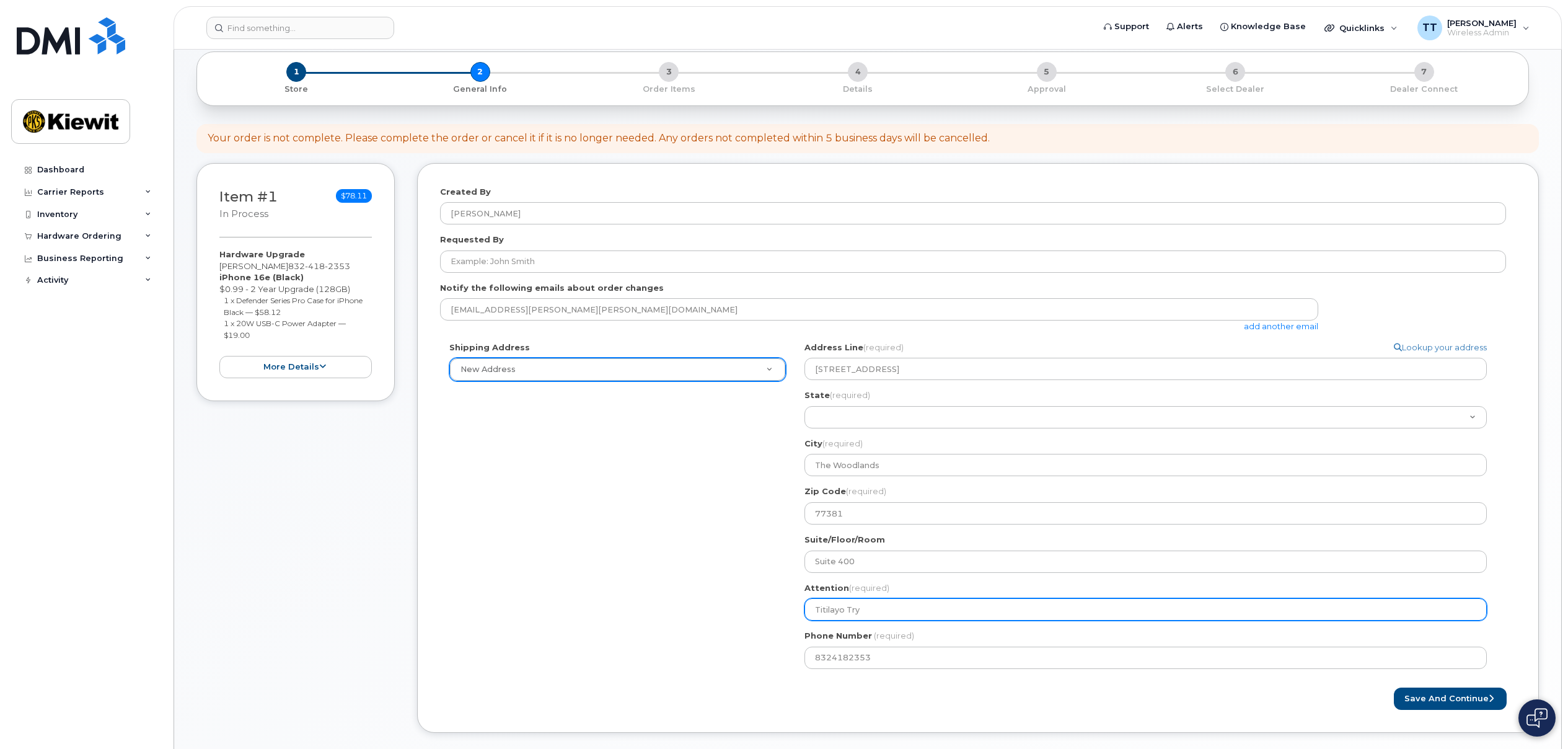
type input "Titilayo Trya"
select select
type input "Titilayo Tryal"
select select
type input "Titilayo Tryalo"
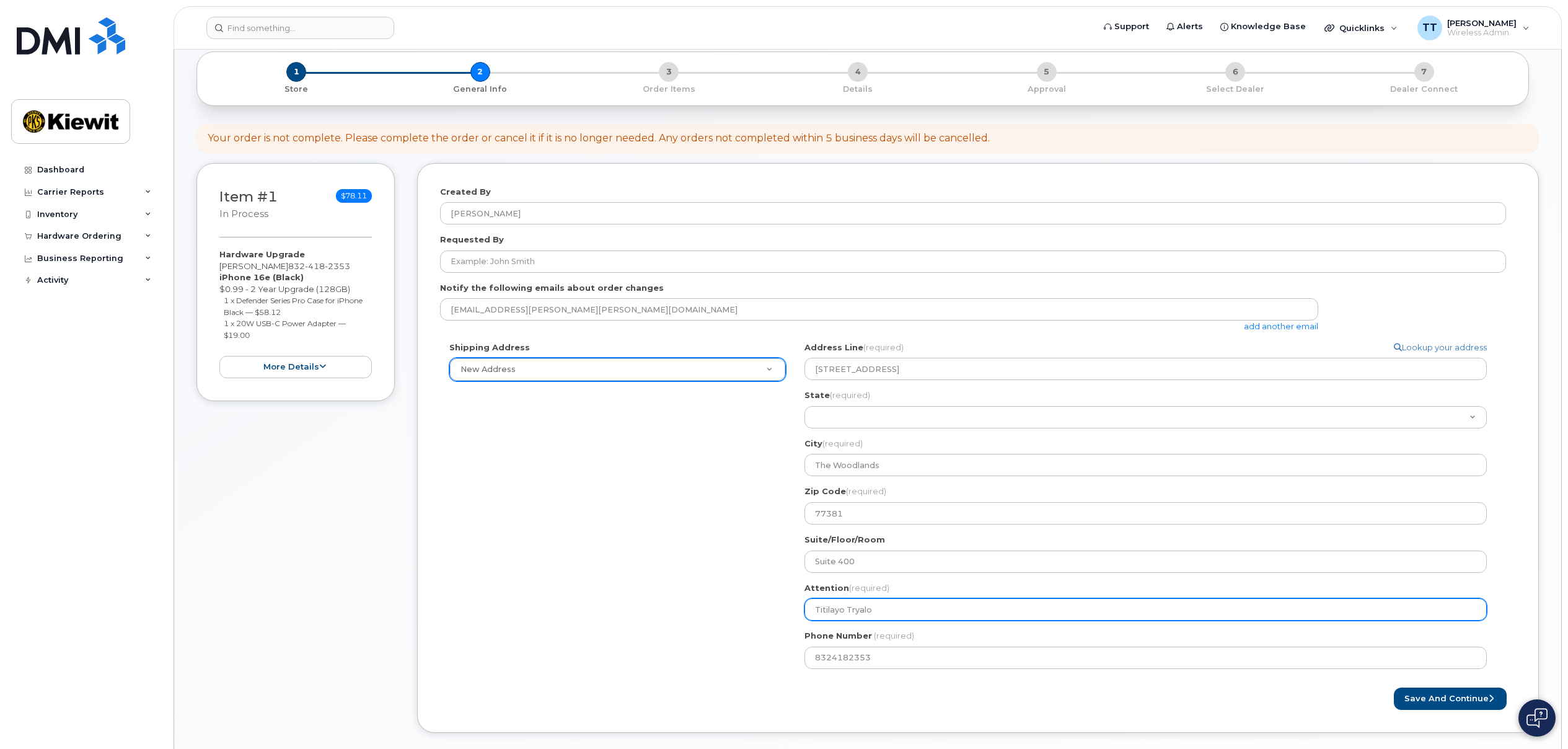
select select
type input "Titilayo Tryalor"
select select
type input "Titilayo Tryalo"
select select
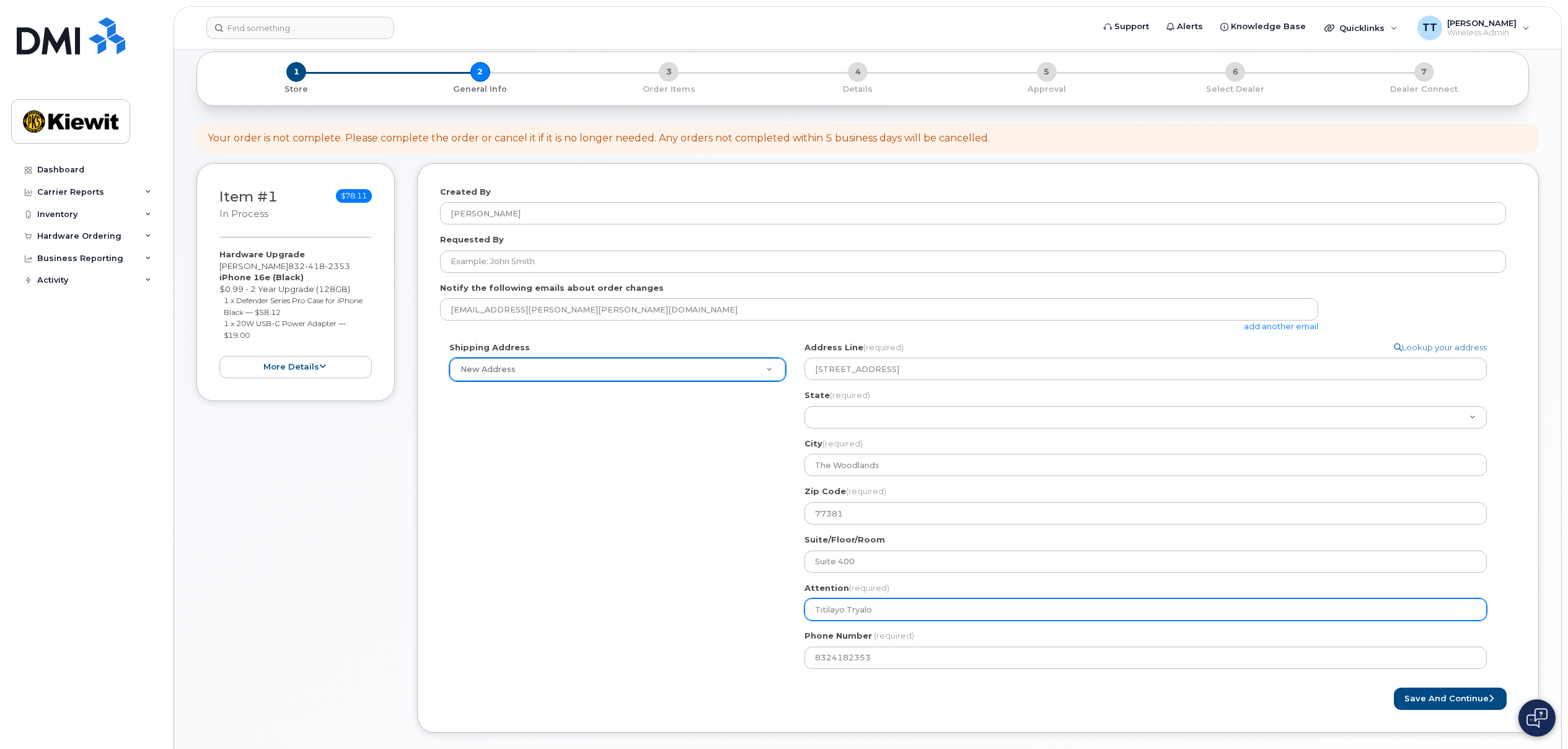
type input "Titilayo Tryal"
select select
type input "Titilayo Trya"
select select
type input "Titilayo Try"
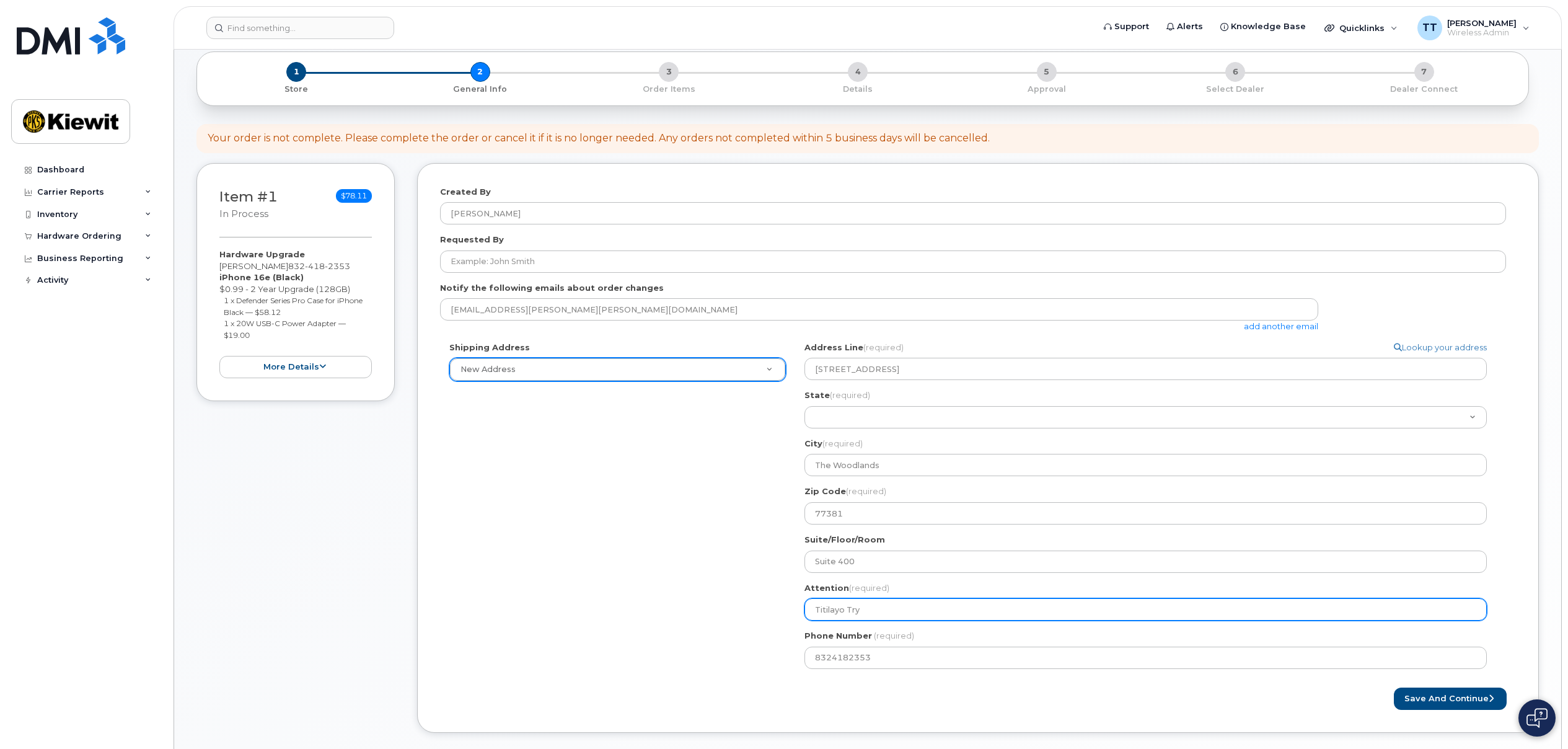
select select
type input "Titilayo Tr"
select select
type input "Titilayo Tra"
select select
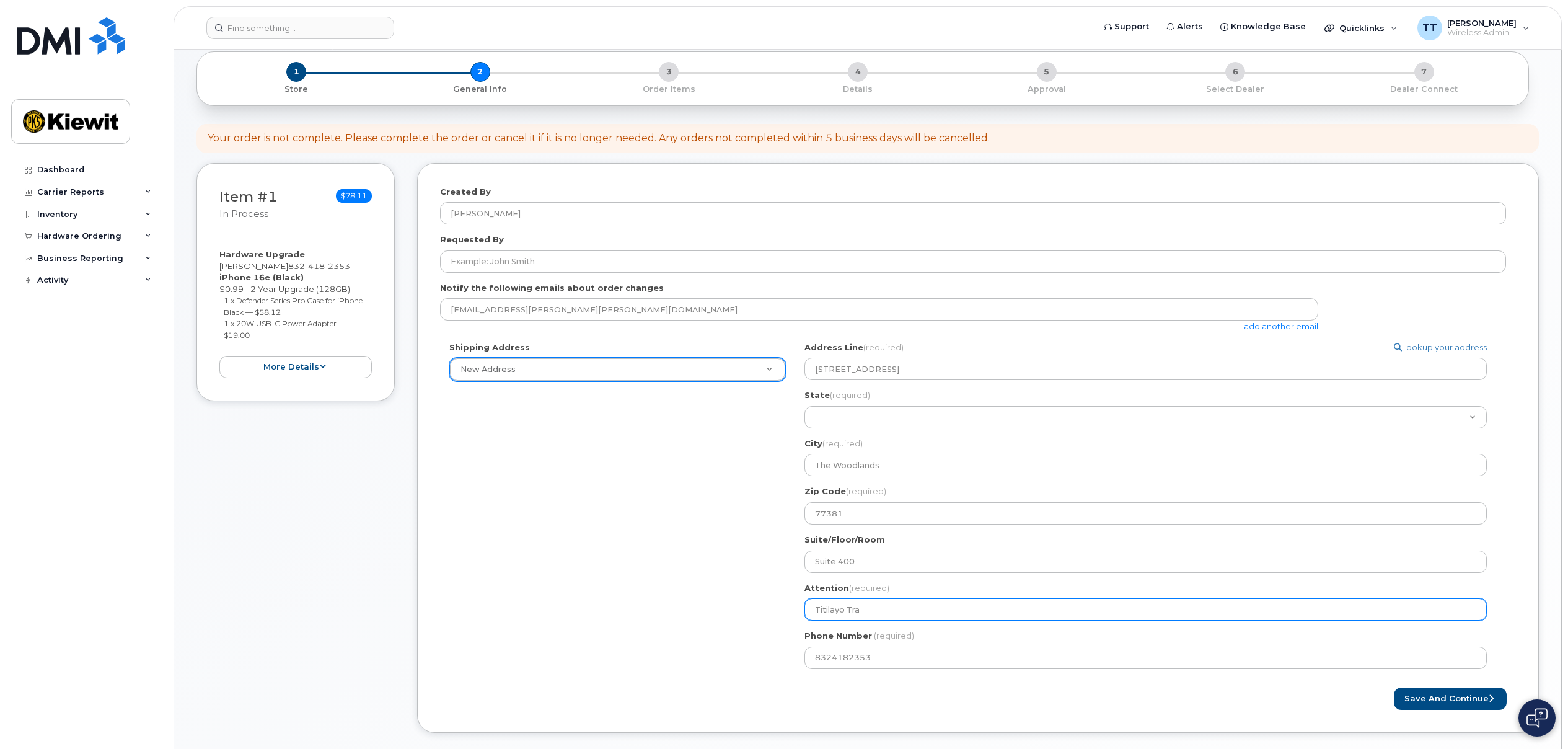
type input "Titilayo Tray"
select select
type input "Titilayo Trayl"
select select
type input "Titilayo Traylo"
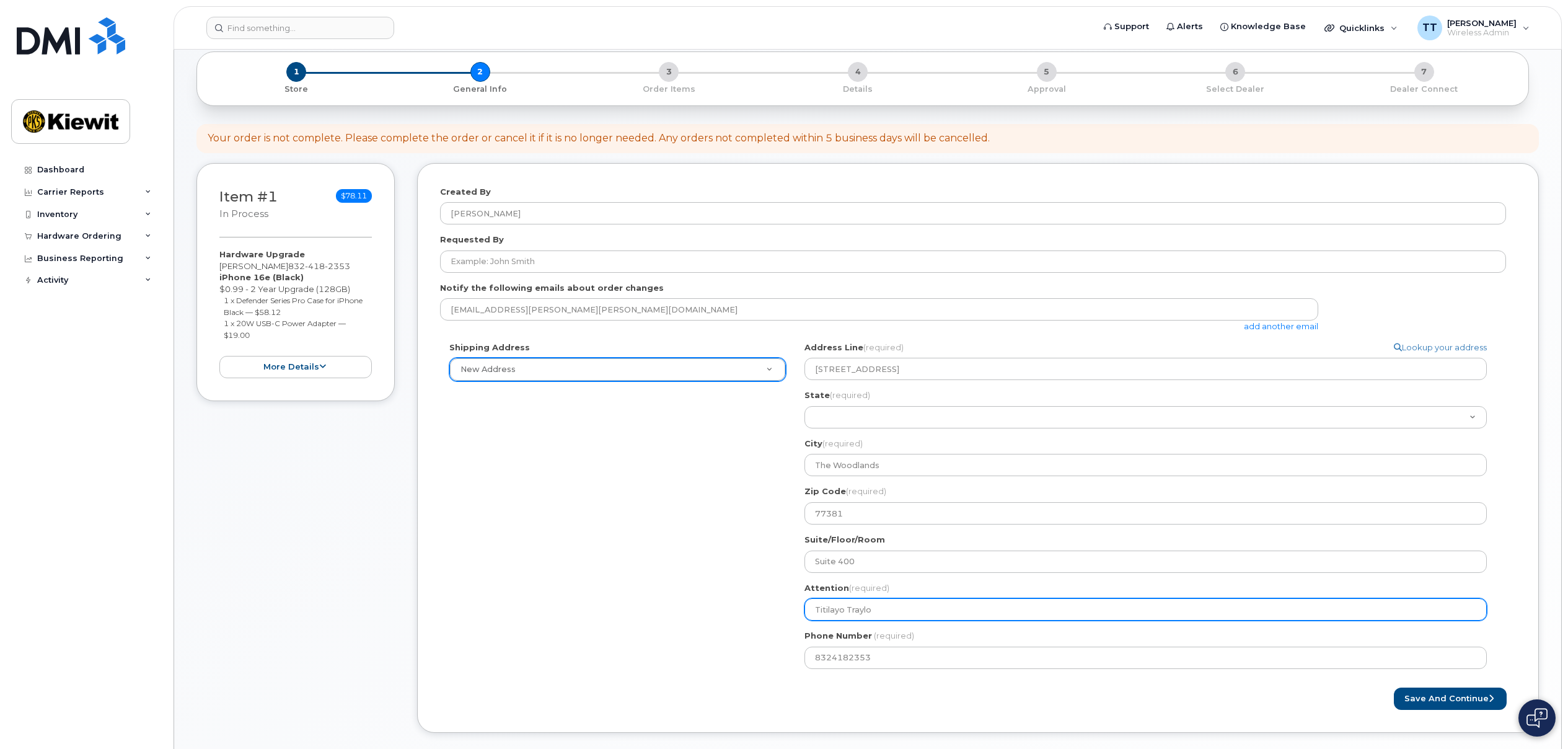
select select
type input "[PERSON_NAME]"
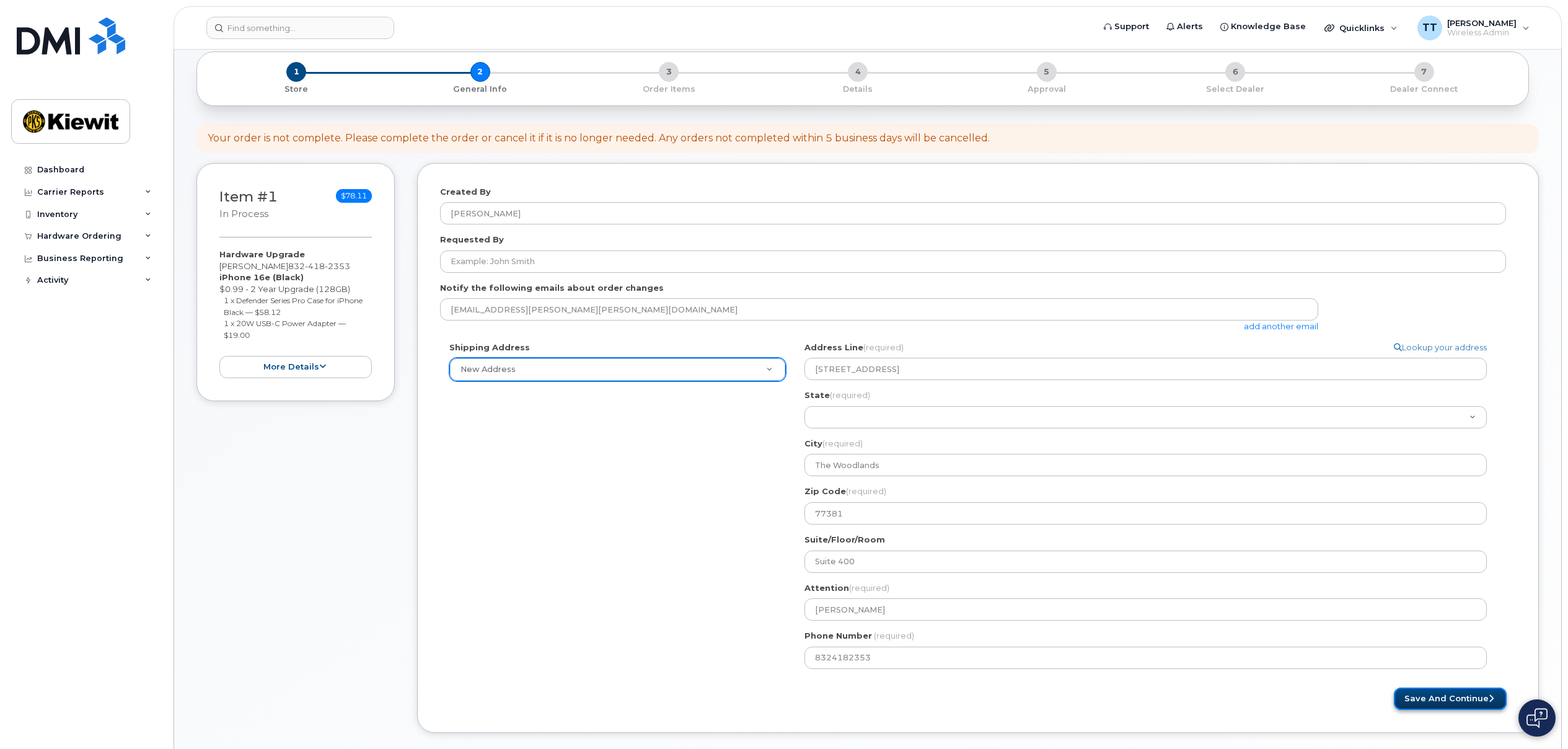
click at [1441, 695] on button "Save and Continue" at bounding box center [1450, 699] width 113 height 23
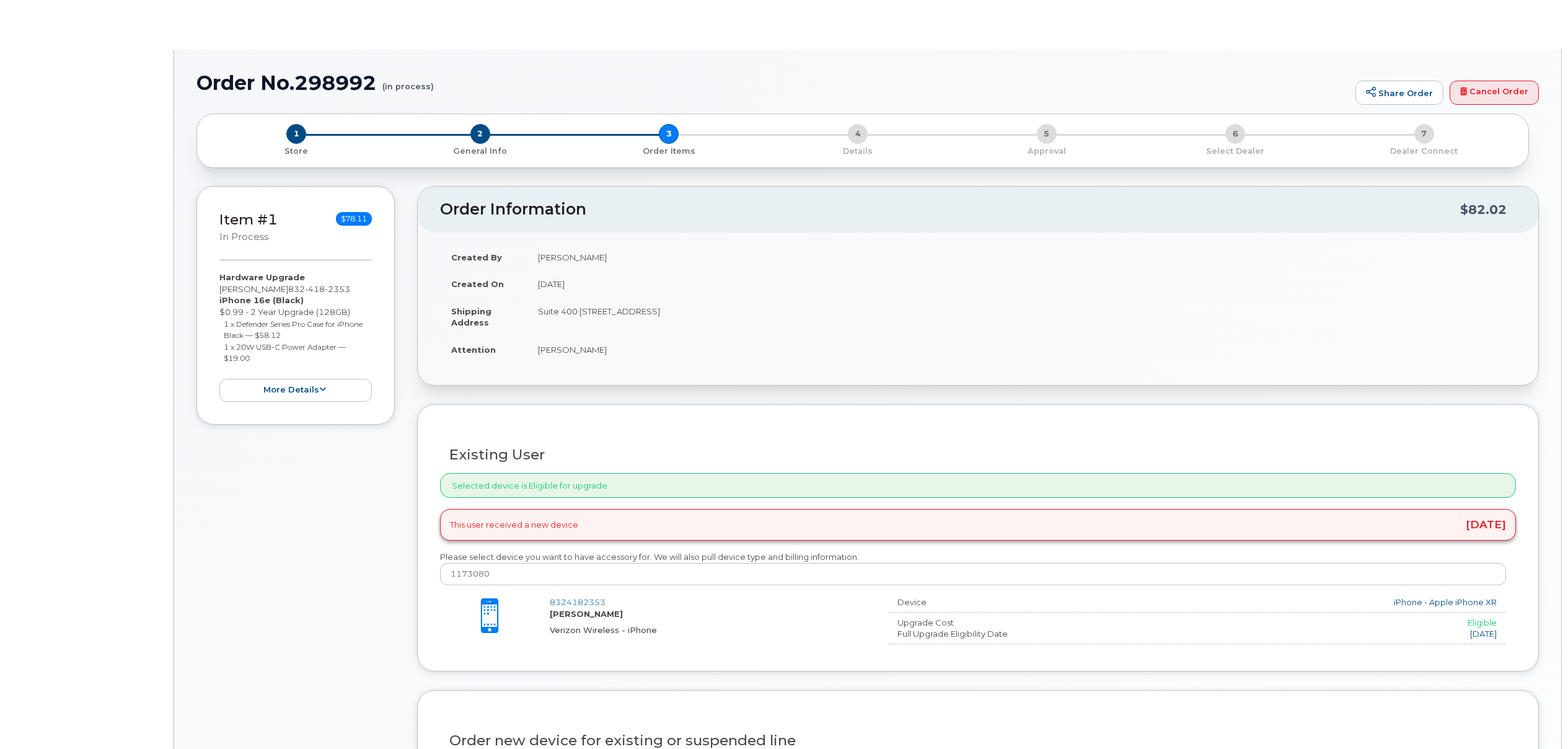
type input "[PERSON_NAME]"
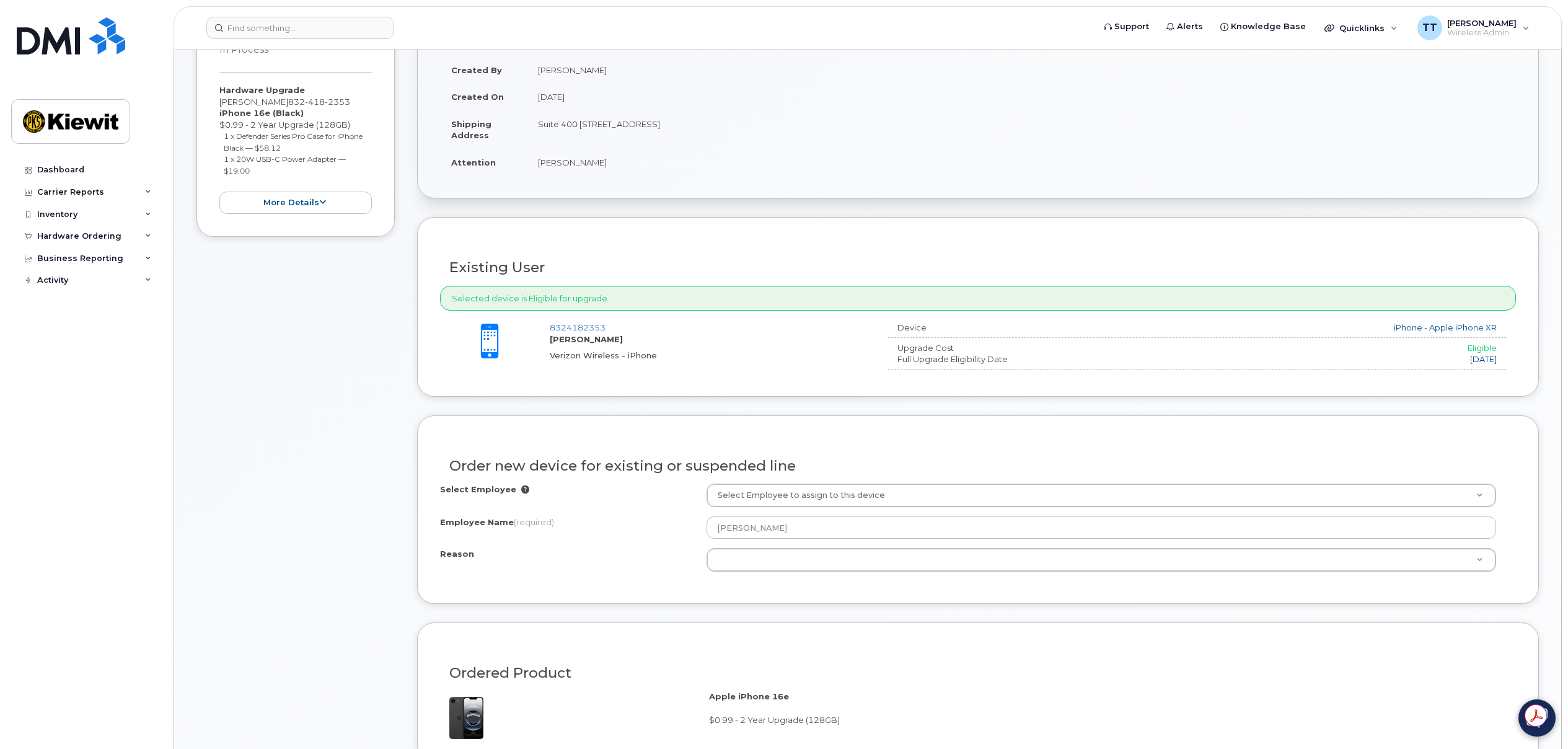
scroll to position [248, 0]
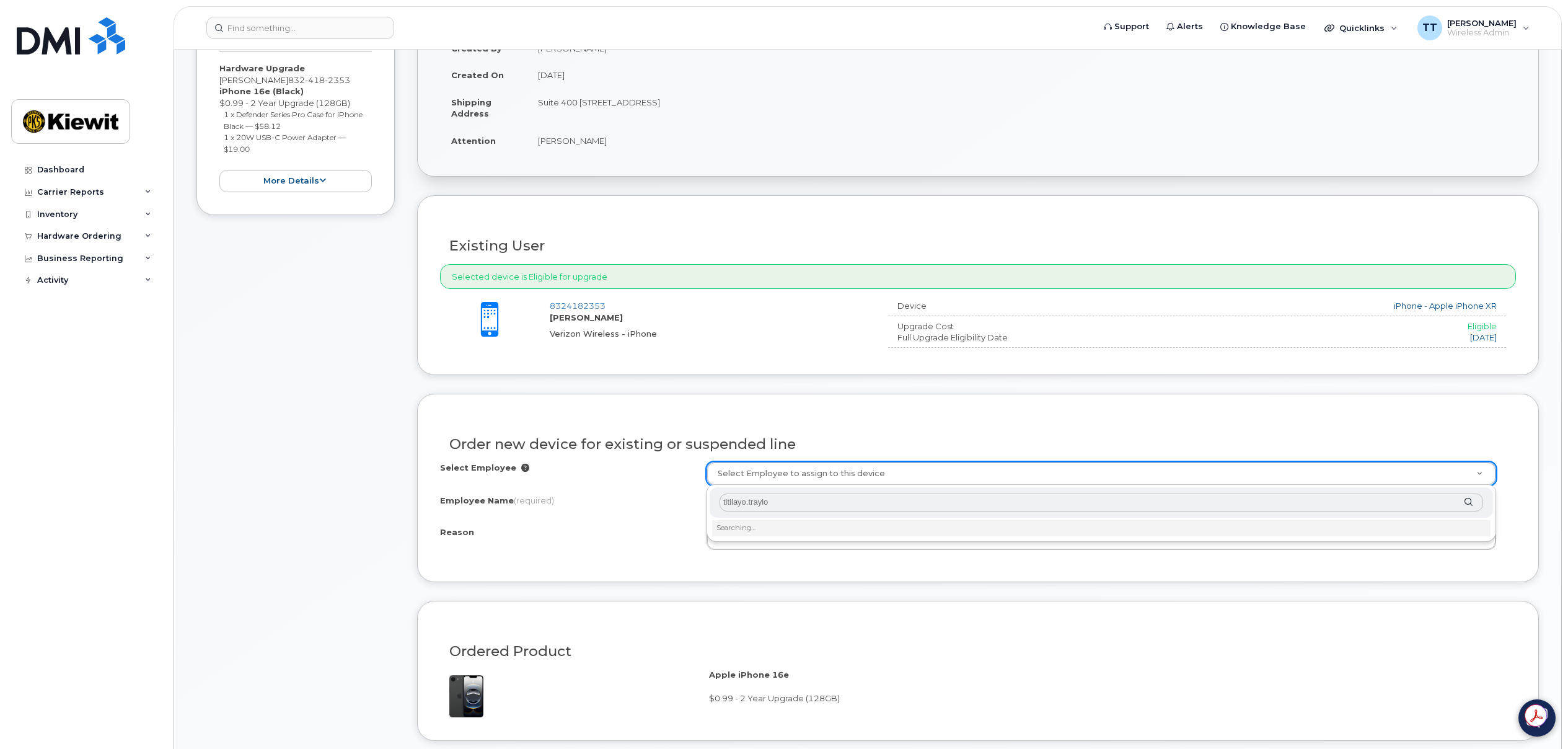
type input "titilayo.[PERSON_NAME]"
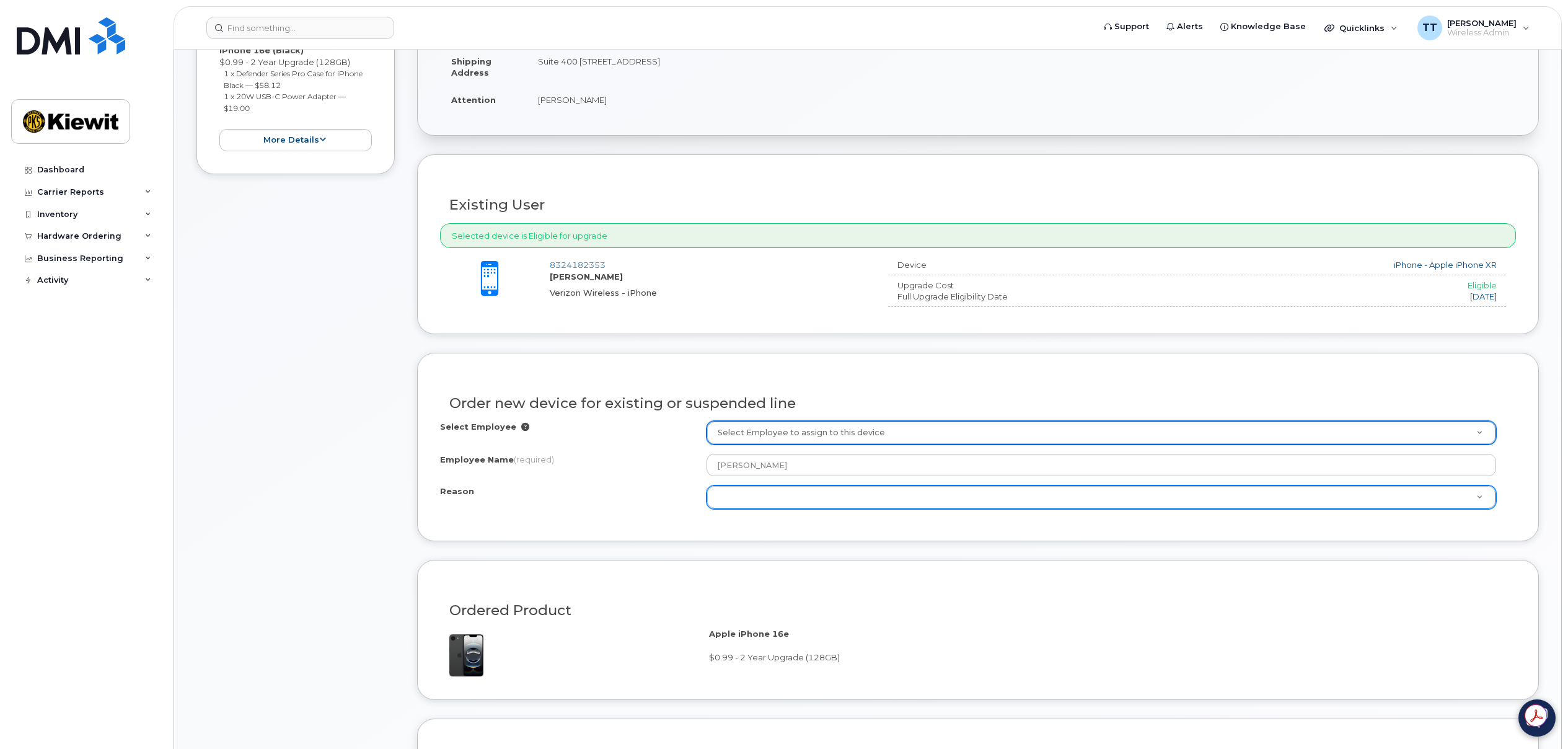
scroll to position [310, 0]
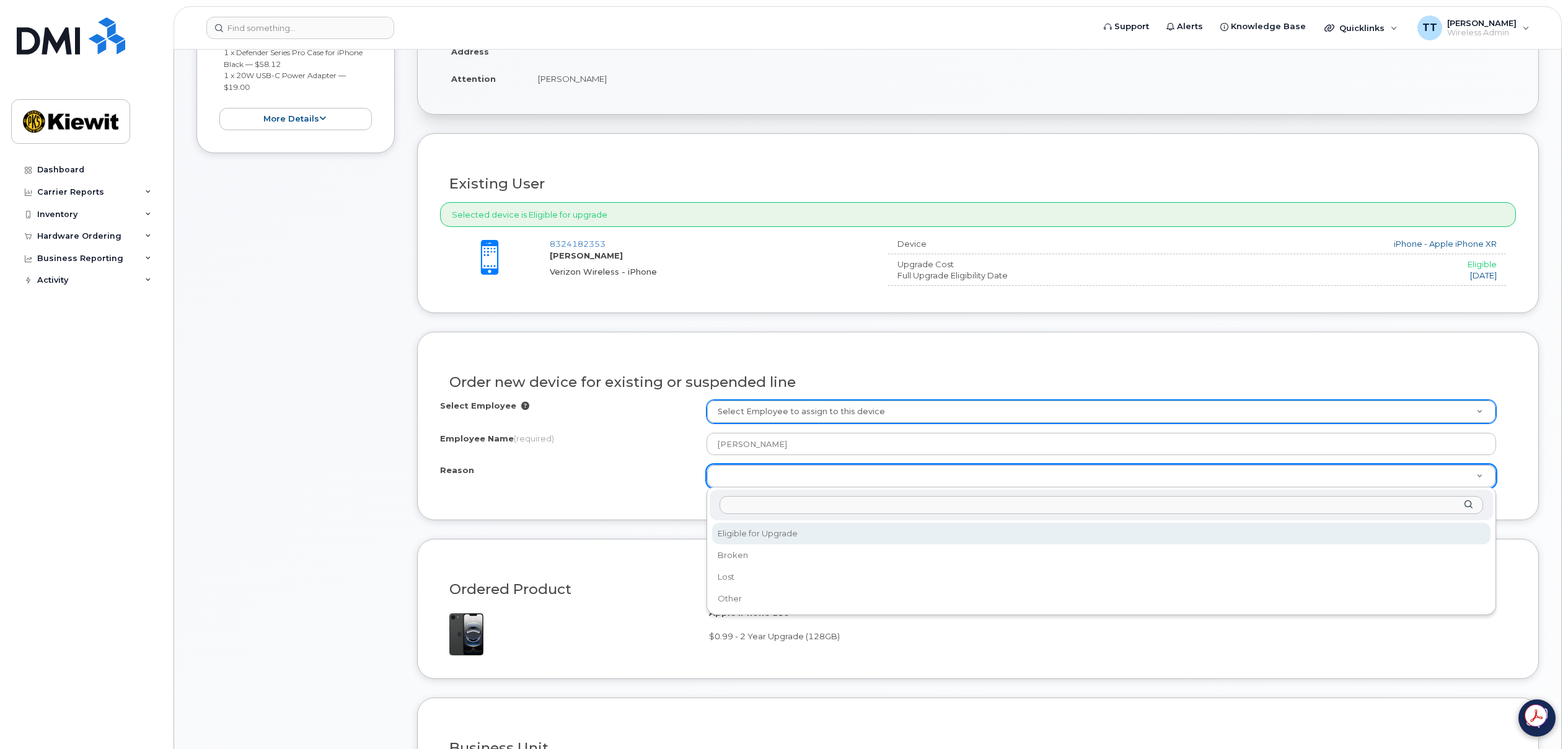
select select "eligible_for_upgrade"
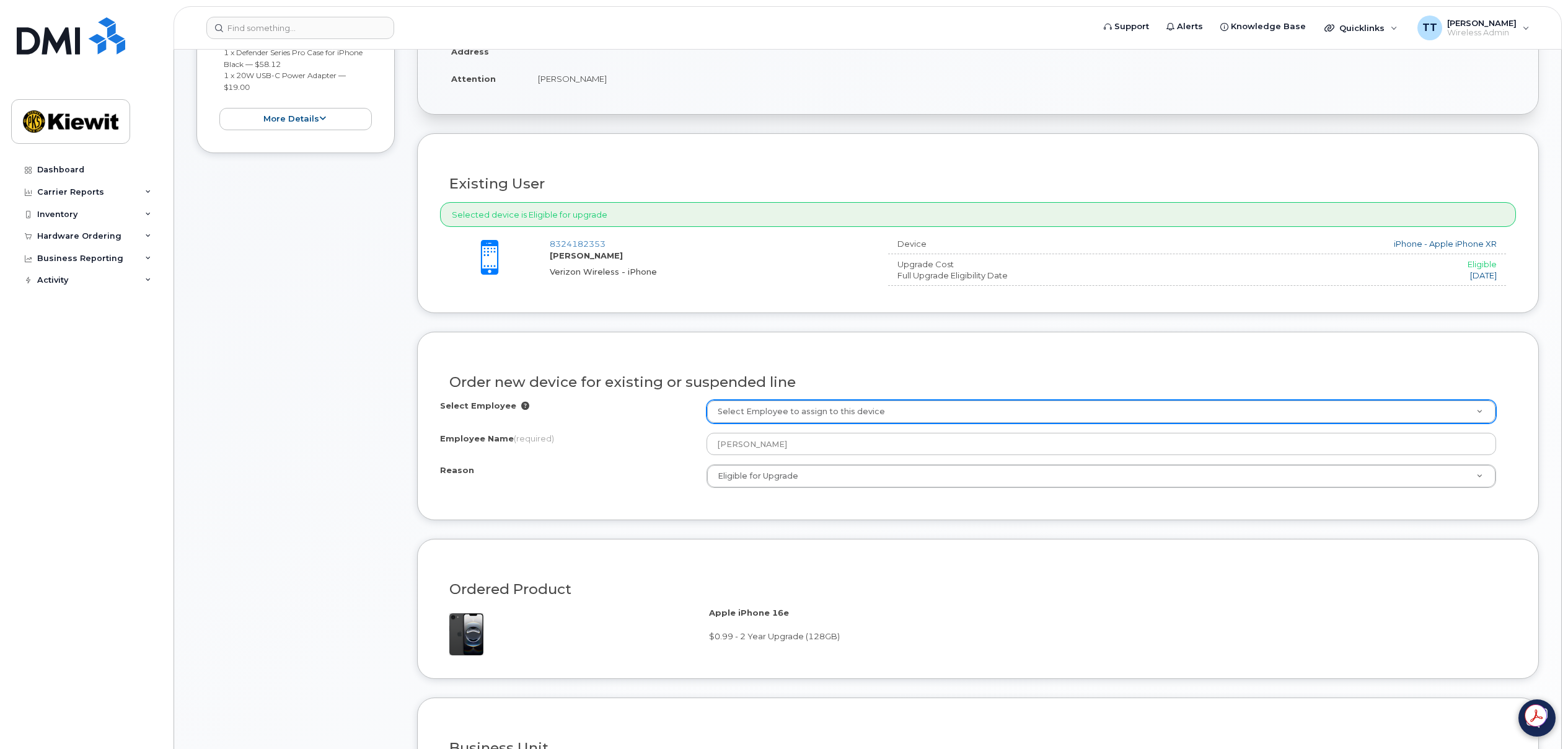
click at [641, 483] on div "Reason Eligible for Upgrade Reason Eligible for Upgrade Broken Lost Other" at bounding box center [978, 476] width 1076 height 24
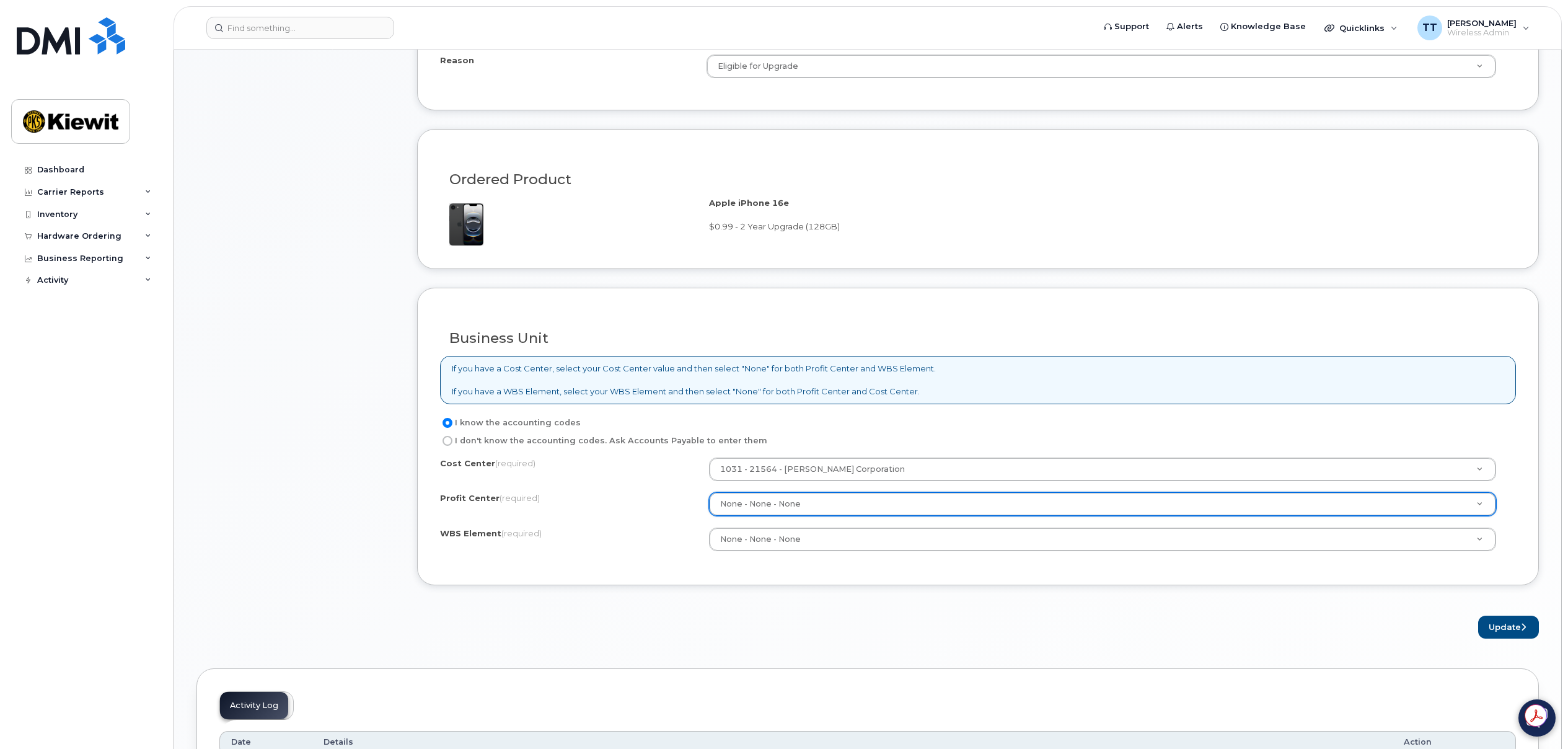
scroll to position [744, 0]
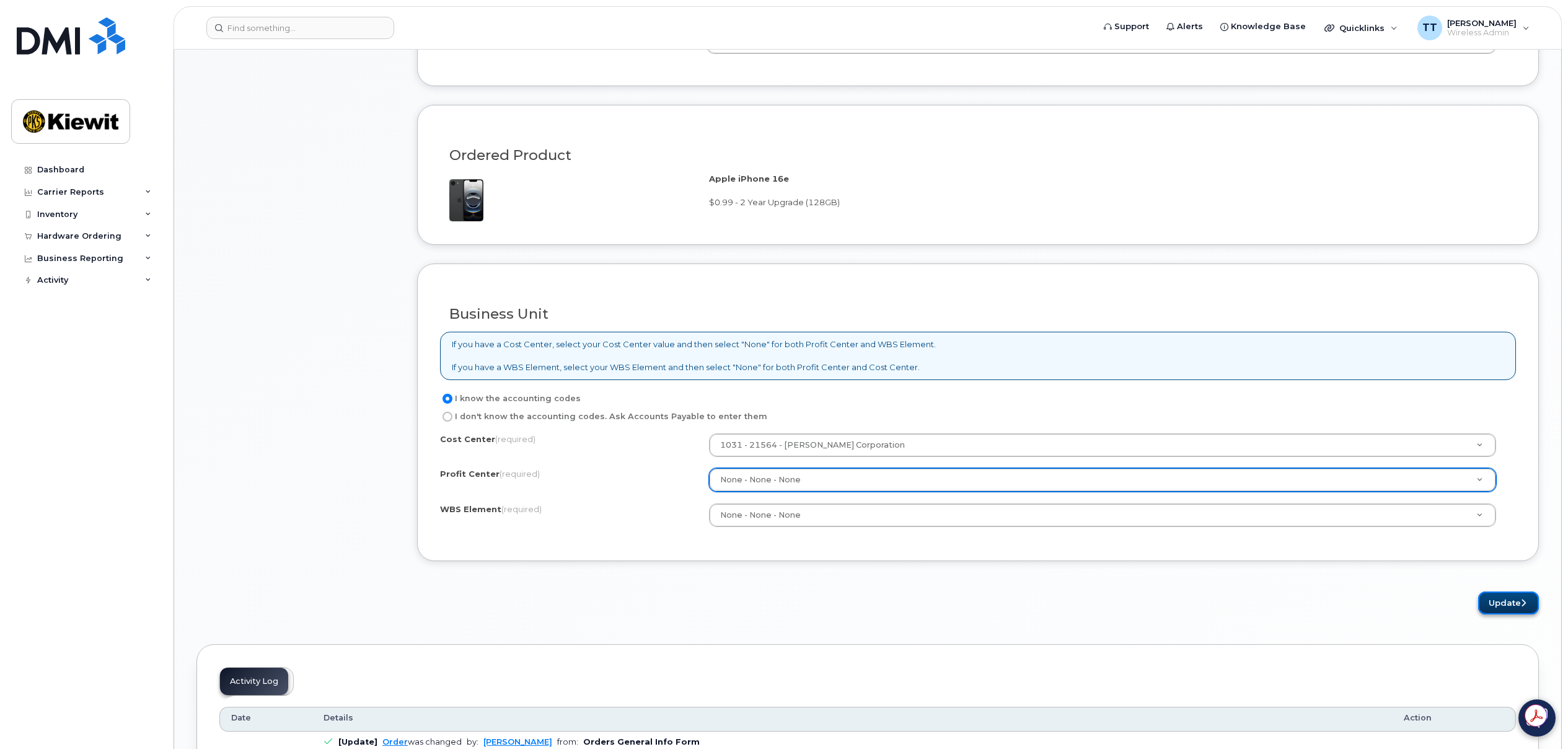
click at [1505, 603] on button "Update" at bounding box center [1508, 603] width 61 height 23
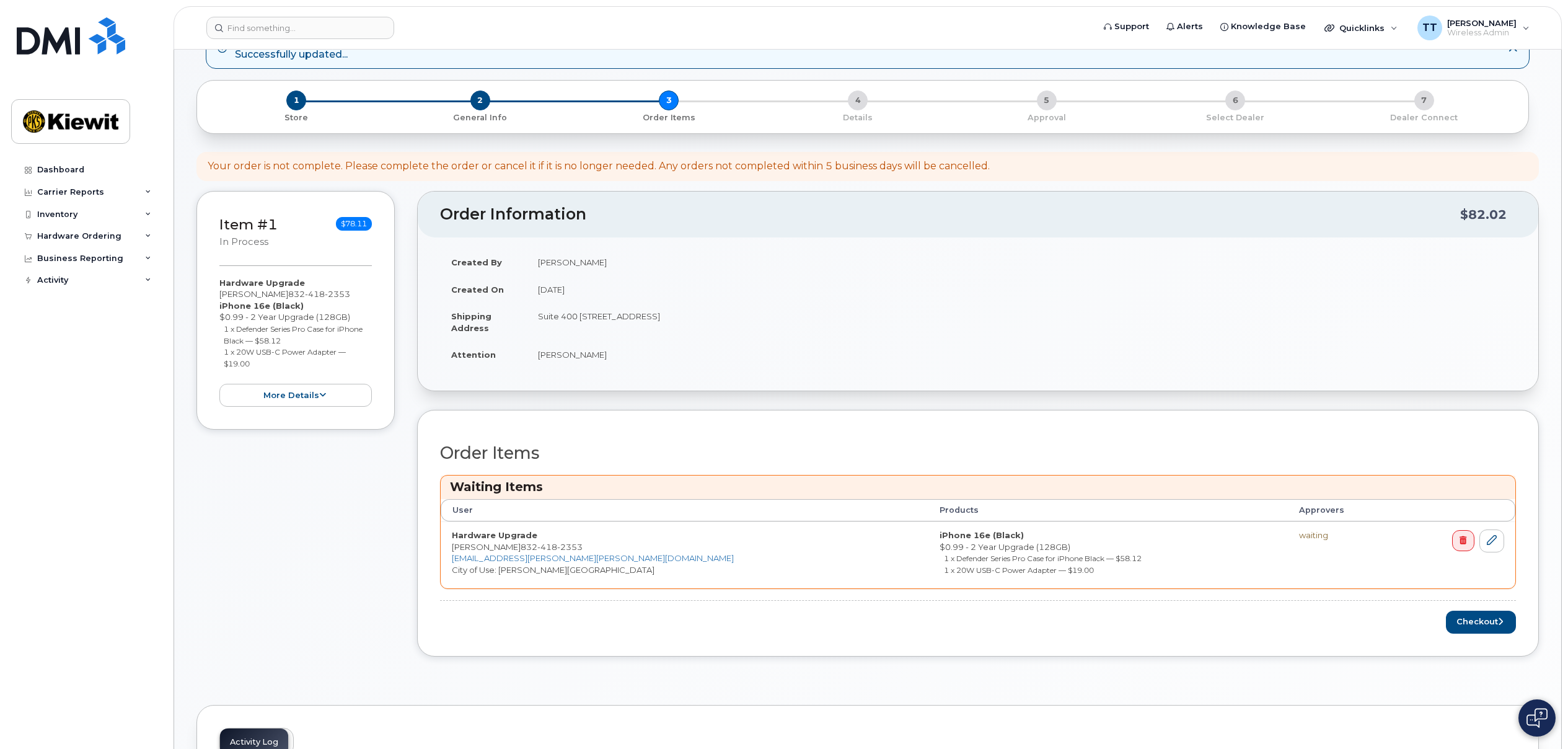
scroll to position [124, 0]
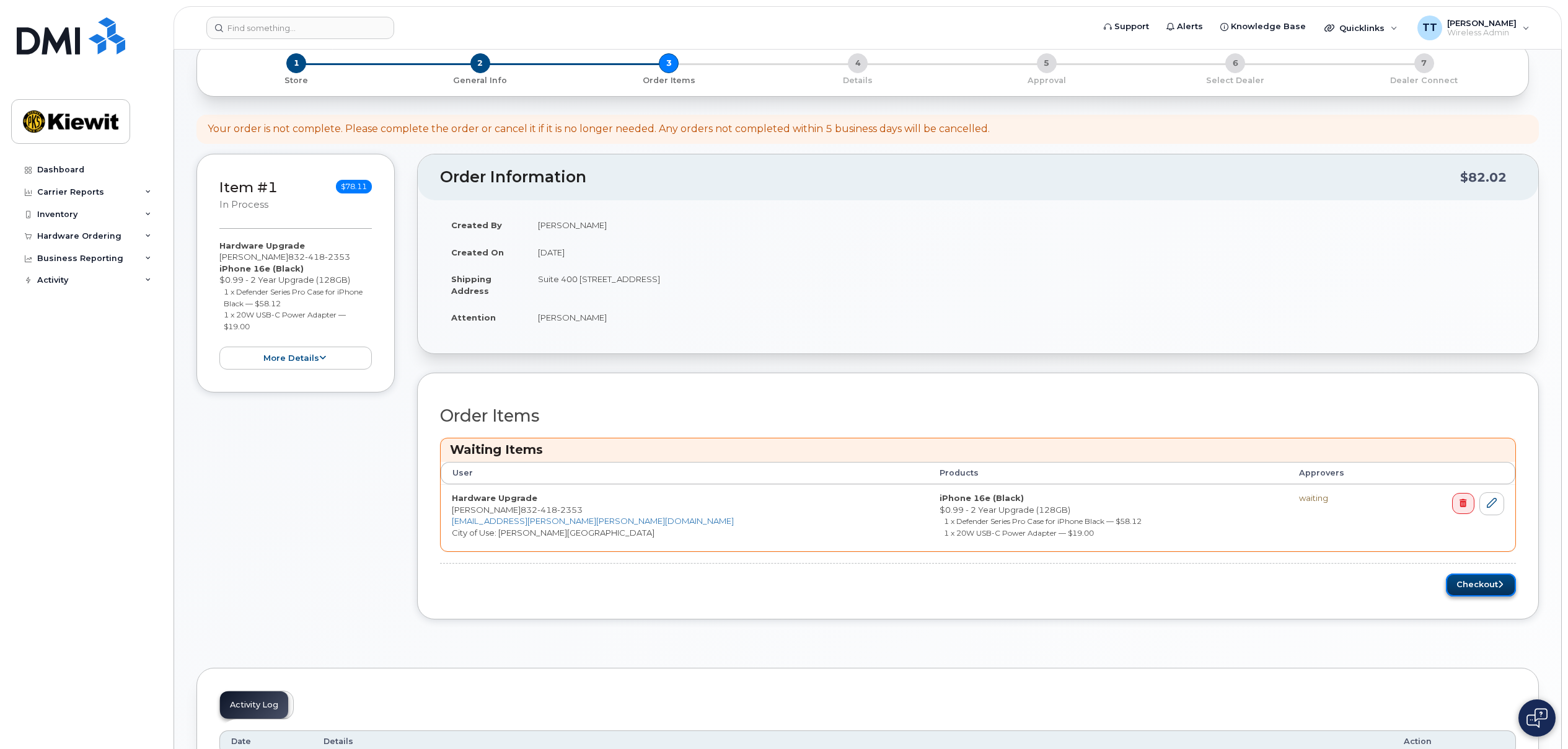
click at [1473, 580] on button "Checkout" at bounding box center [1481, 585] width 70 height 23
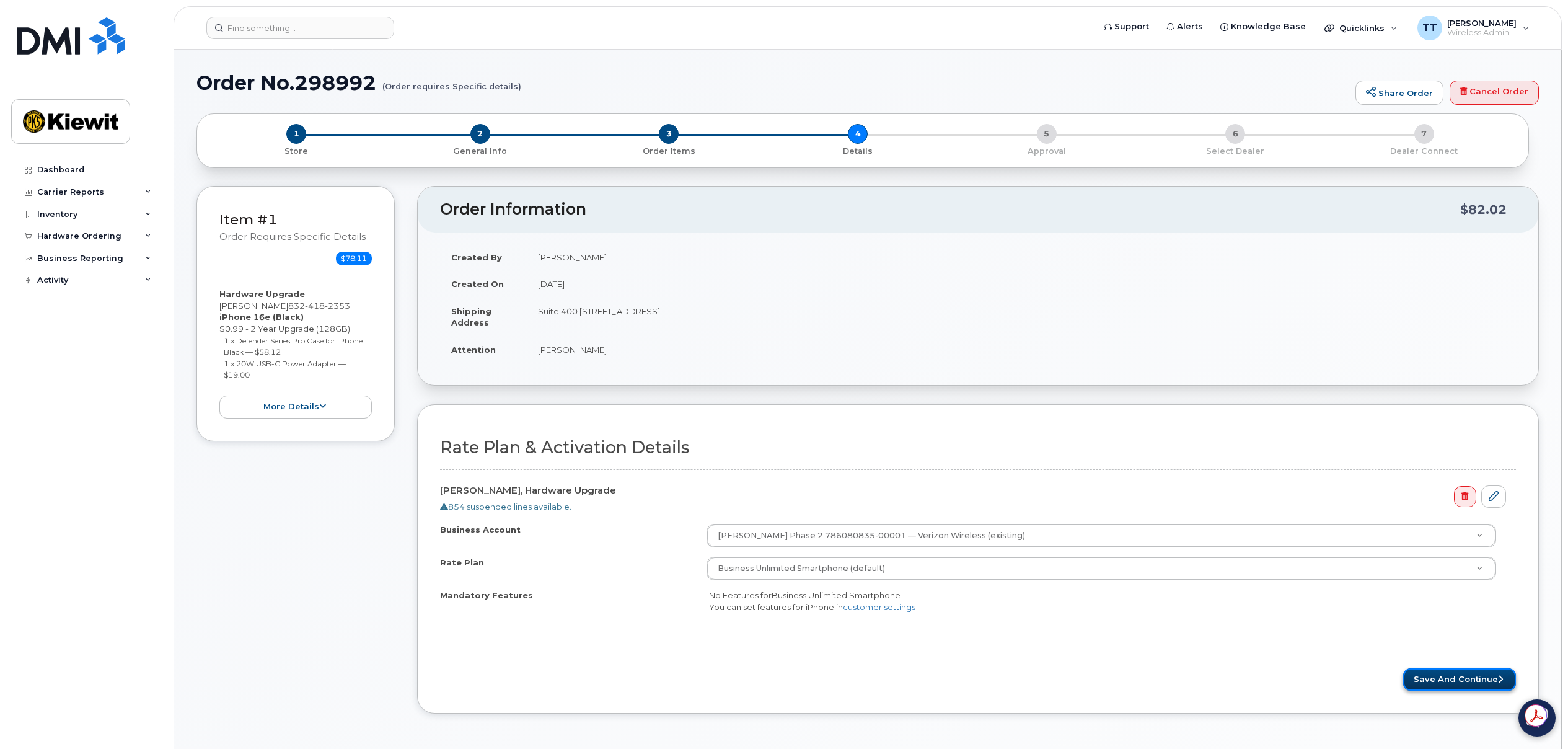
click at [1453, 677] on button "Save and Continue" at bounding box center [1460, 679] width 113 height 23
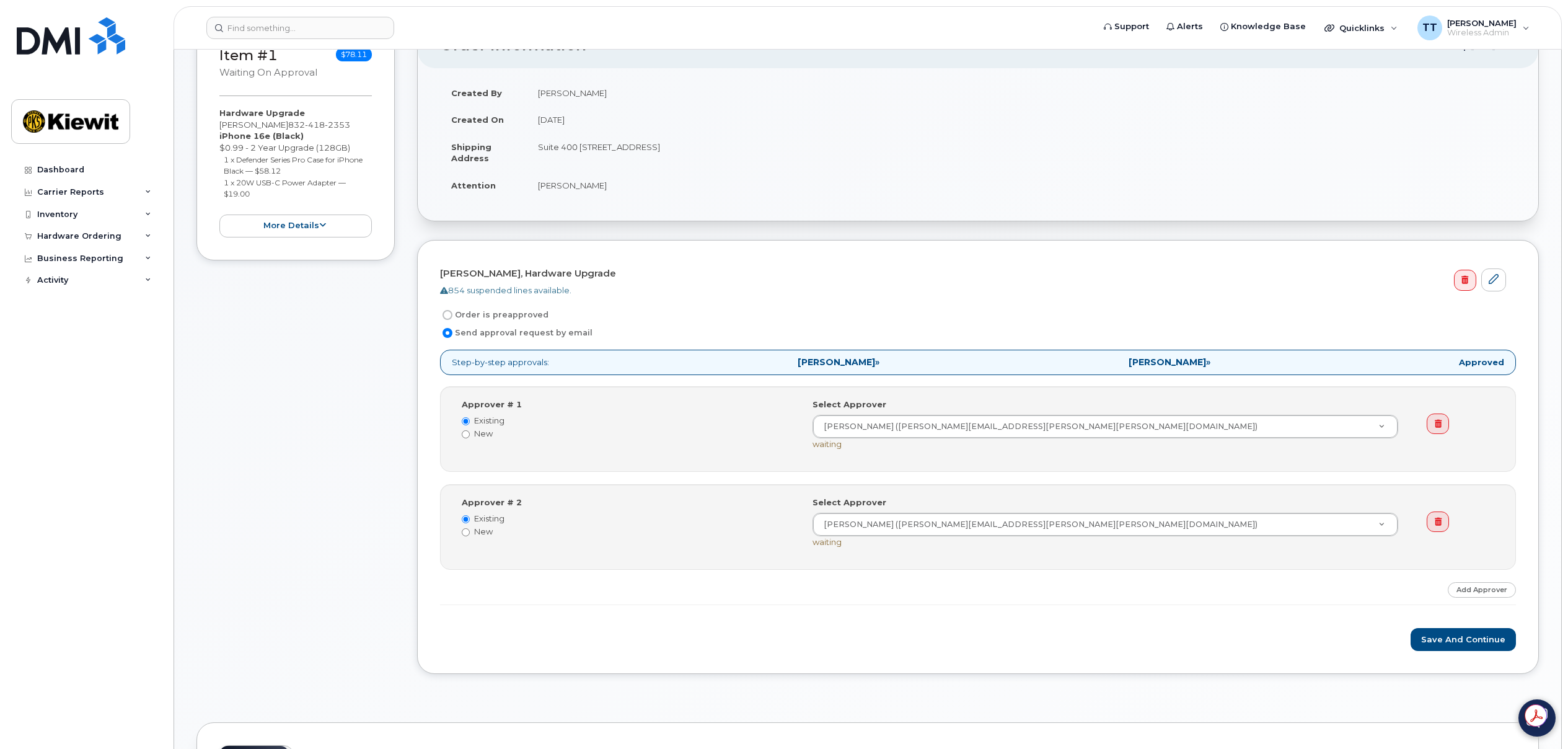
scroll to position [186, 0]
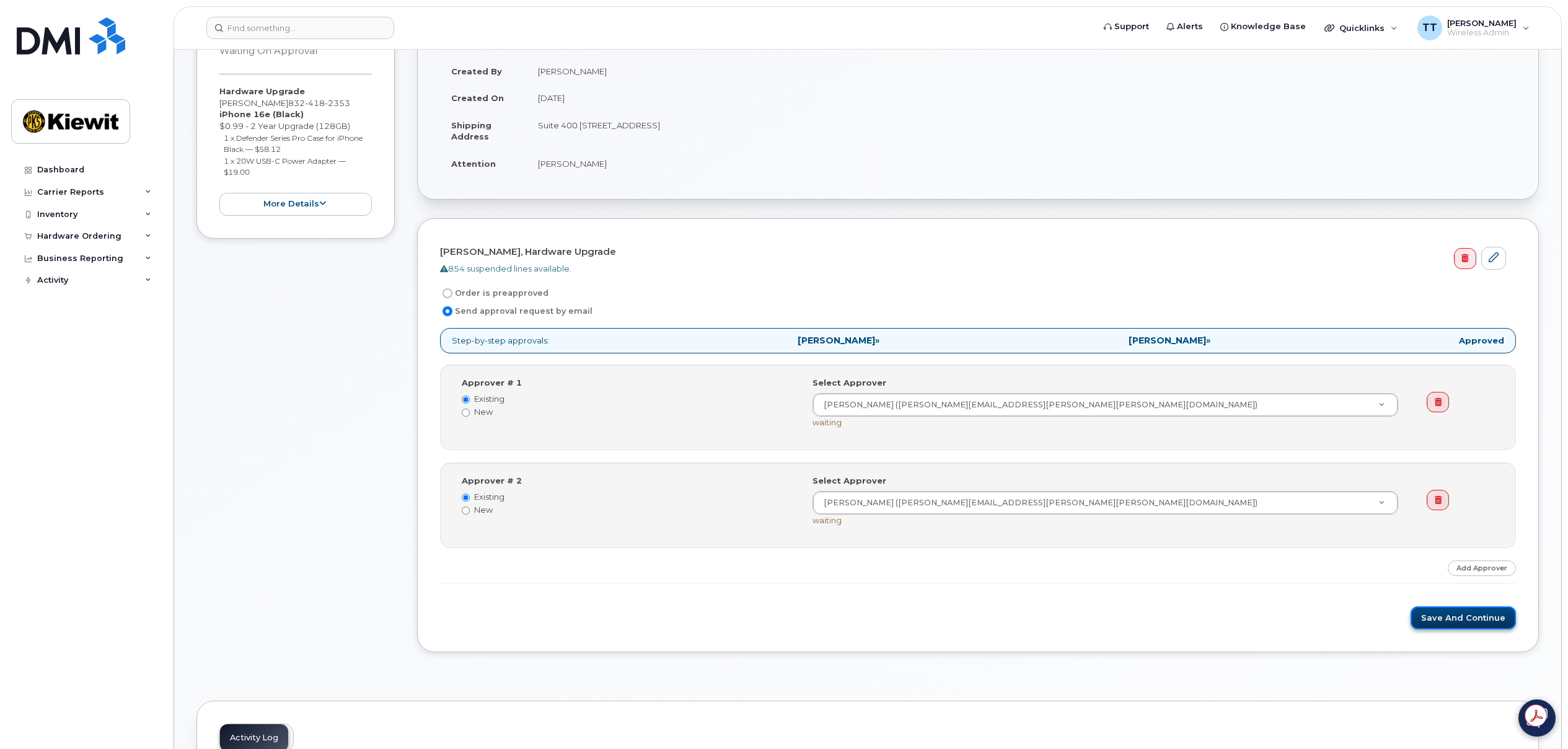
click at [1461, 618] on button "Save and Continue" at bounding box center [1463, 618] width 105 height 23
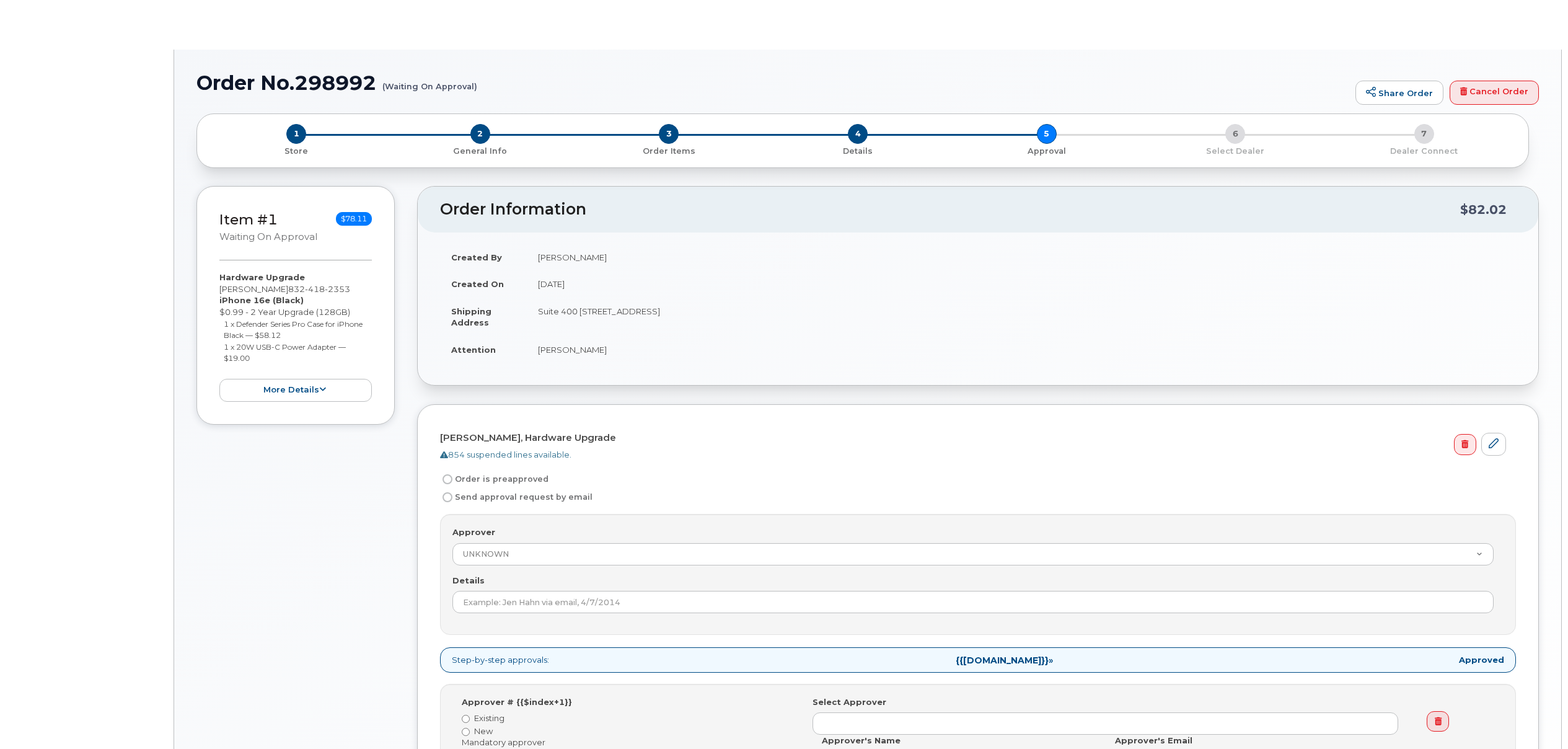
radio input "true"
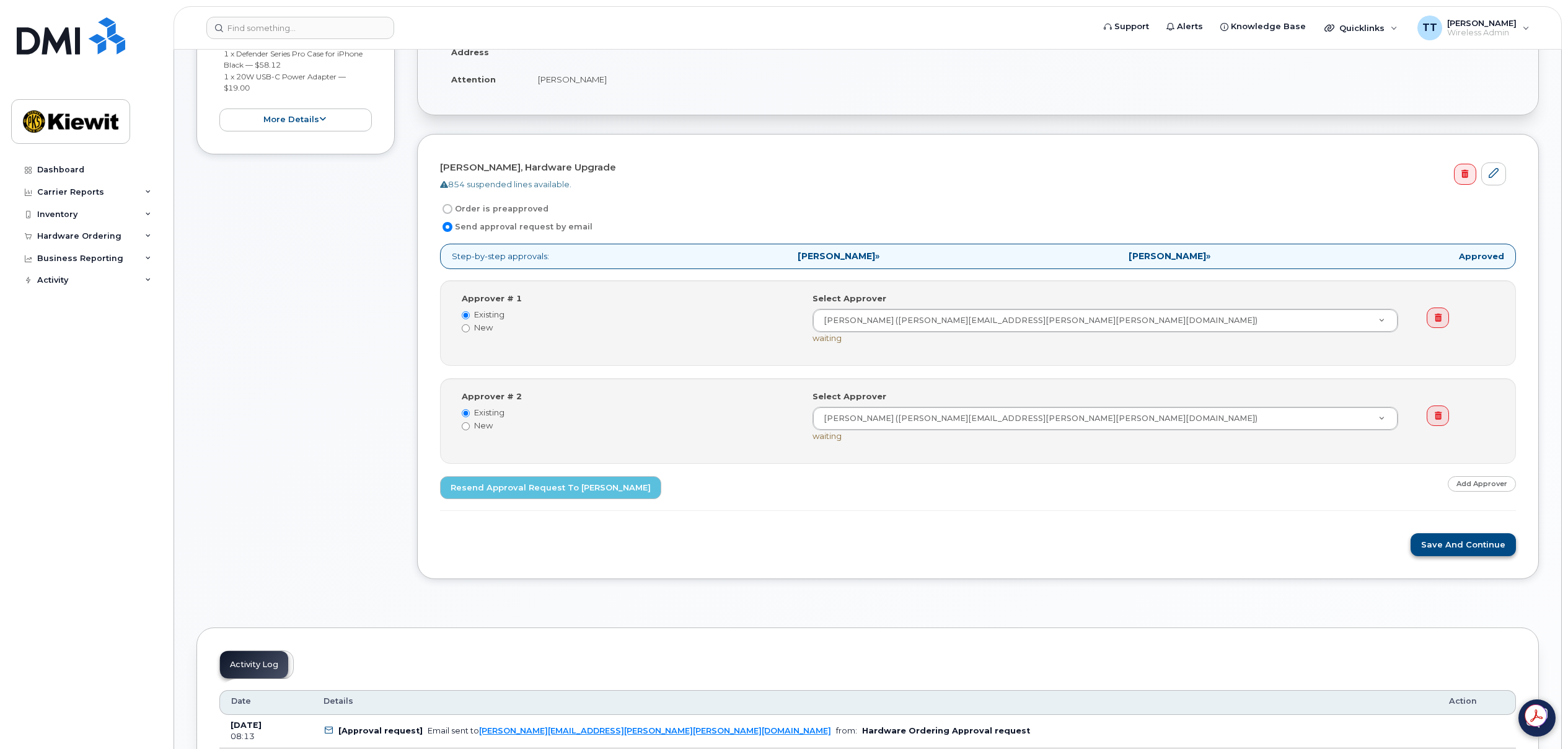
scroll to position [248, 0]
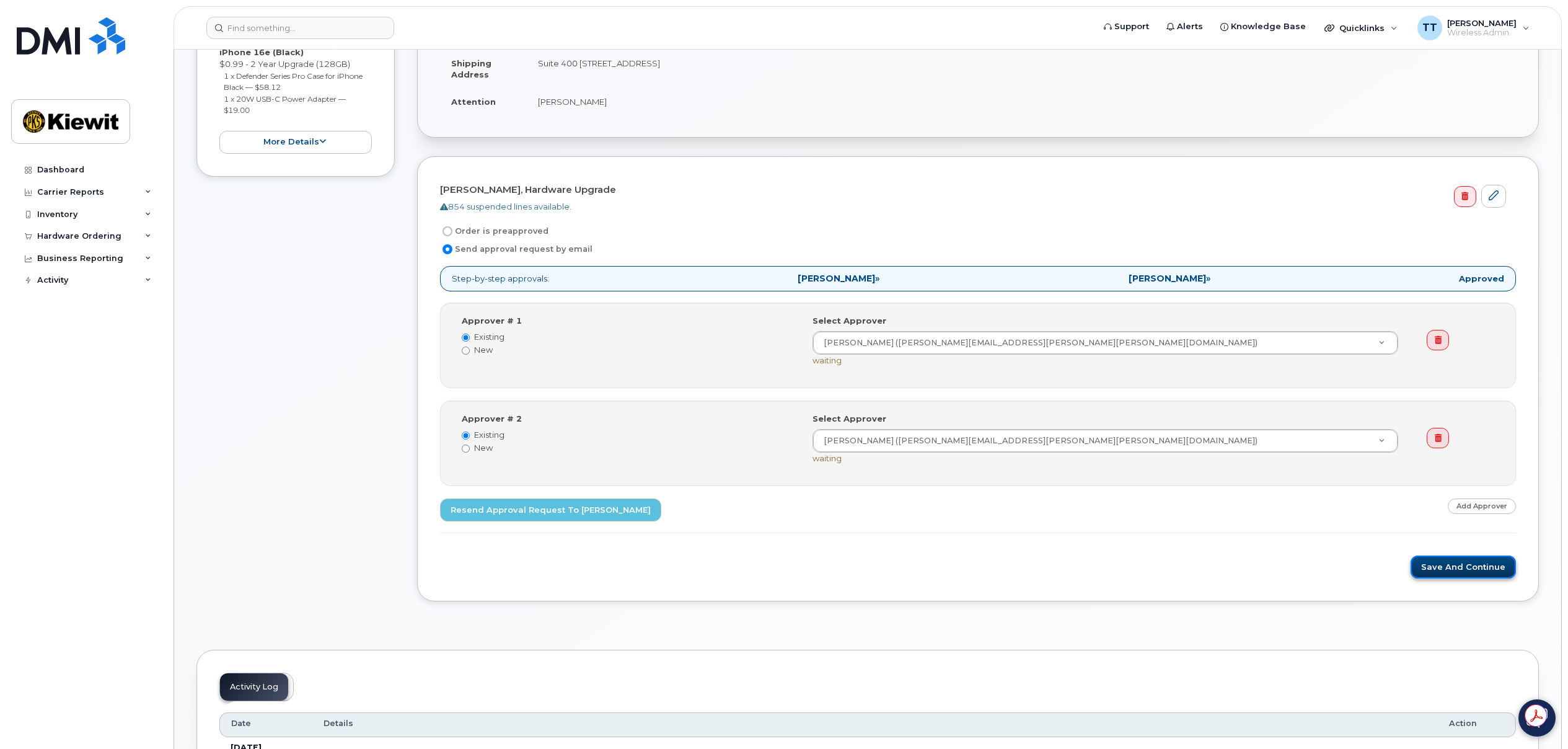
click at [1463, 563] on button "Save and Continue" at bounding box center [1463, 567] width 105 height 23
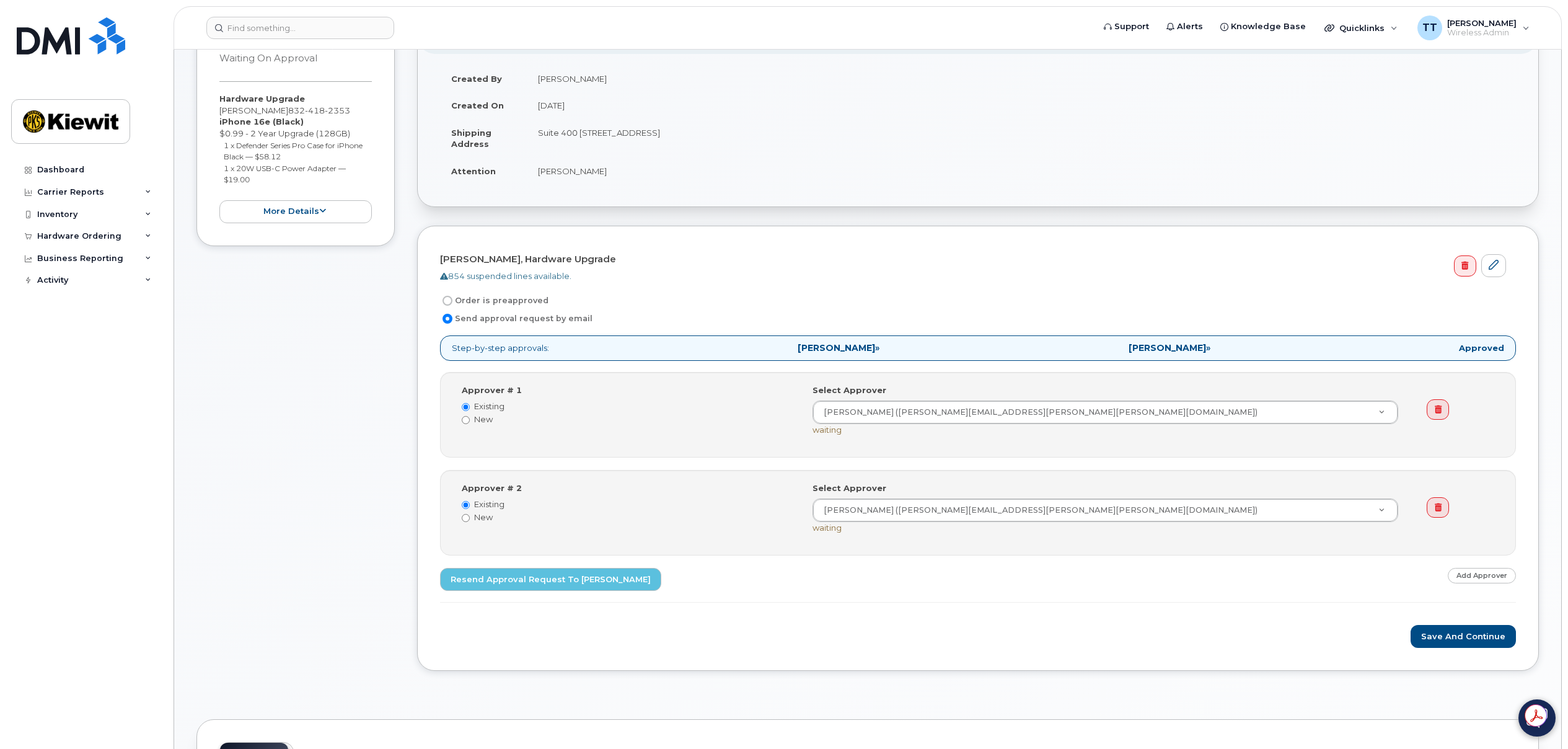
scroll to position [186, 0]
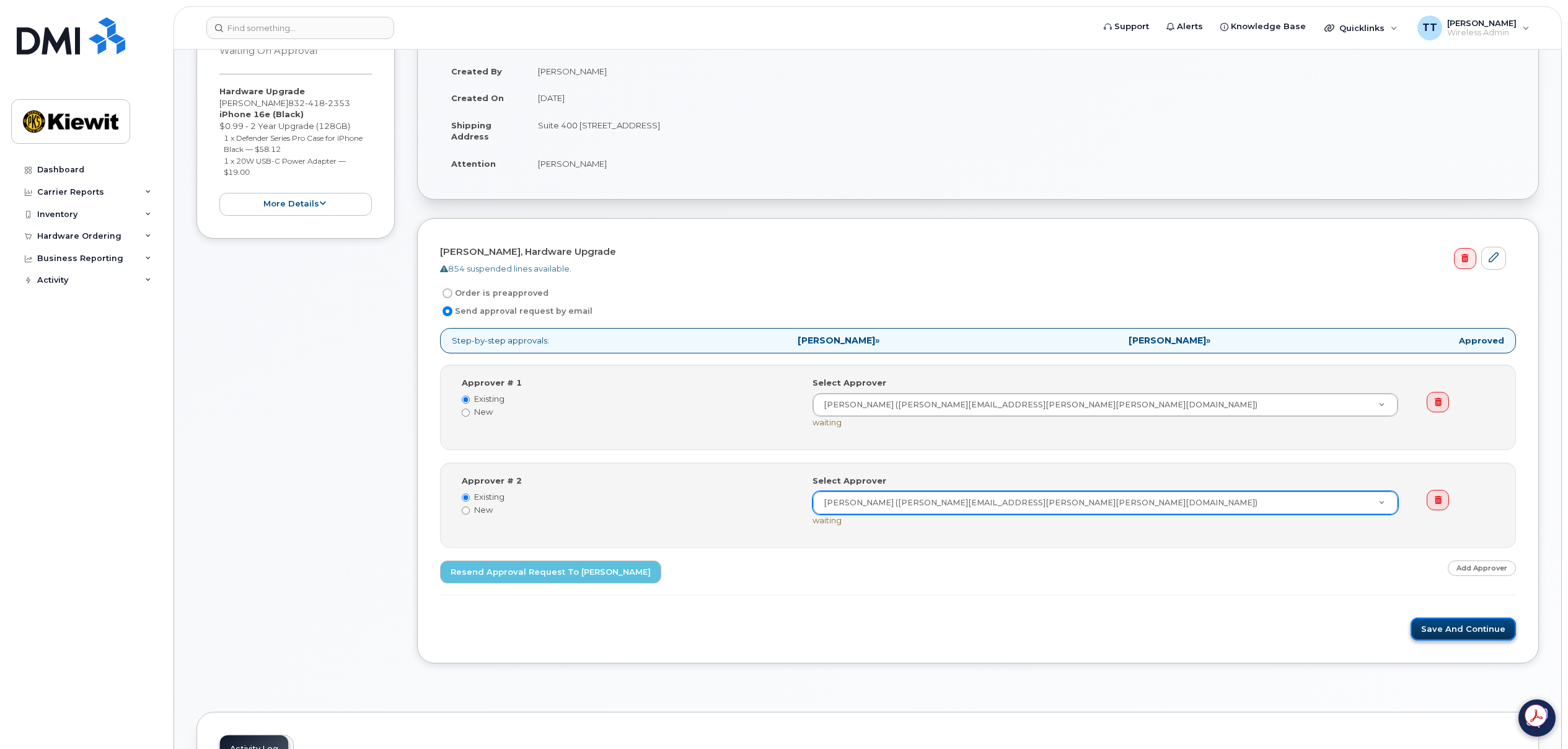
click at [1488, 627] on button "Save and Continue" at bounding box center [1463, 629] width 105 height 23
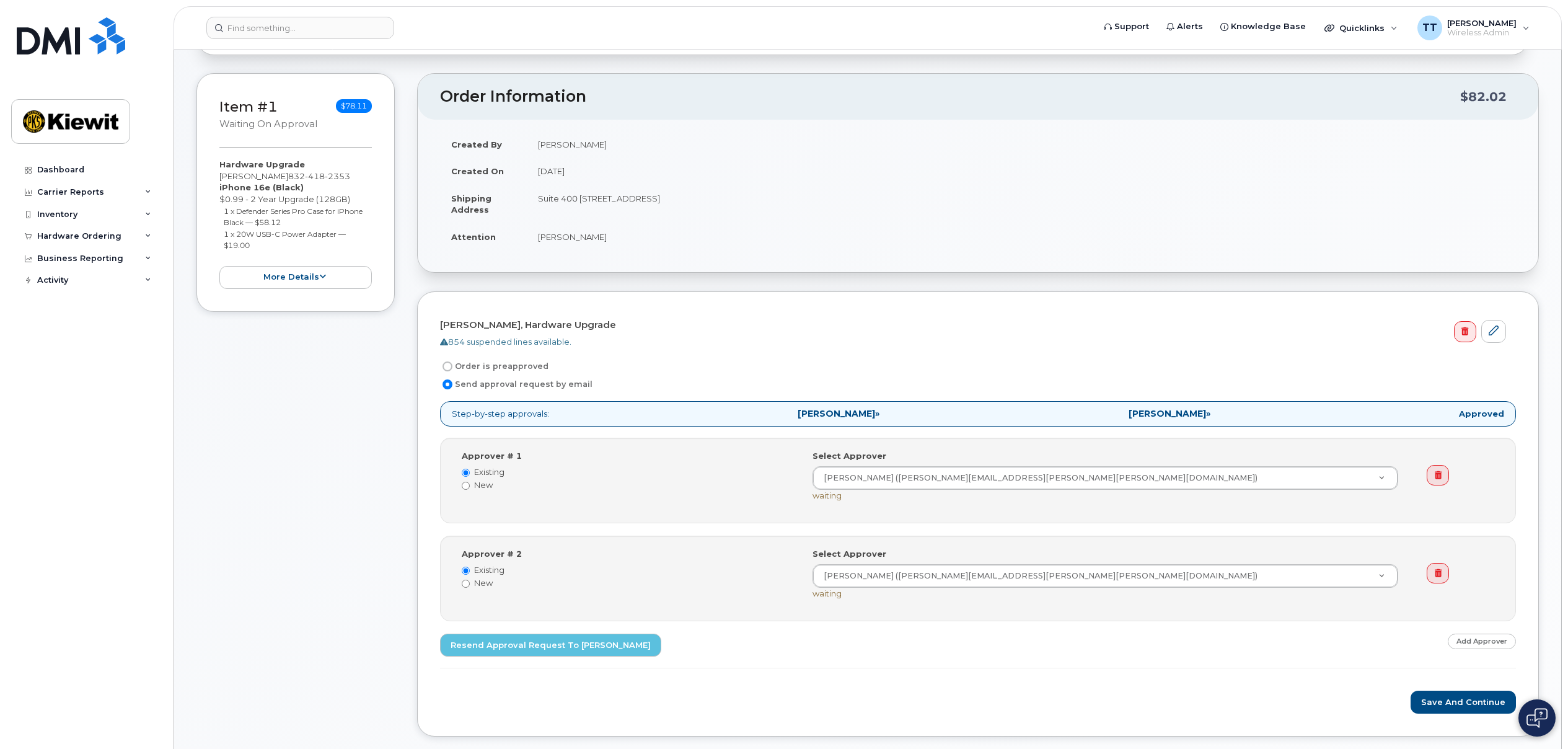
scroll to position [124, 0]
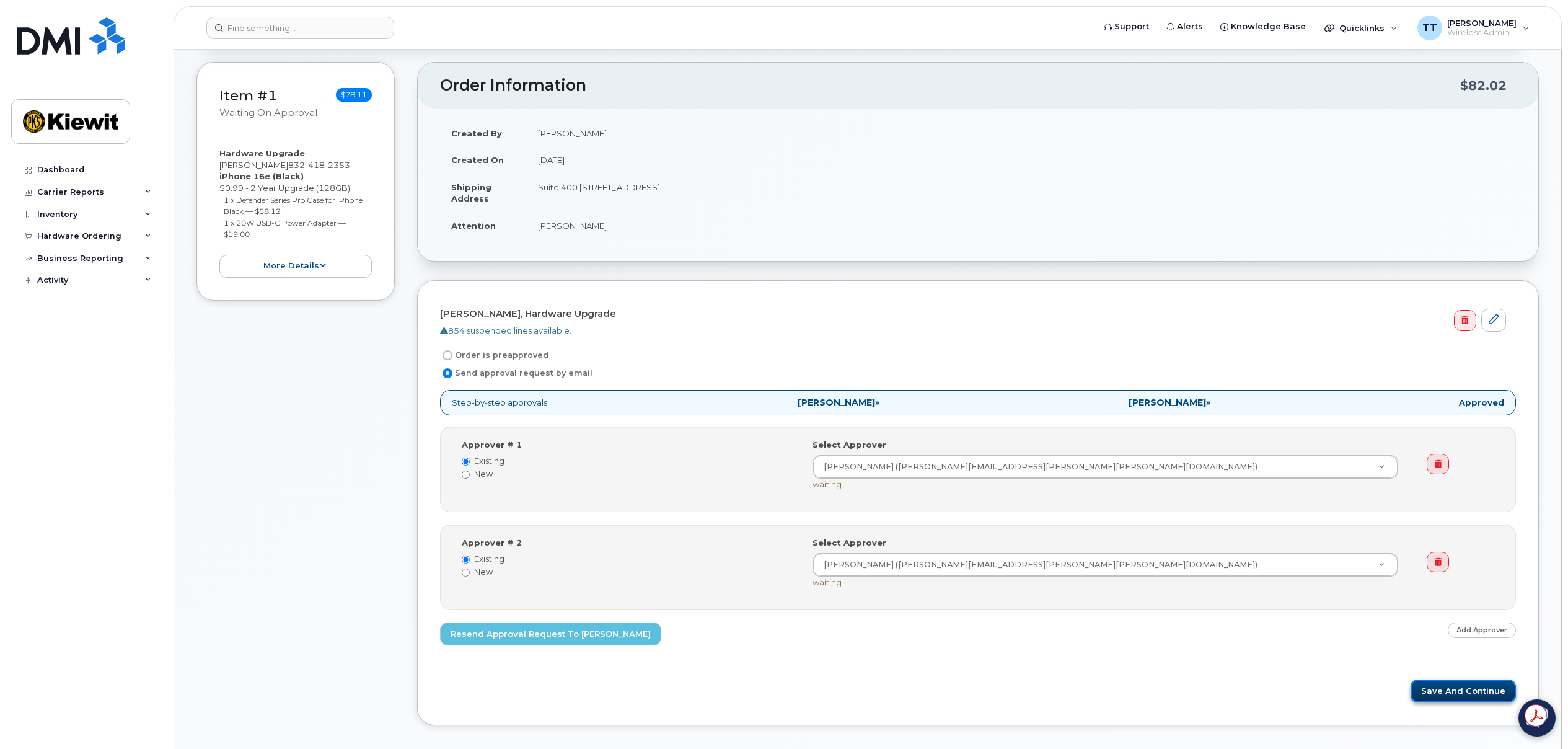
click at [1465, 688] on button "Save and Continue" at bounding box center [1463, 691] width 105 height 23
